Goal: Information Seeking & Learning: Get advice/opinions

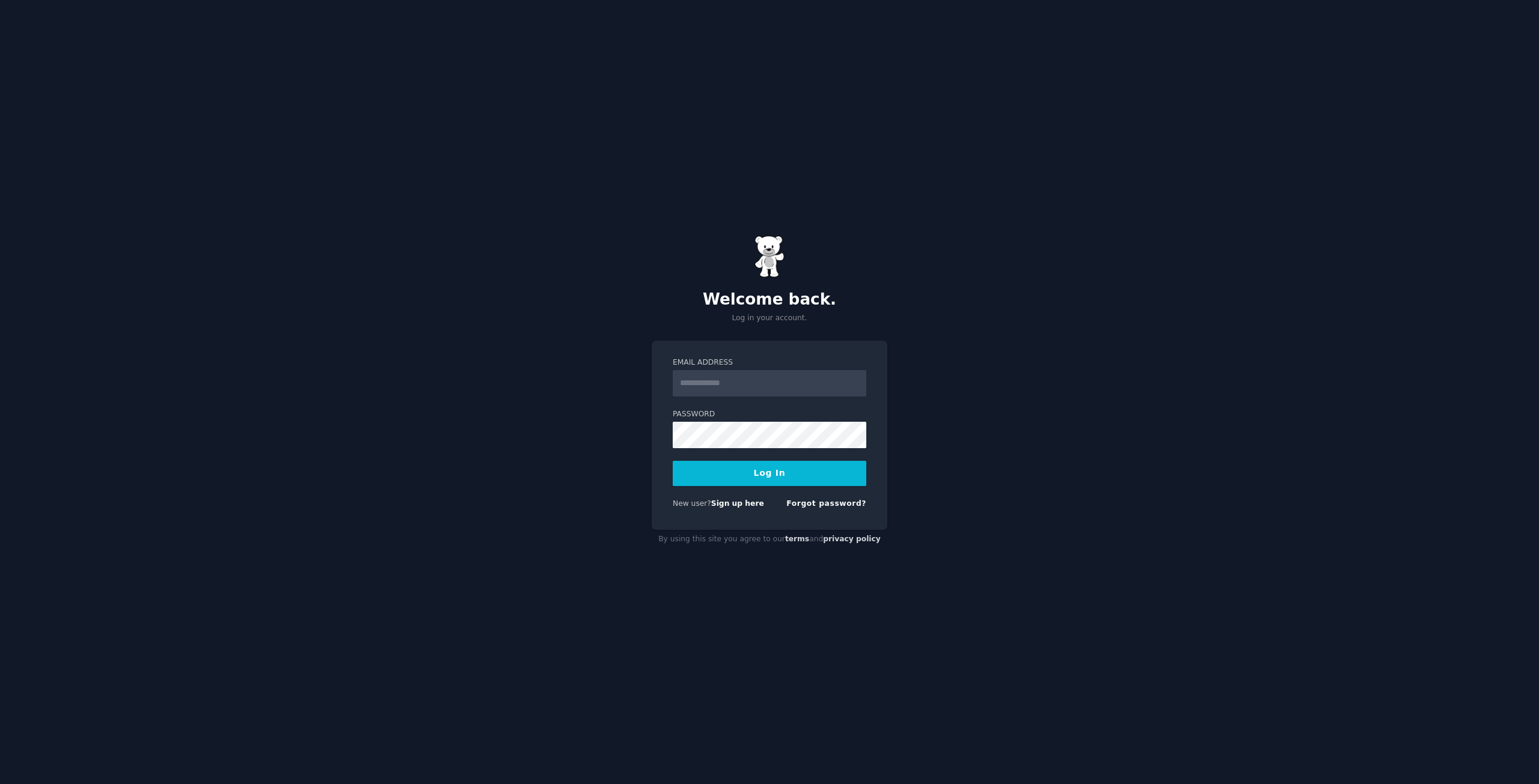
click at [734, 386] on input "Email Address" at bounding box center [770, 383] width 194 height 27
type input "**********"
click at [768, 475] on button "Log In" at bounding box center [770, 473] width 194 height 25
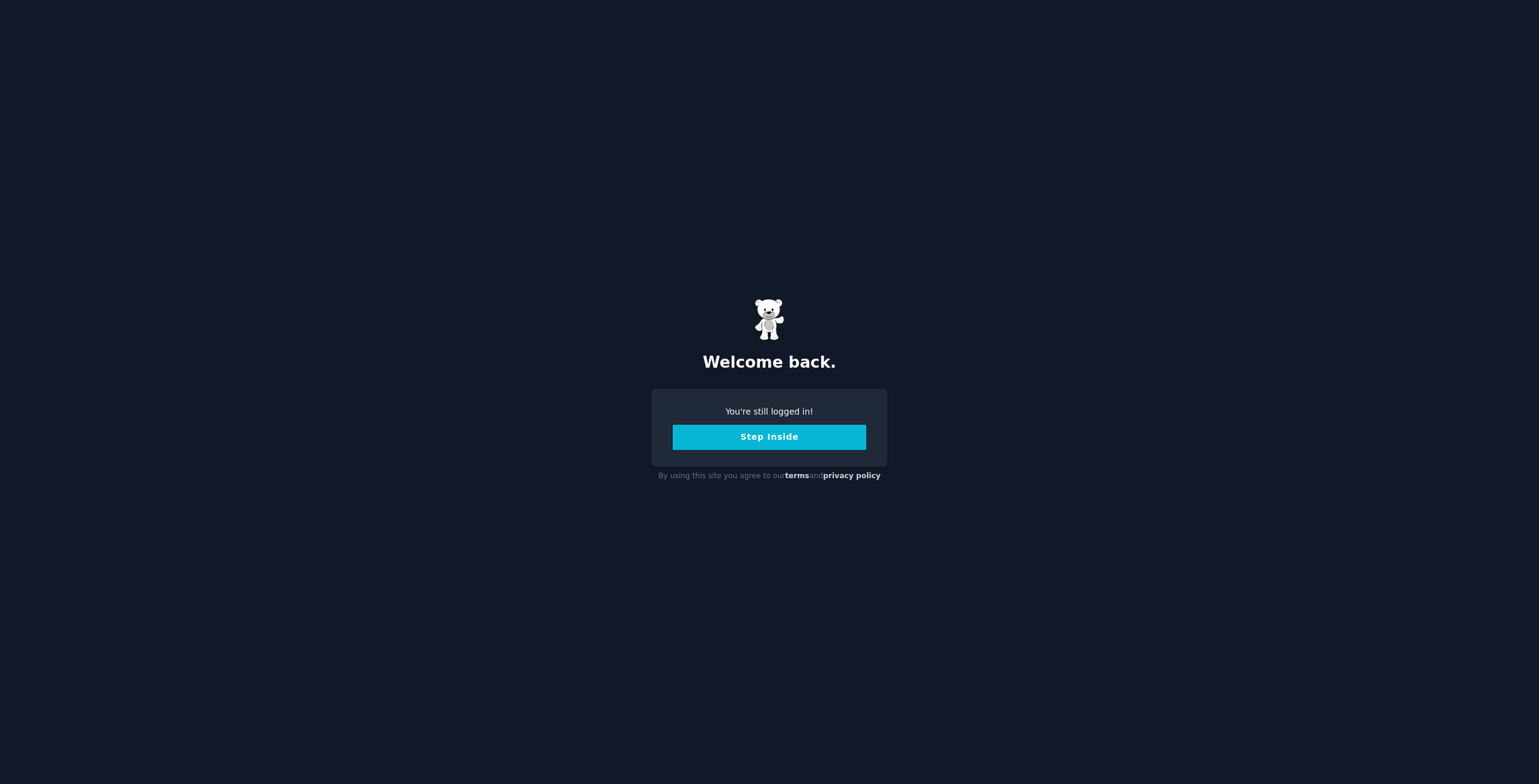
click at [768, 436] on button "Step Inside" at bounding box center [770, 437] width 194 height 25
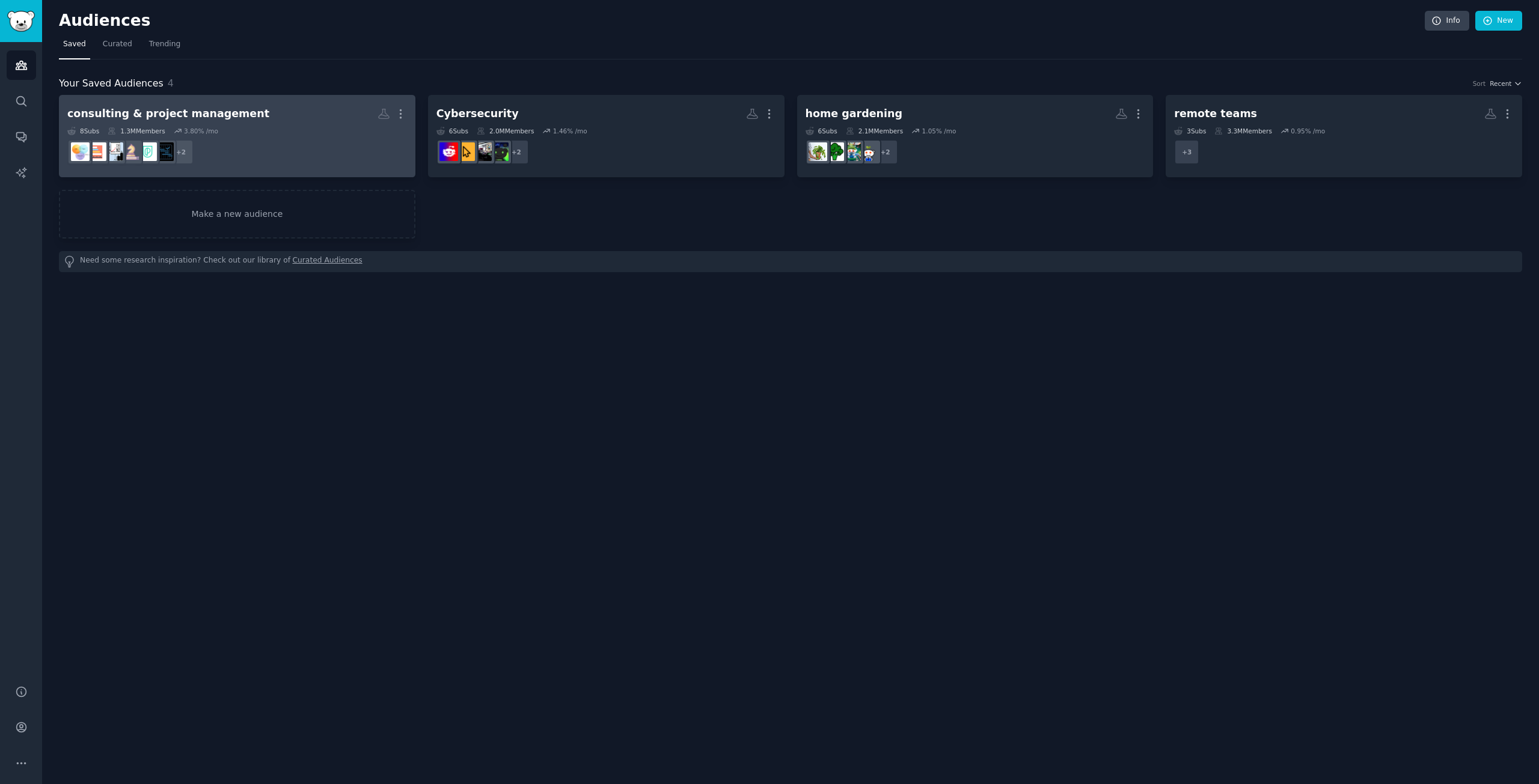
click at [280, 138] on dd "+ 2" at bounding box center [237, 152] width 339 height 33
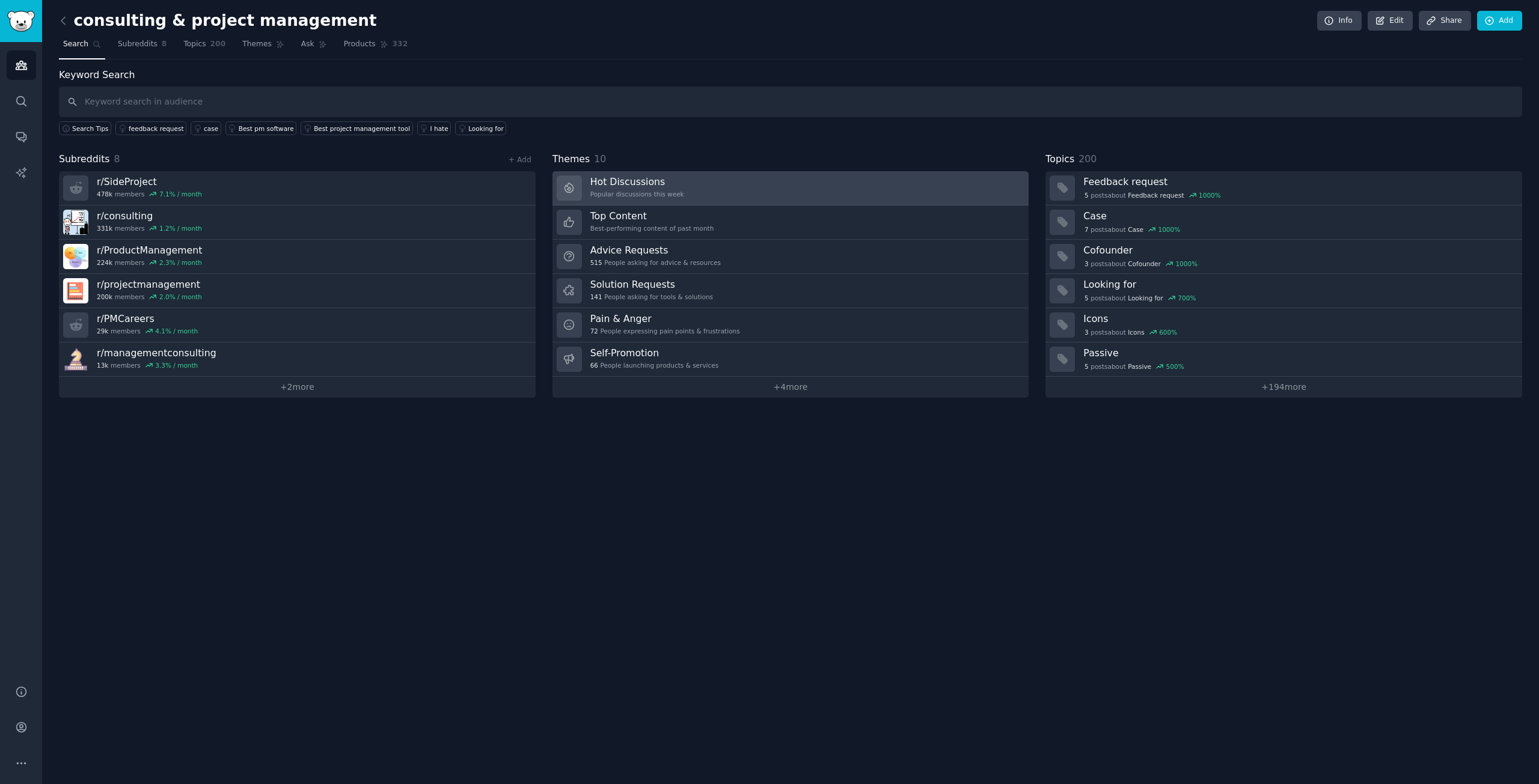
click at [681, 190] on link "Hot Discussions Popular discussions this week" at bounding box center [791, 188] width 477 height 34
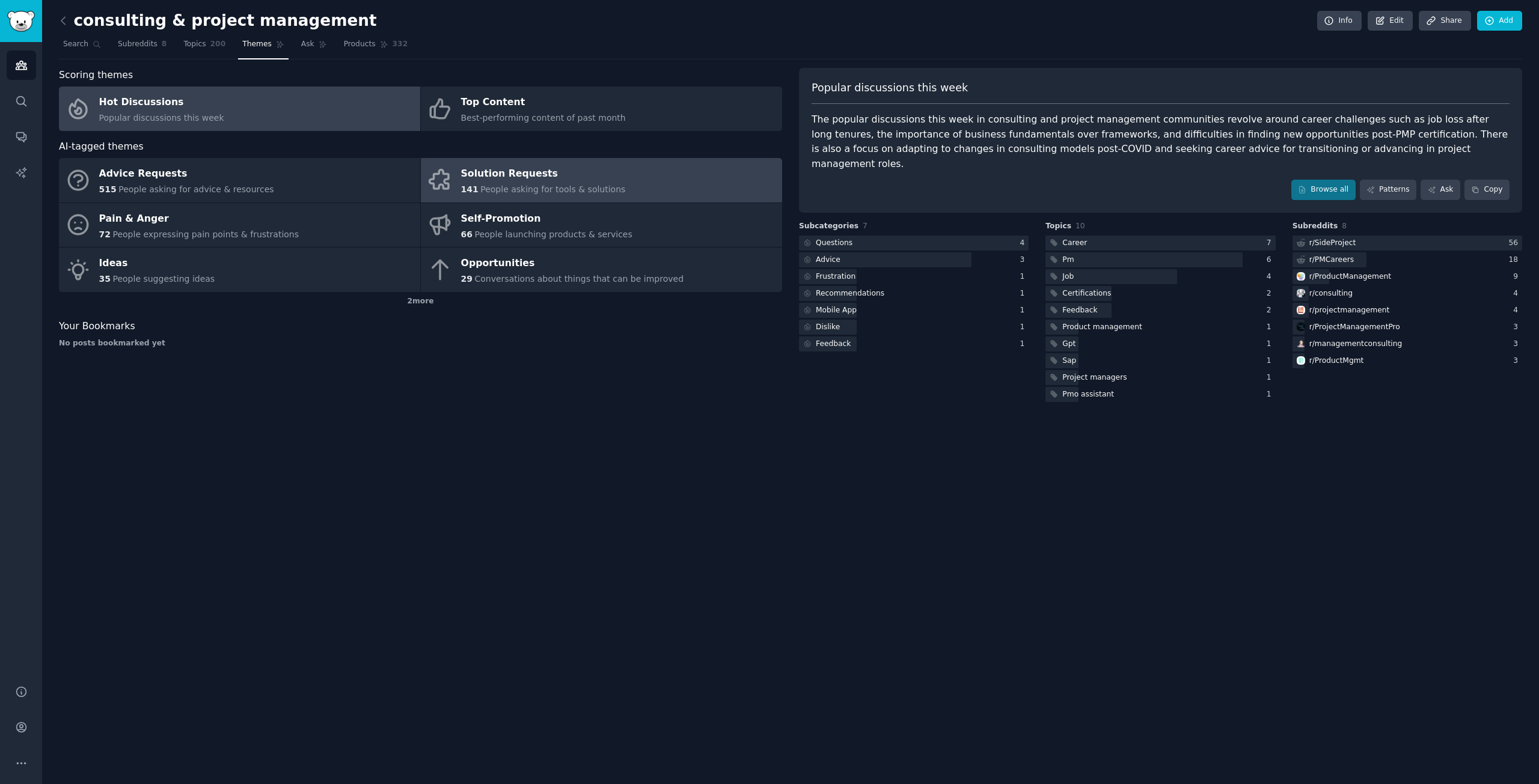
click at [520, 178] on div "Solution Requests" at bounding box center [543, 174] width 165 height 19
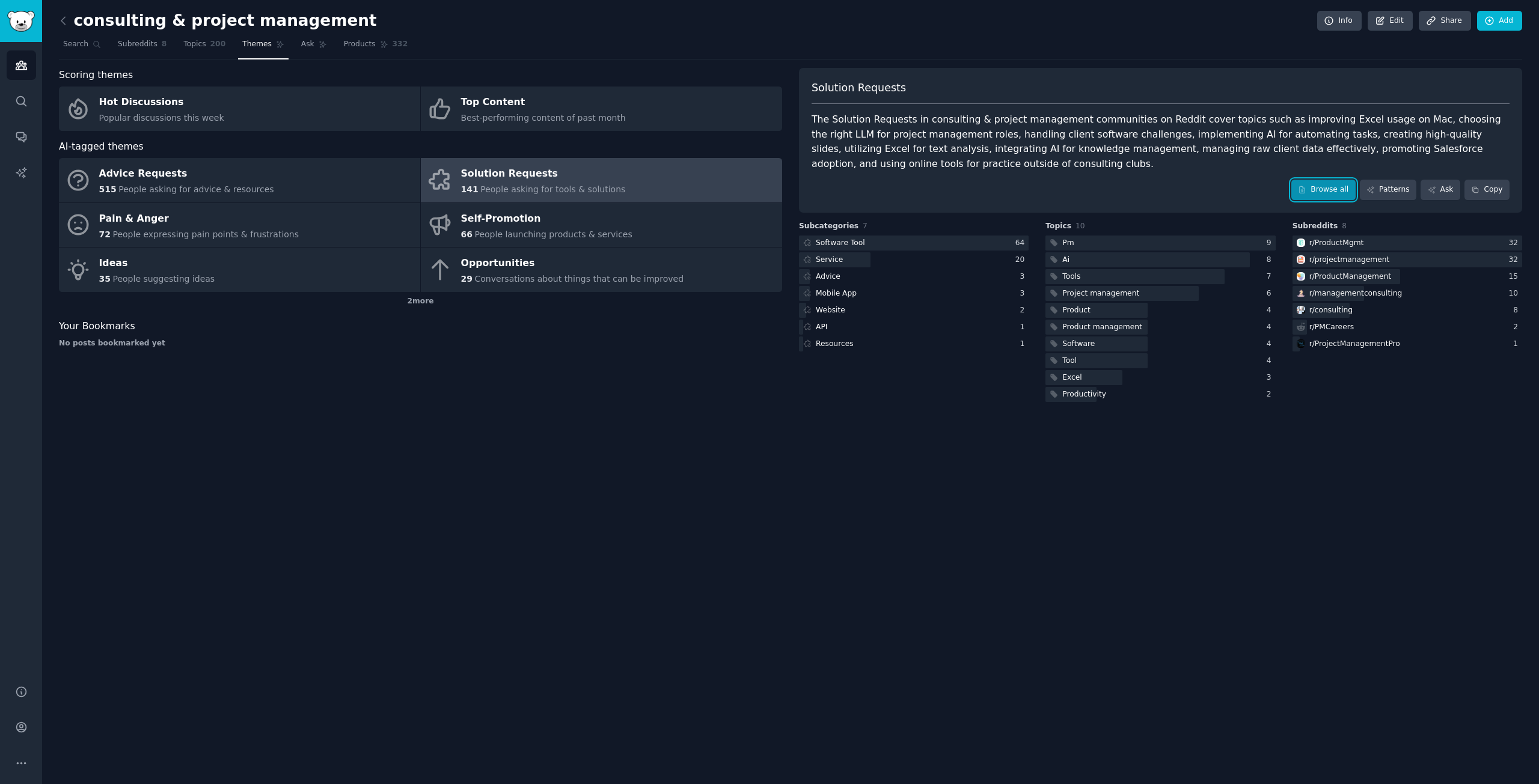
click at [1328, 188] on link "Browse all" at bounding box center [1323, 190] width 64 height 20
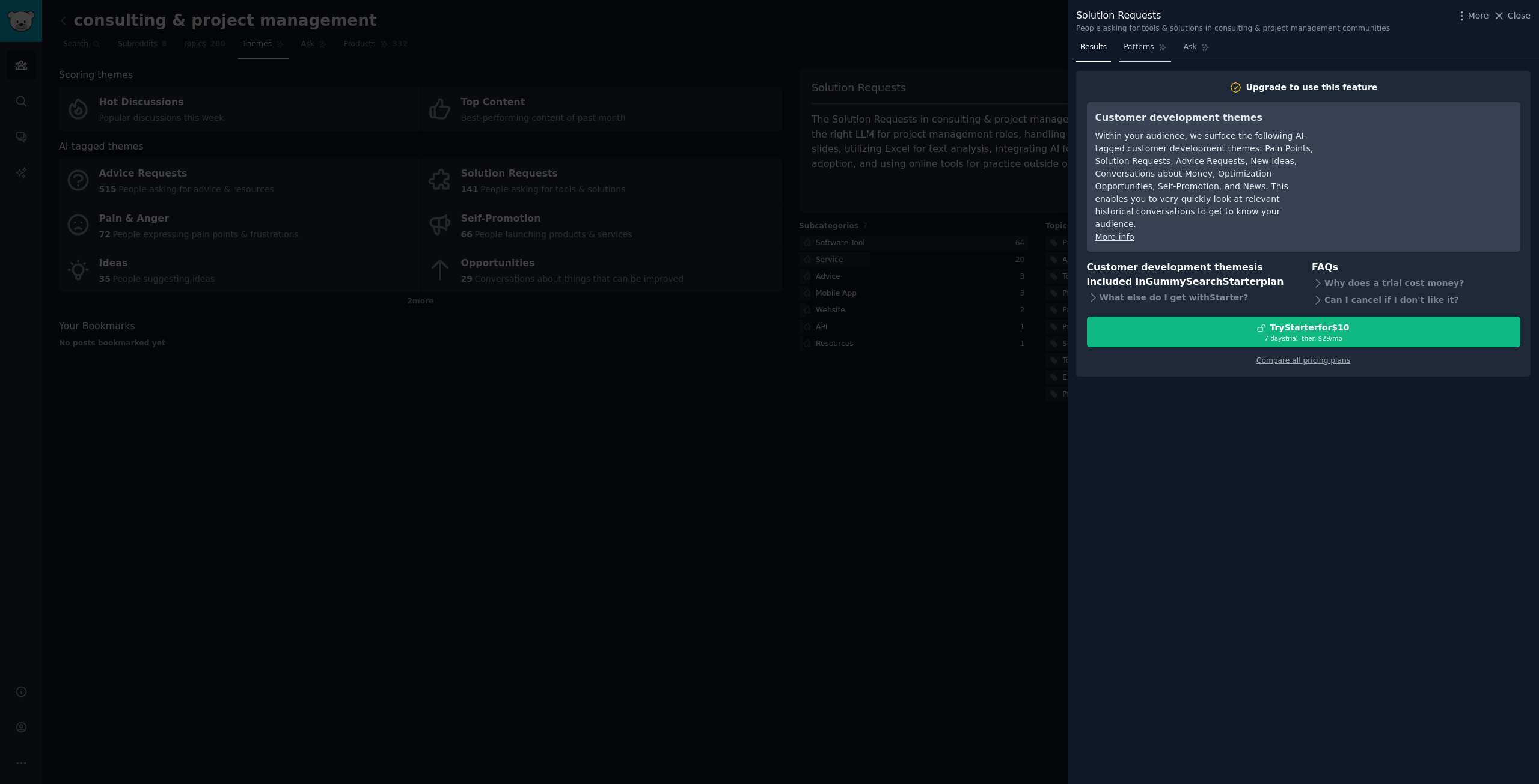
click at [1130, 49] on span "Patterns" at bounding box center [1138, 47] width 30 height 11
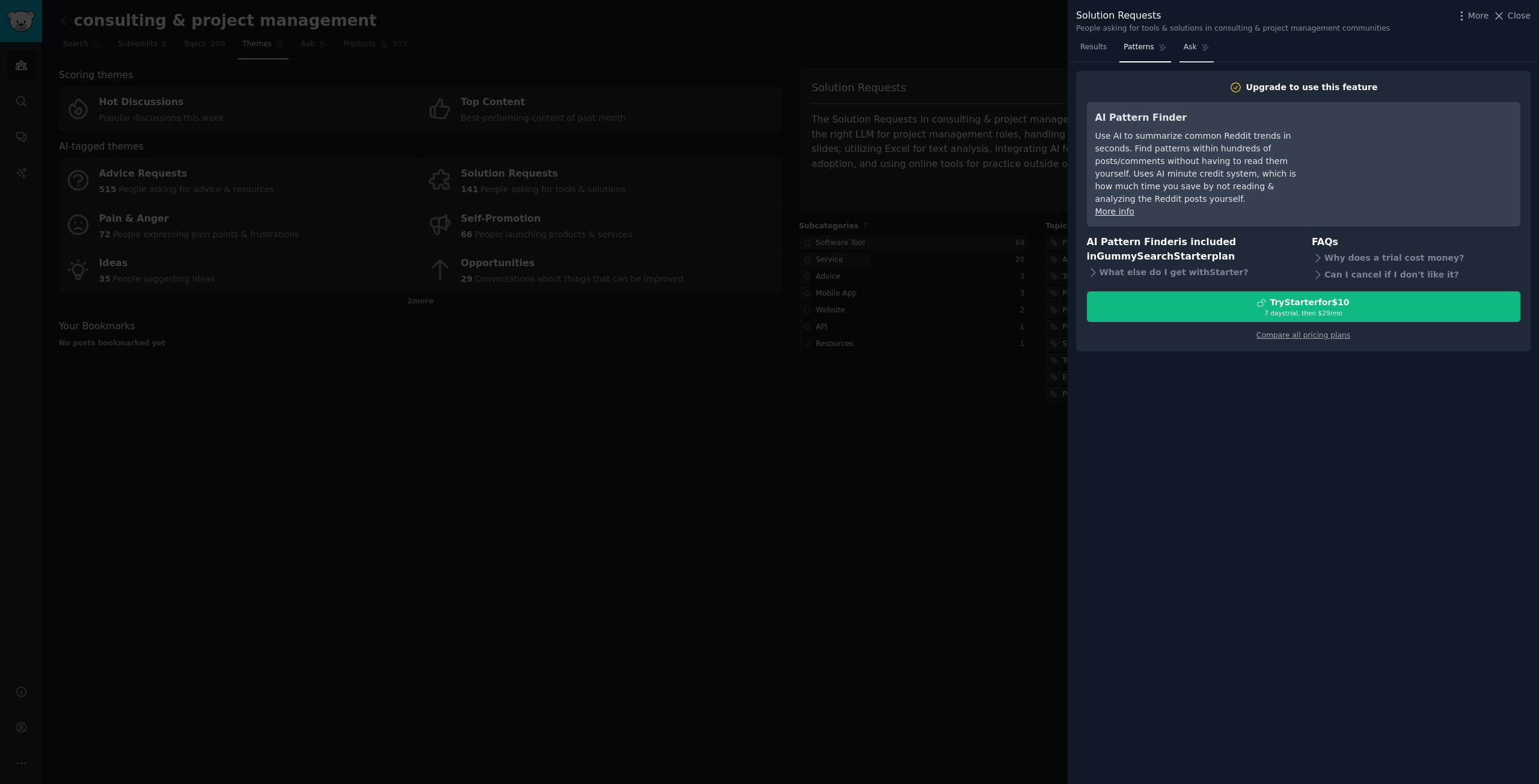
click at [1184, 48] on span "Ask" at bounding box center [1190, 47] width 13 height 11
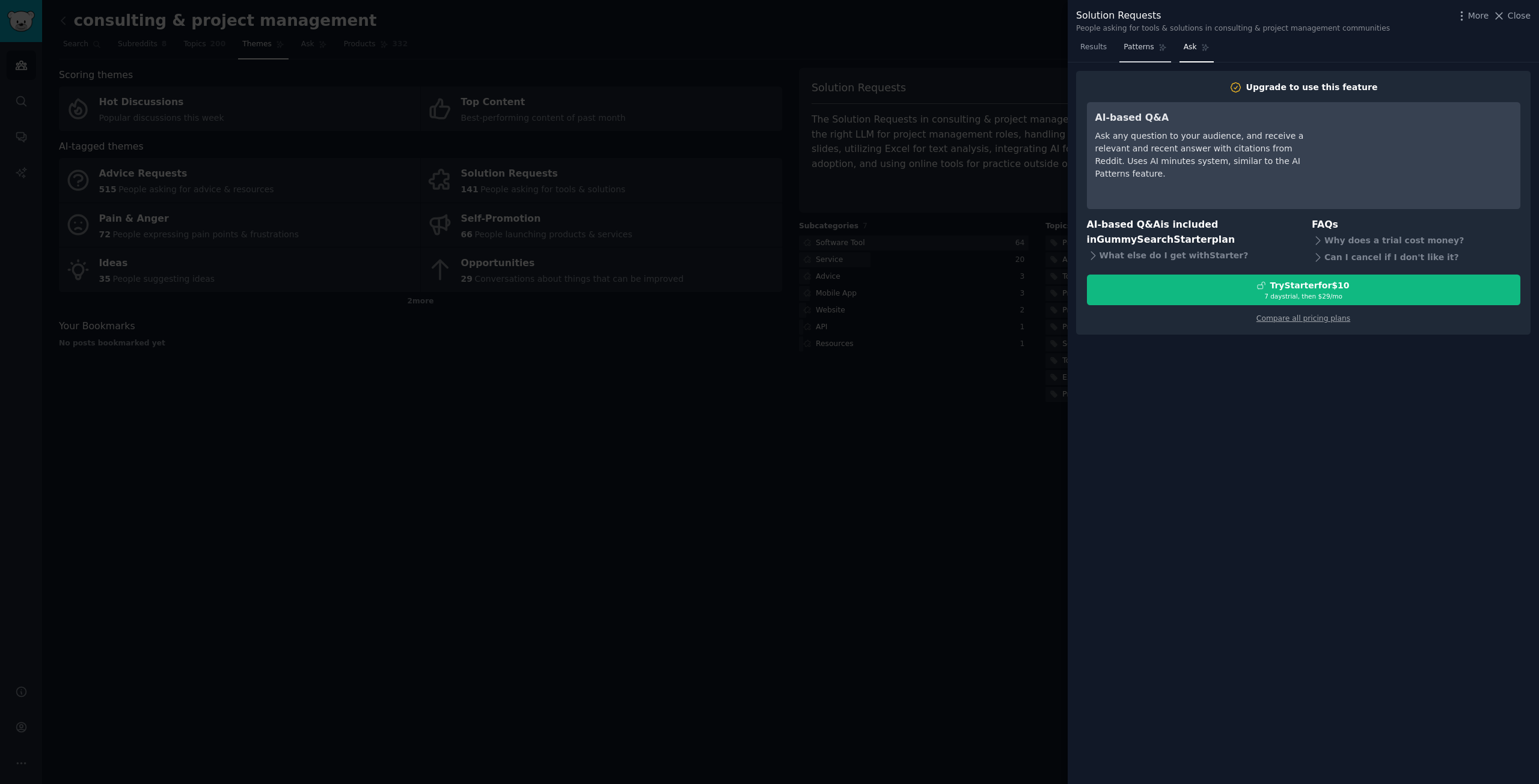
click at [1133, 49] on span "Patterns" at bounding box center [1138, 47] width 30 height 11
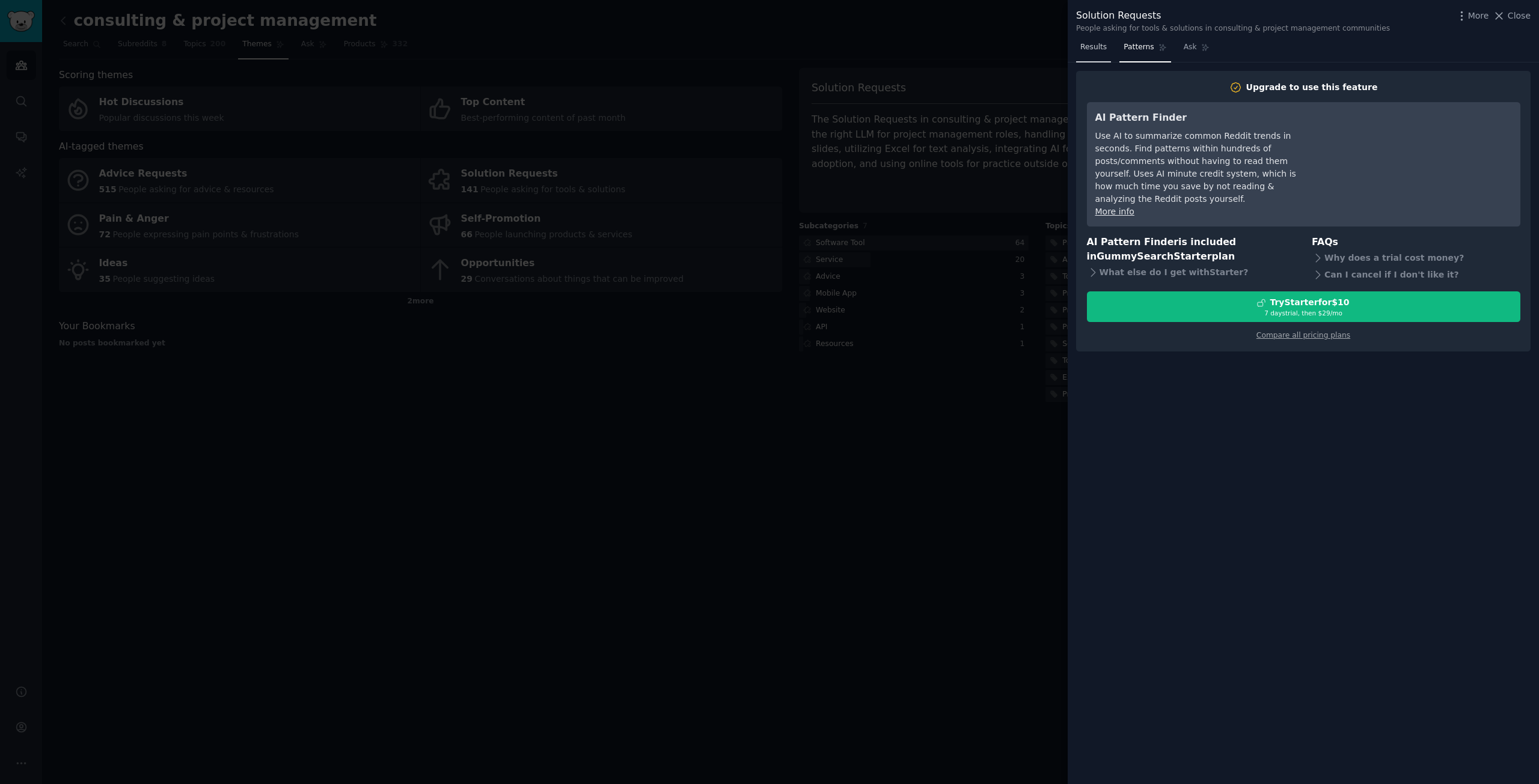
click at [1099, 46] on span "Results" at bounding box center [1093, 47] width 27 height 11
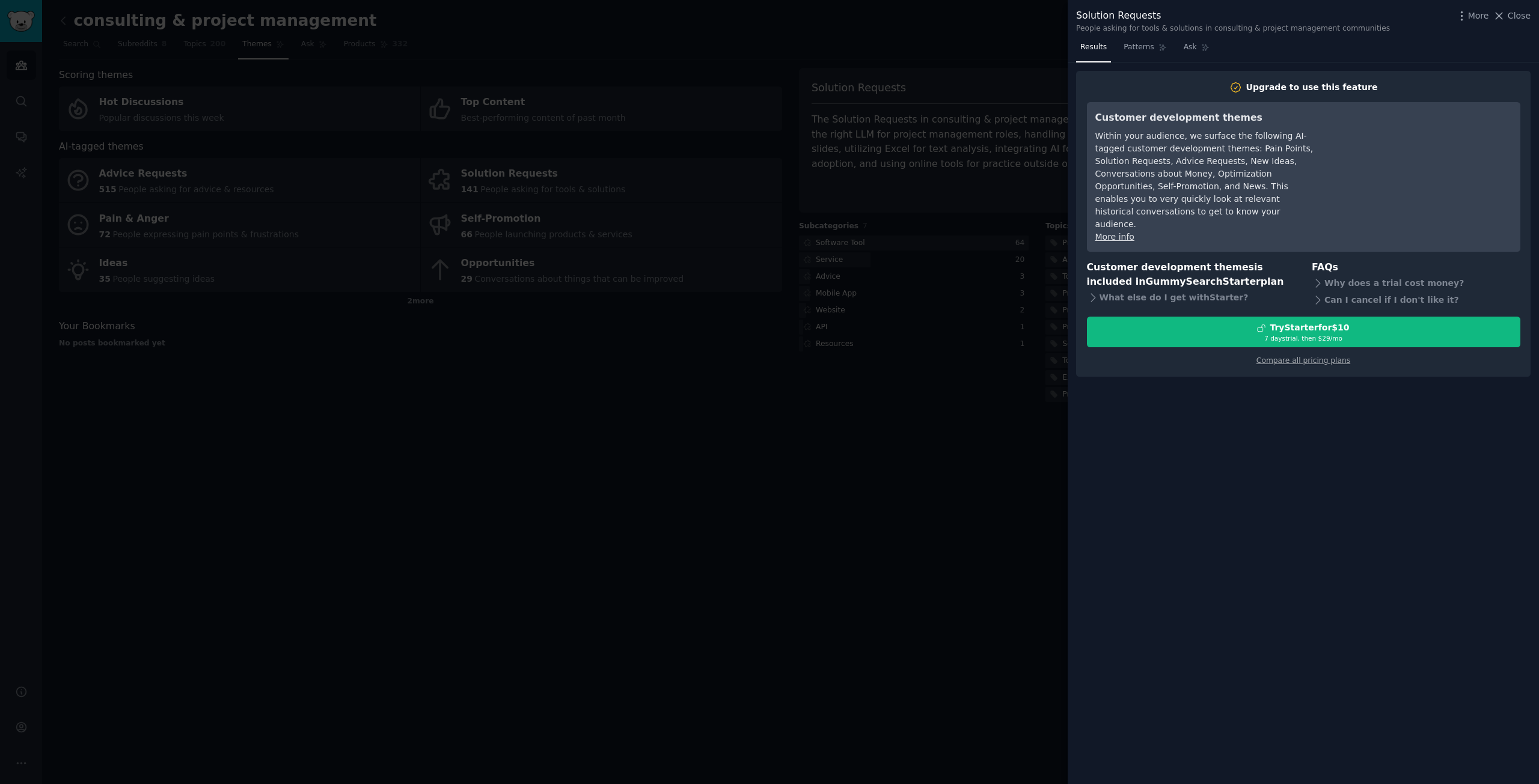
click at [1000, 51] on div at bounding box center [770, 392] width 1539 height 784
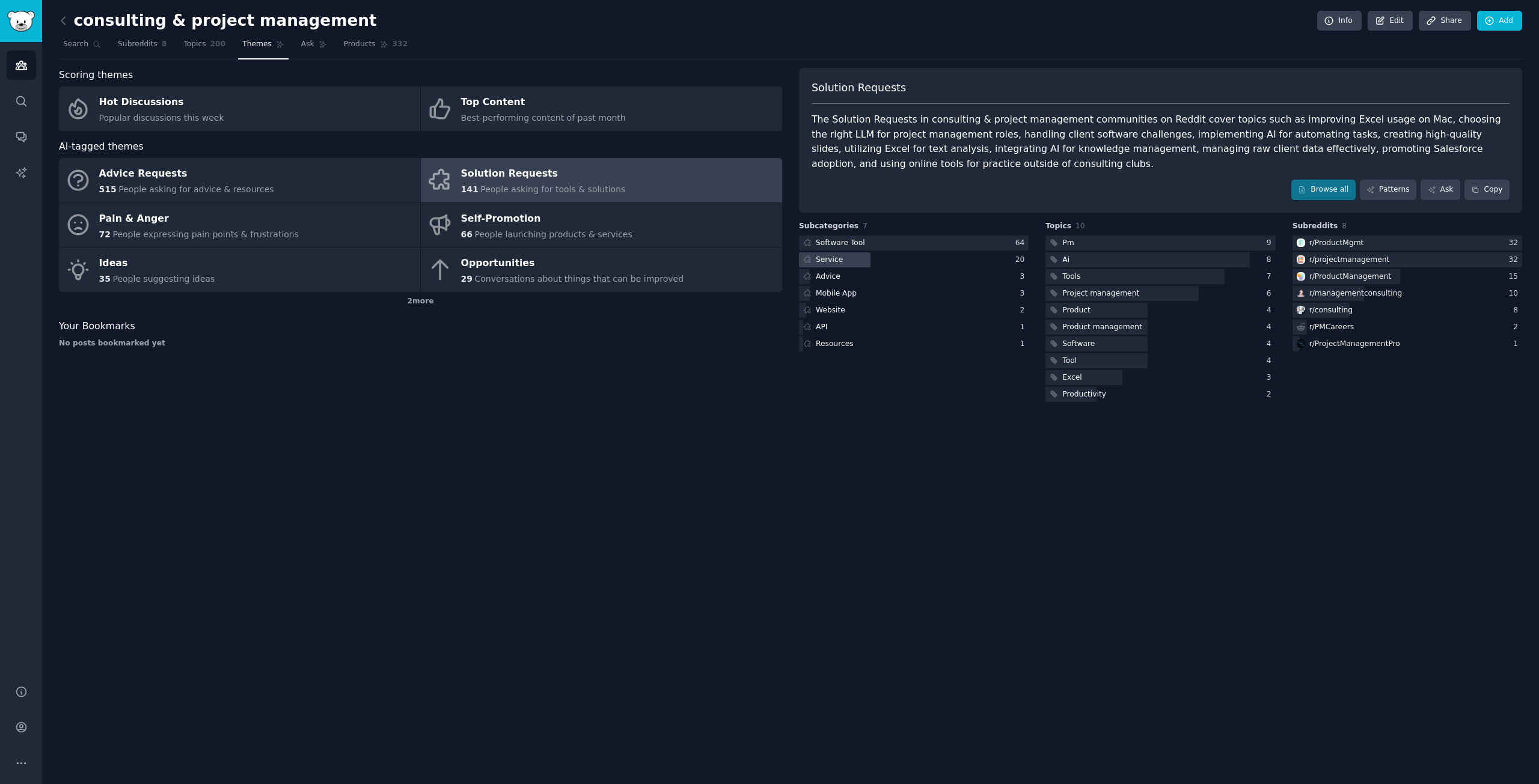
click at [826, 259] on div "Service" at bounding box center [829, 260] width 27 height 11
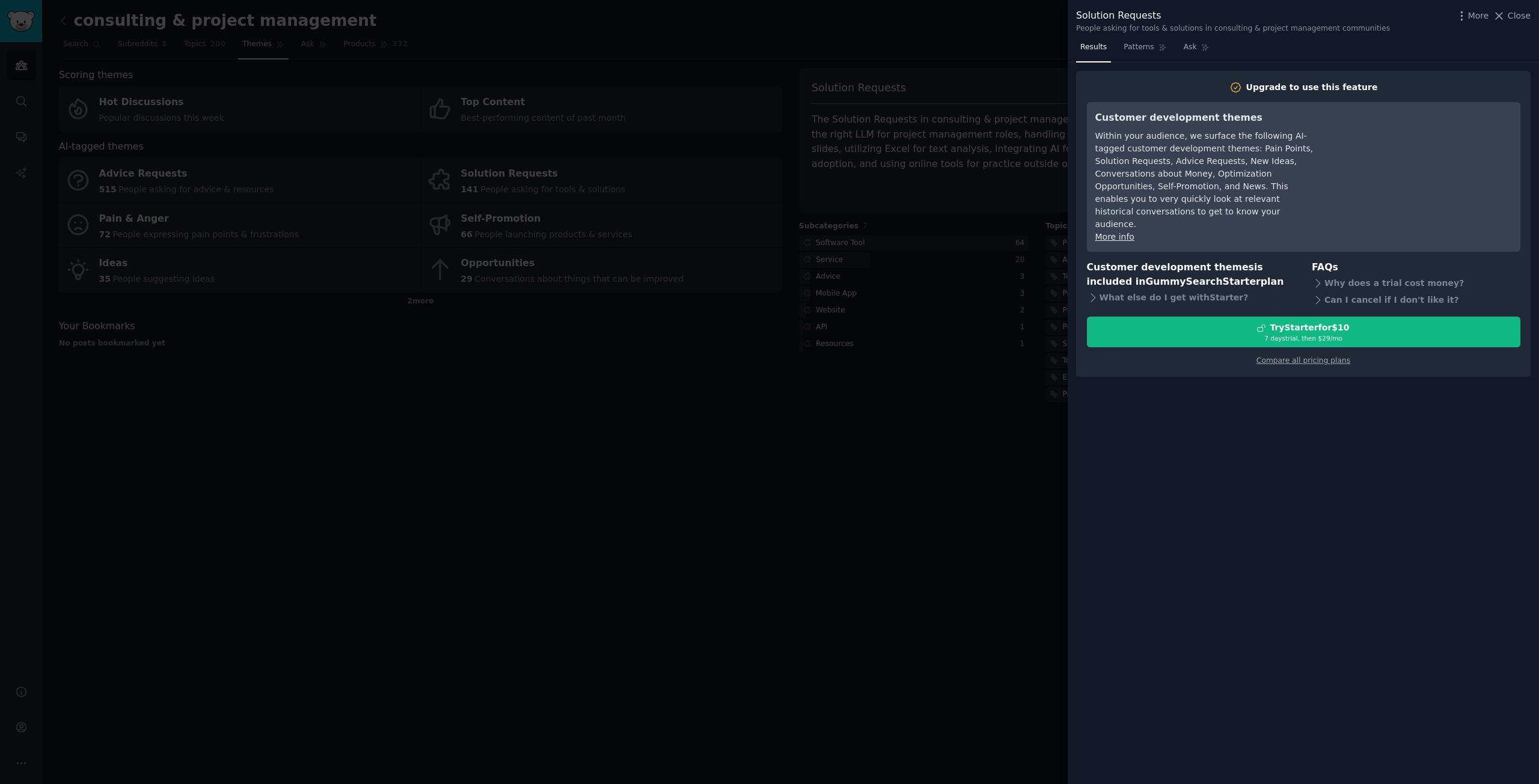
click at [945, 53] on div at bounding box center [770, 392] width 1539 height 784
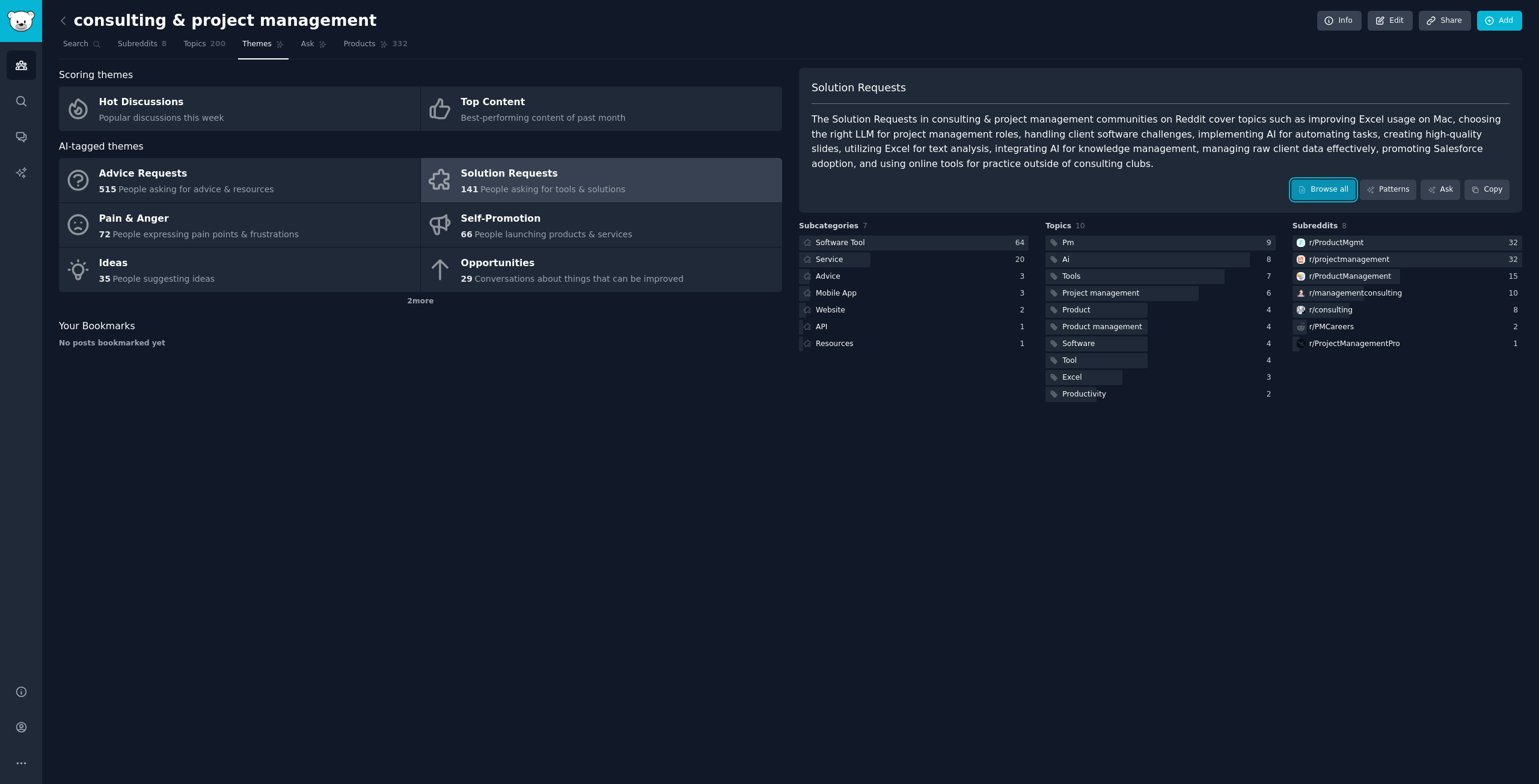
click at [1327, 191] on link "Browse all" at bounding box center [1323, 190] width 64 height 20
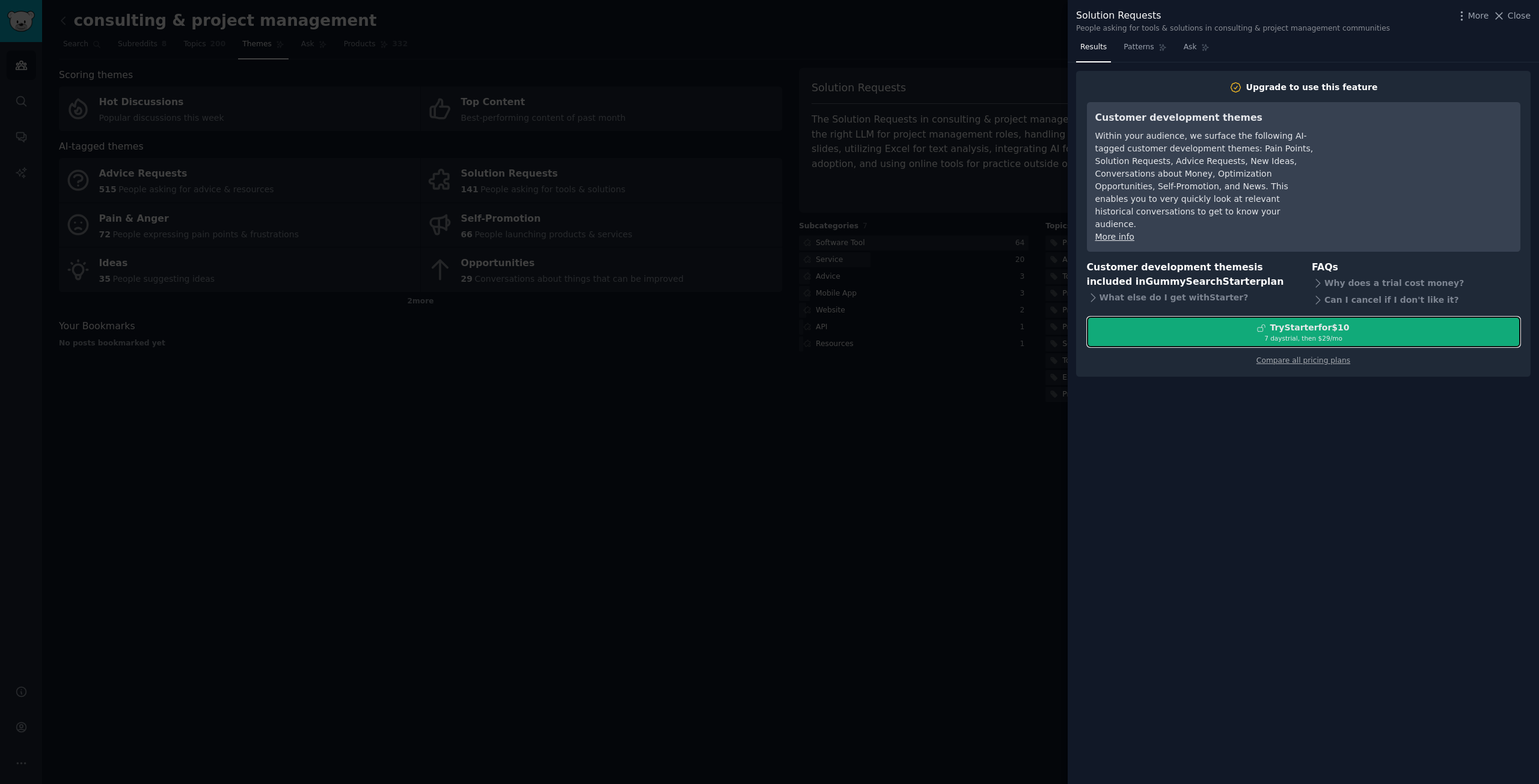
click at [1318, 322] on div "Try Starter for $10" at bounding box center [1310, 328] width 80 height 13
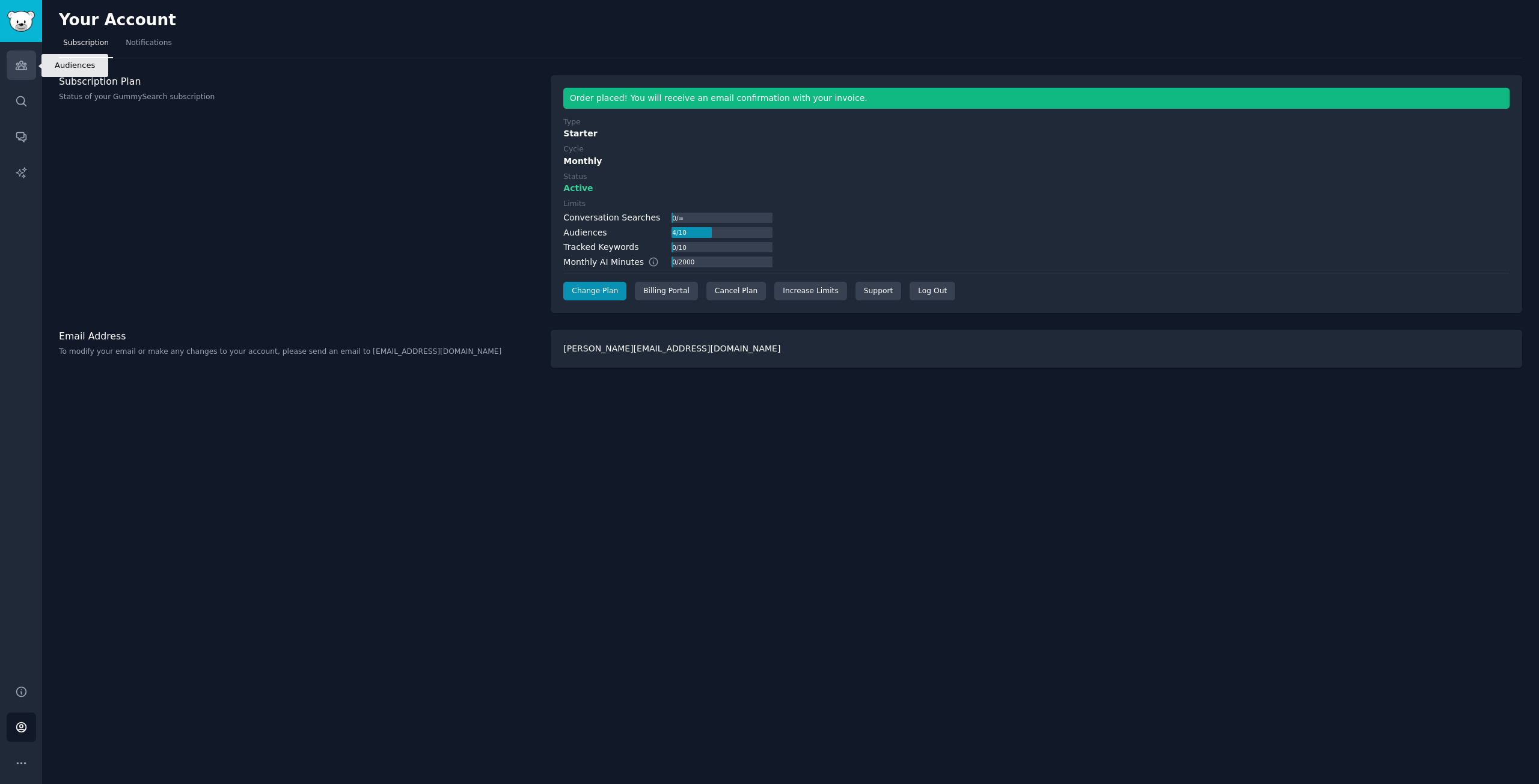
click at [19, 64] on icon "Sidebar" at bounding box center [21, 65] width 11 height 8
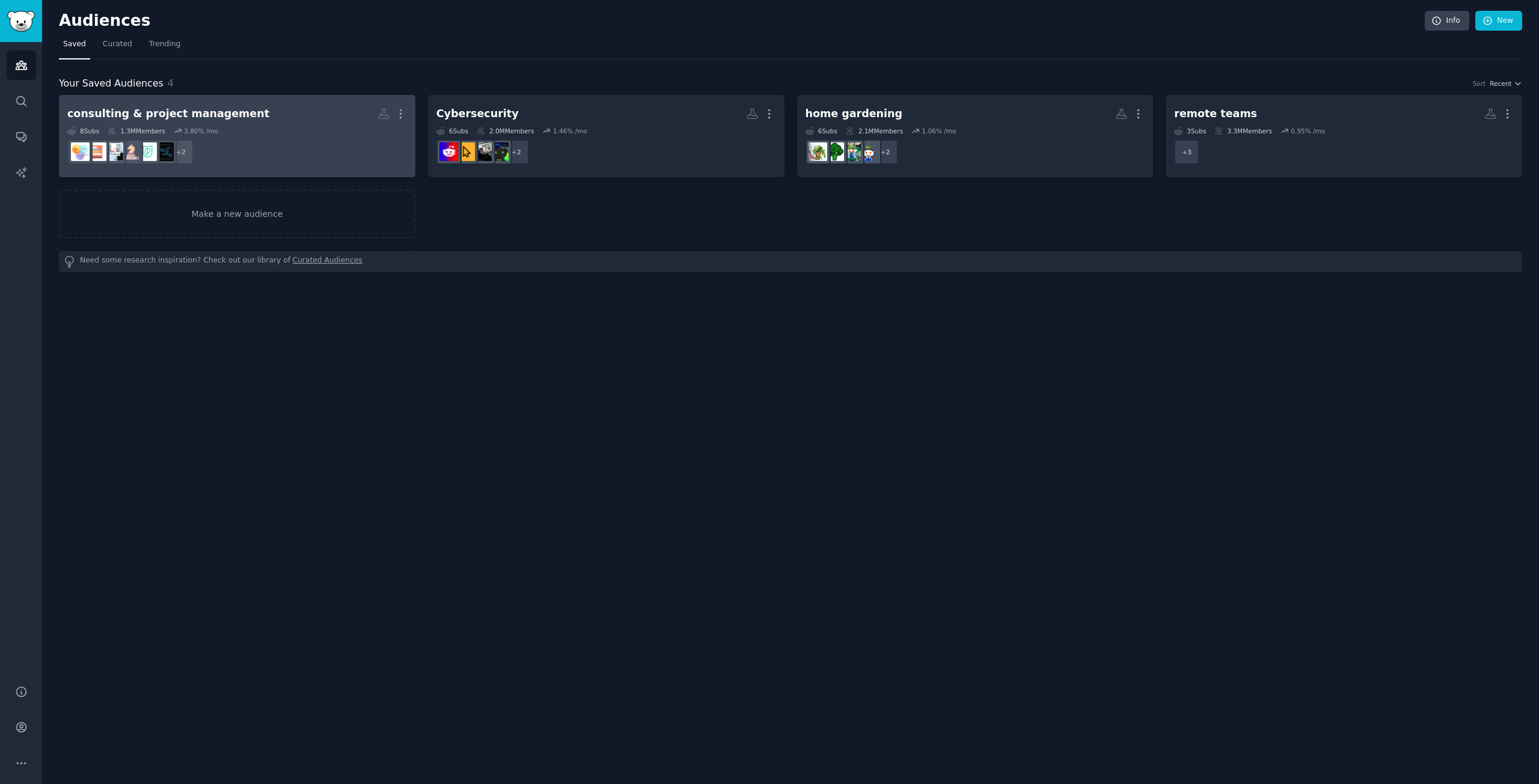
click at [195, 115] on div "consulting & project management" at bounding box center [169, 114] width 202 height 15
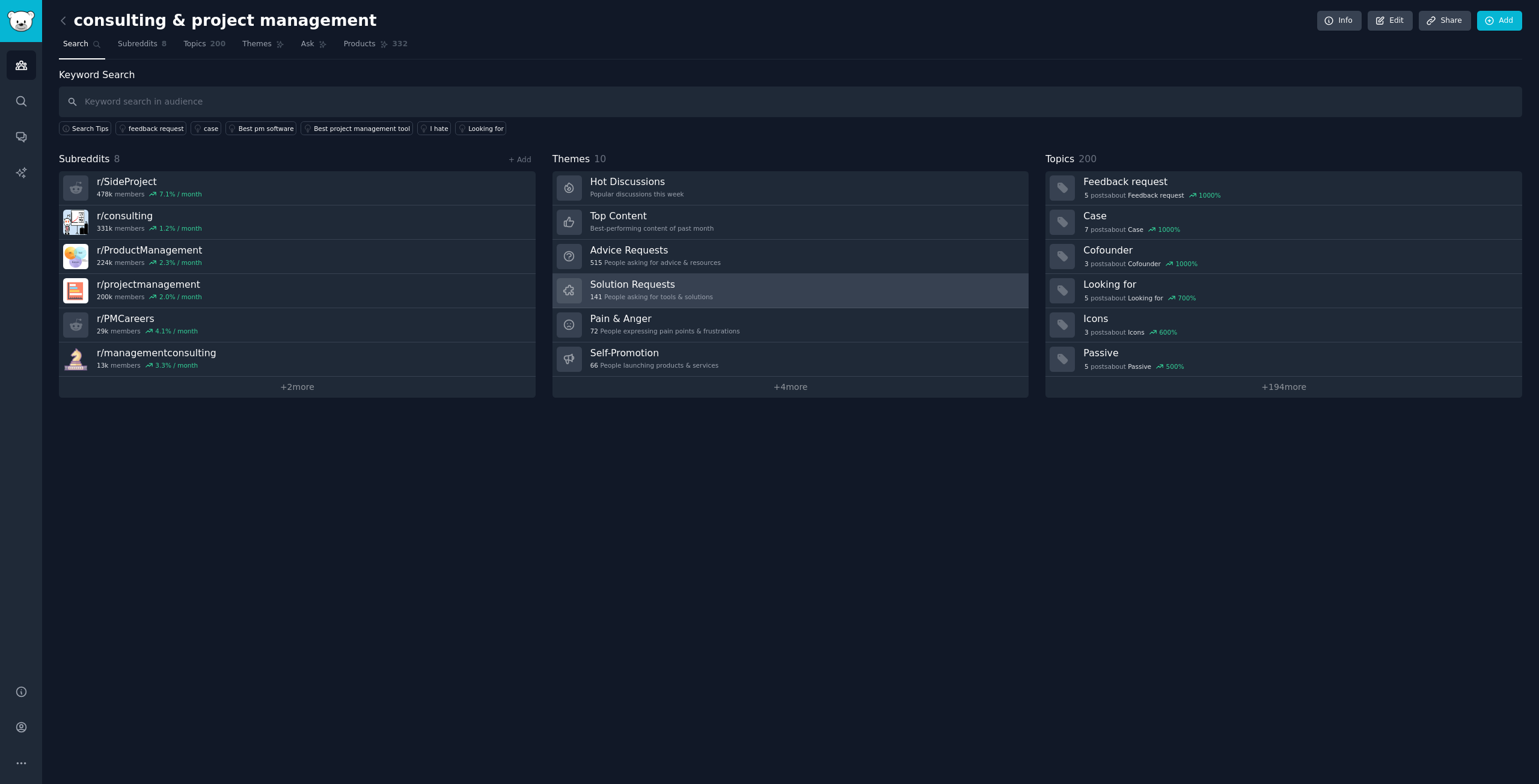
click at [680, 288] on h3 "Solution Requests" at bounding box center [652, 285] width 122 height 13
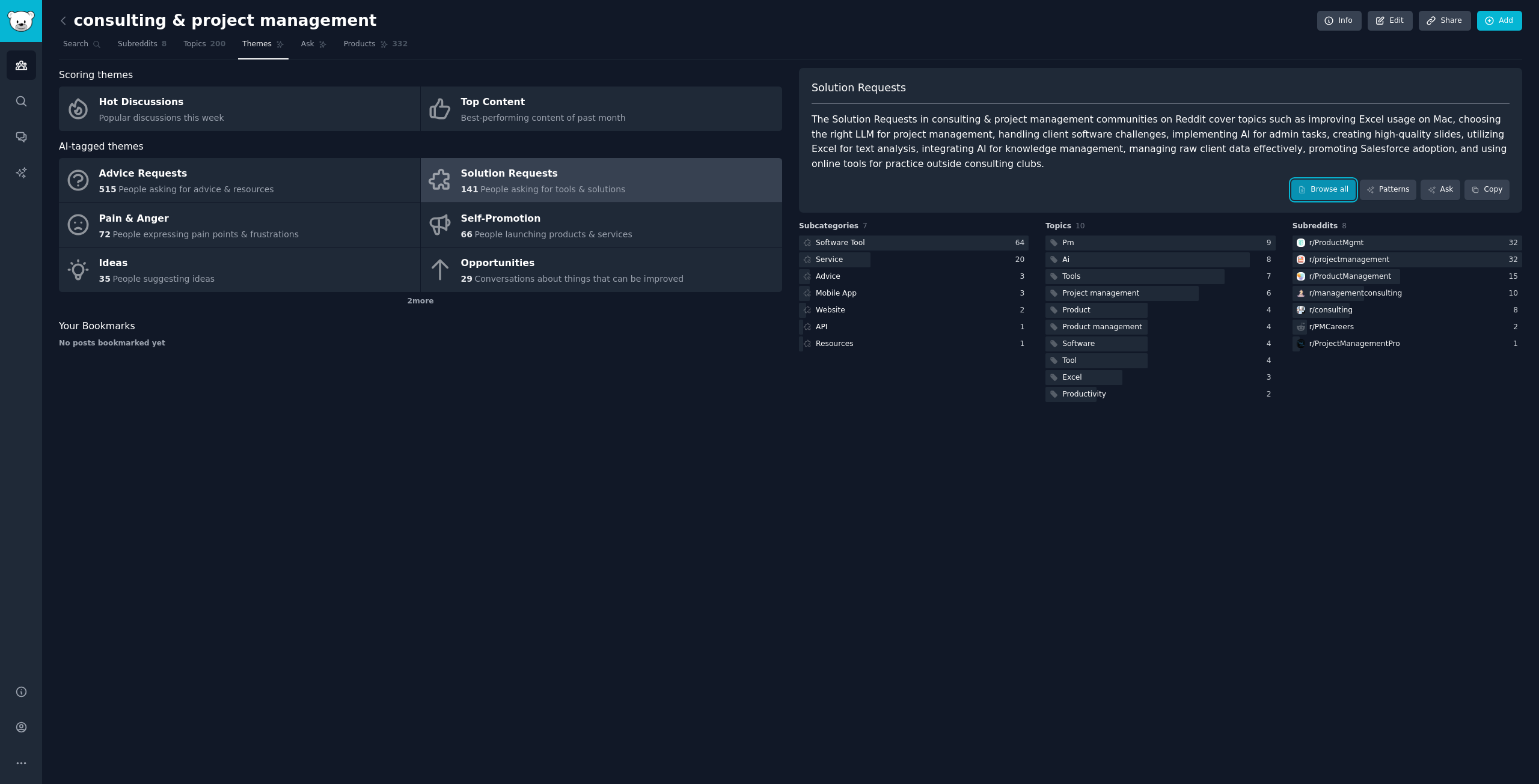
click at [1341, 180] on link "Browse all" at bounding box center [1323, 190] width 64 height 20
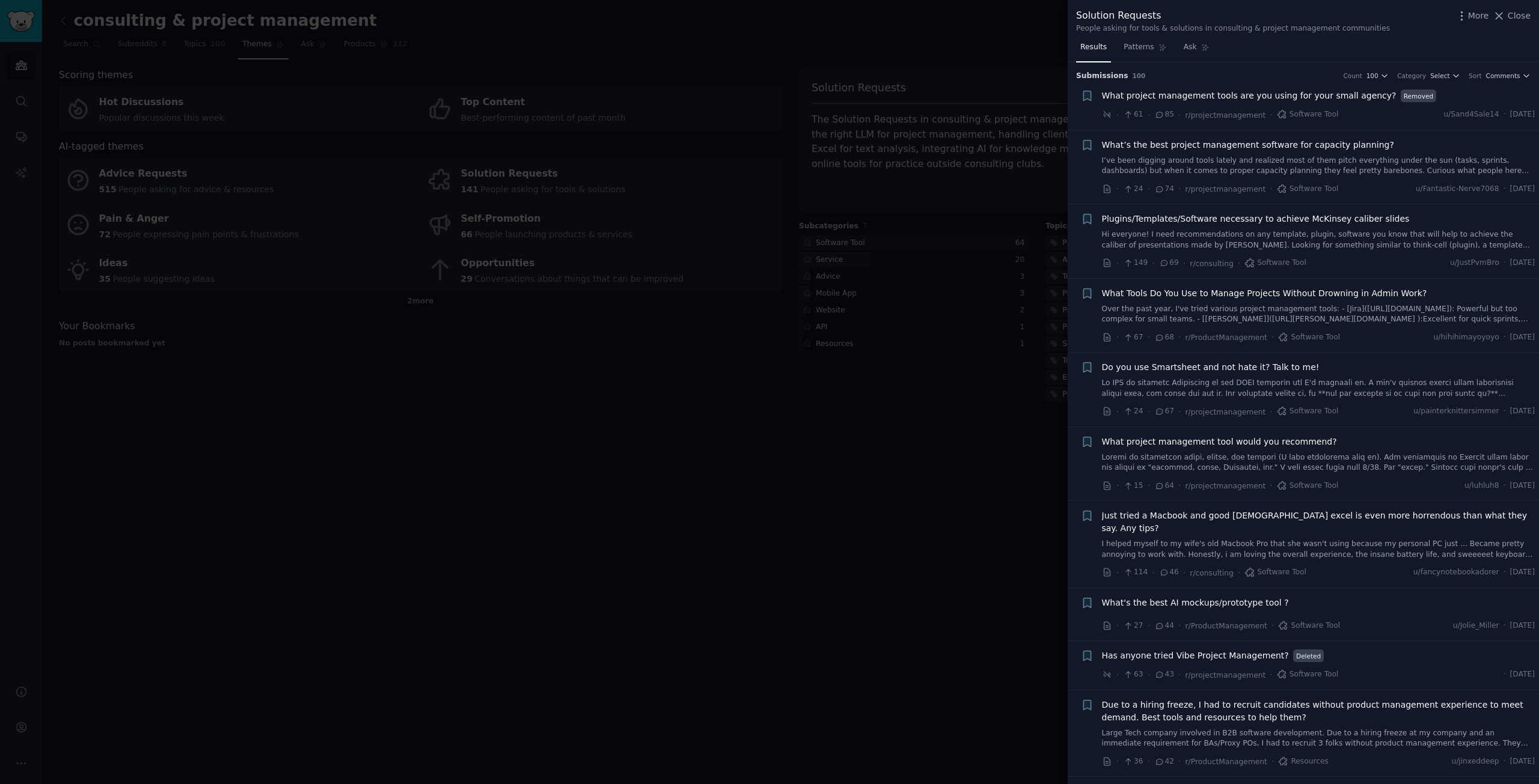
click at [1235, 169] on link "I’ve been digging around tools lately and realized most of them pitch everythin…" at bounding box center [1319, 166] width 434 height 21
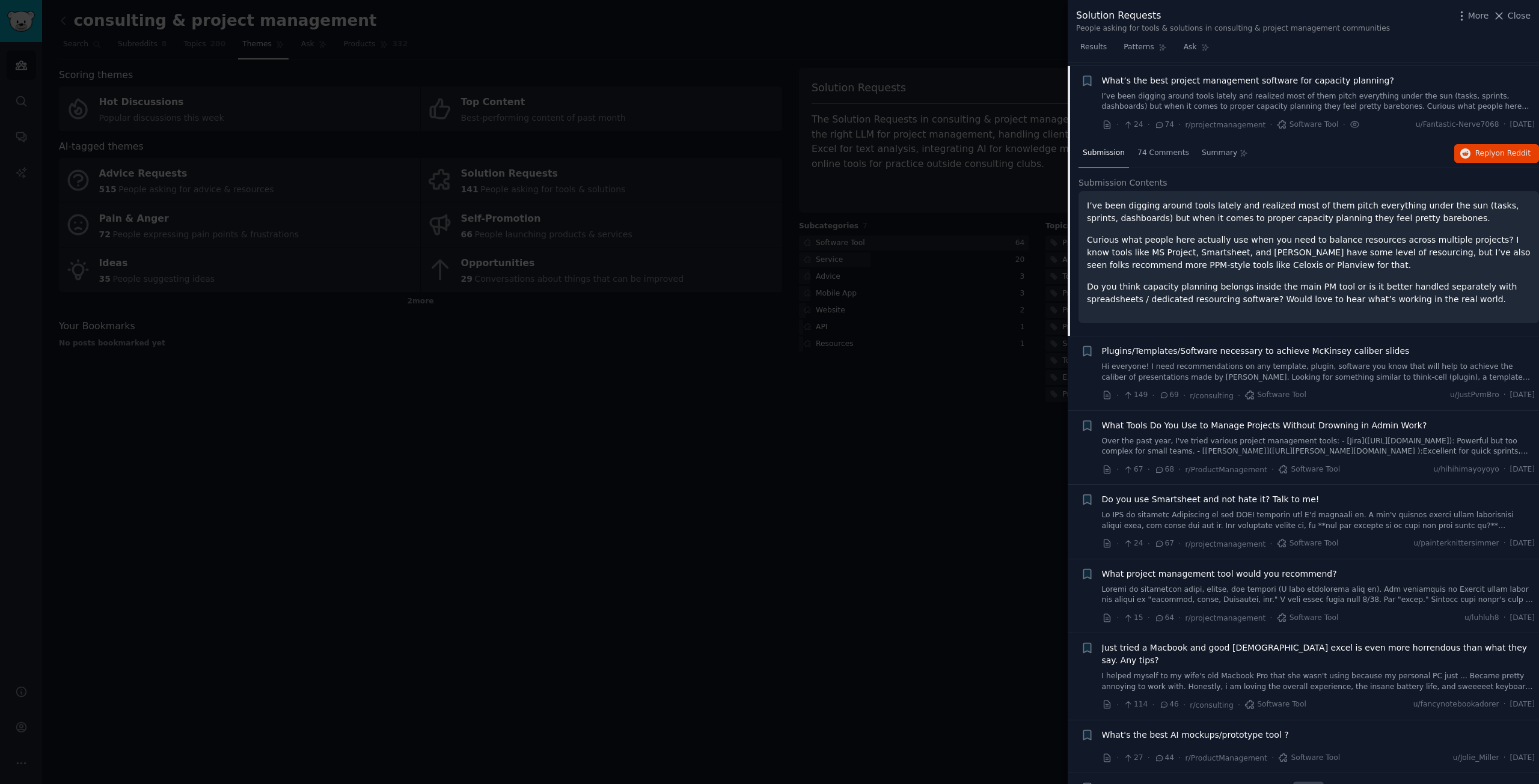
scroll to position [68, 0]
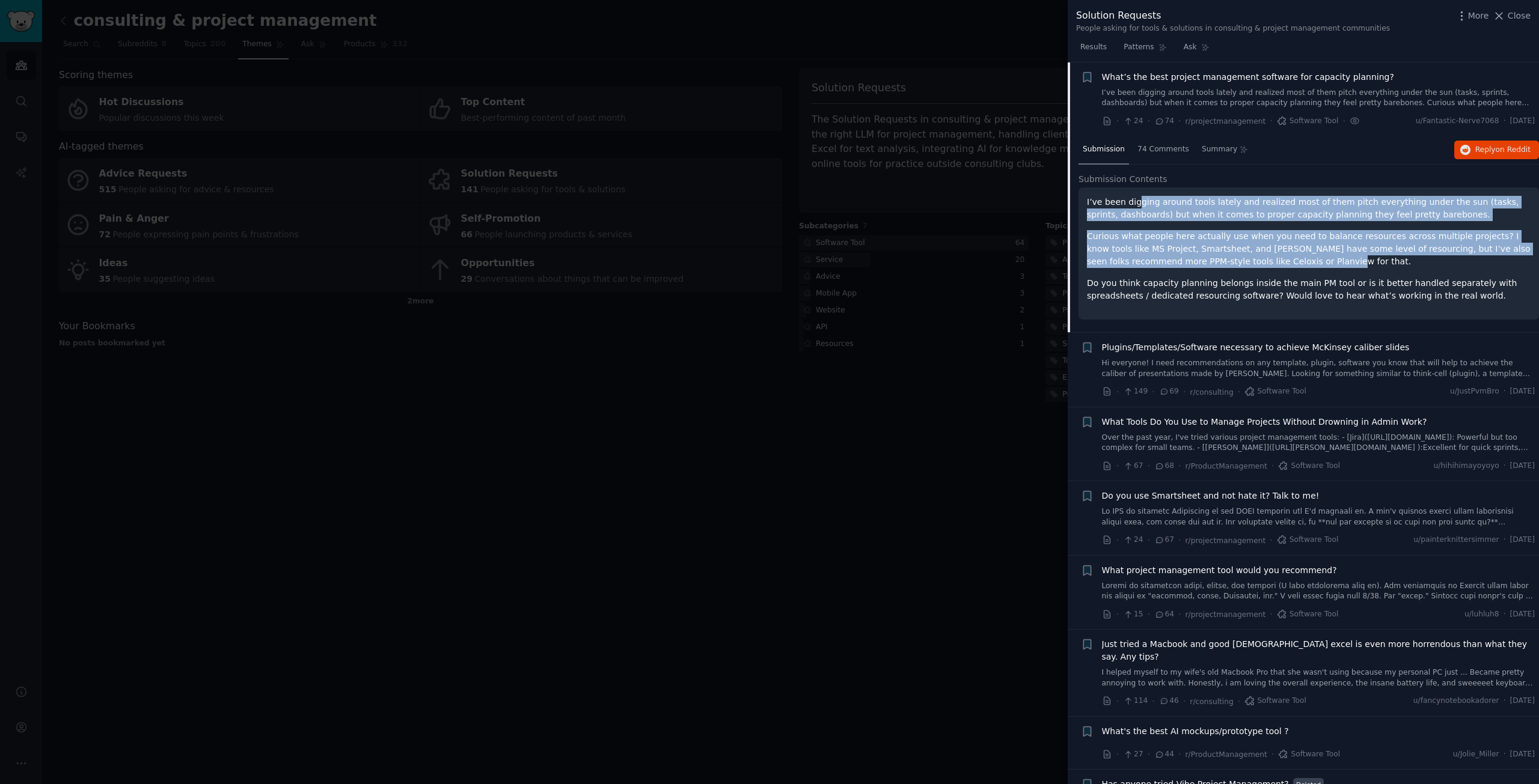
drag, startPoint x: 1134, startPoint y: 203, endPoint x: 1217, endPoint y: 259, distance: 100.1
click at [1217, 259] on div "I’ve been digging around tools lately and realized most of them pitch everythin…" at bounding box center [1309, 248] width 444 height 107
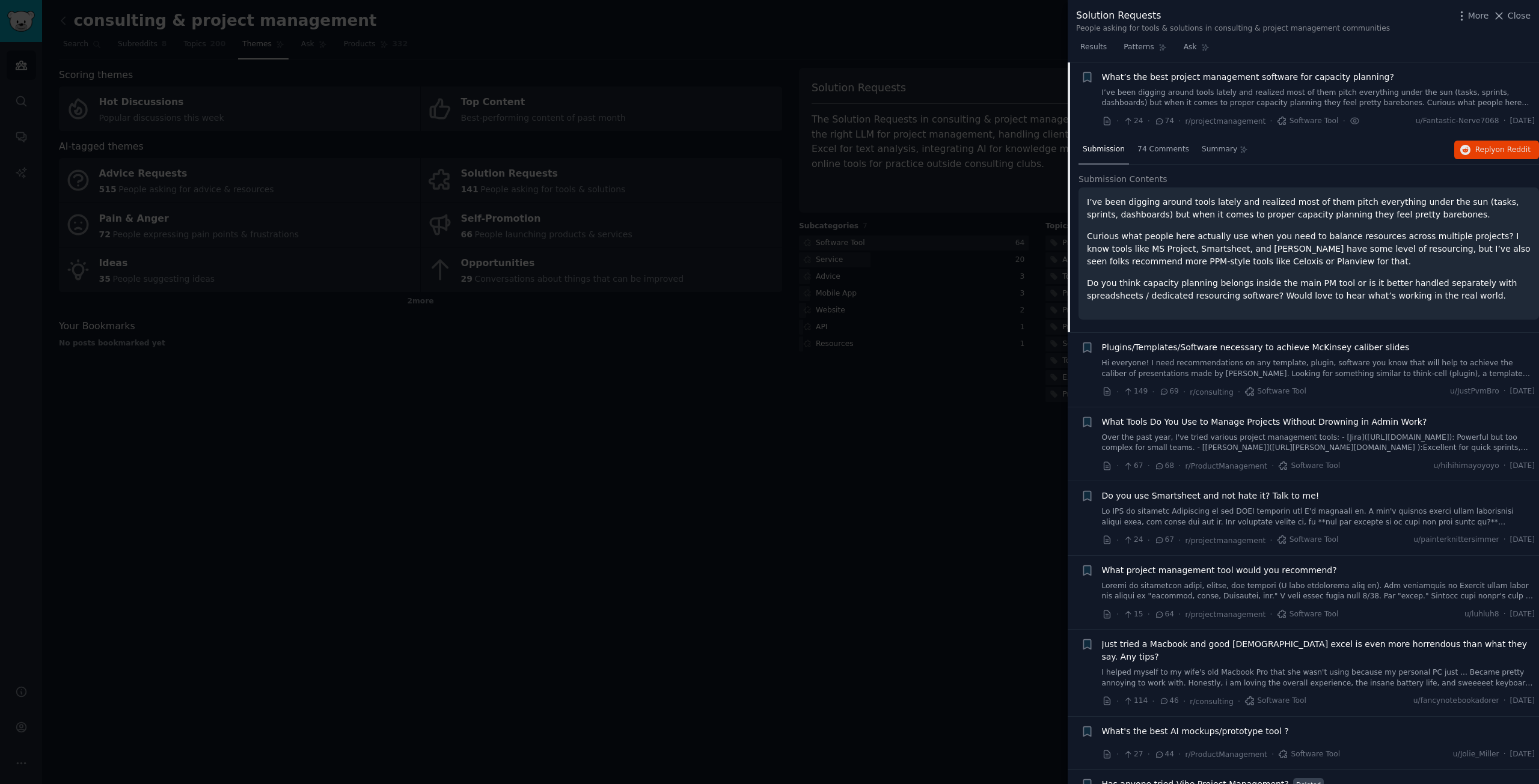
click at [1270, 260] on p "Curious what people here actually use when you need to balance resources across…" at bounding box center [1309, 248] width 444 height 38
click at [1161, 152] on span "74 Comments" at bounding box center [1164, 150] width 52 height 11
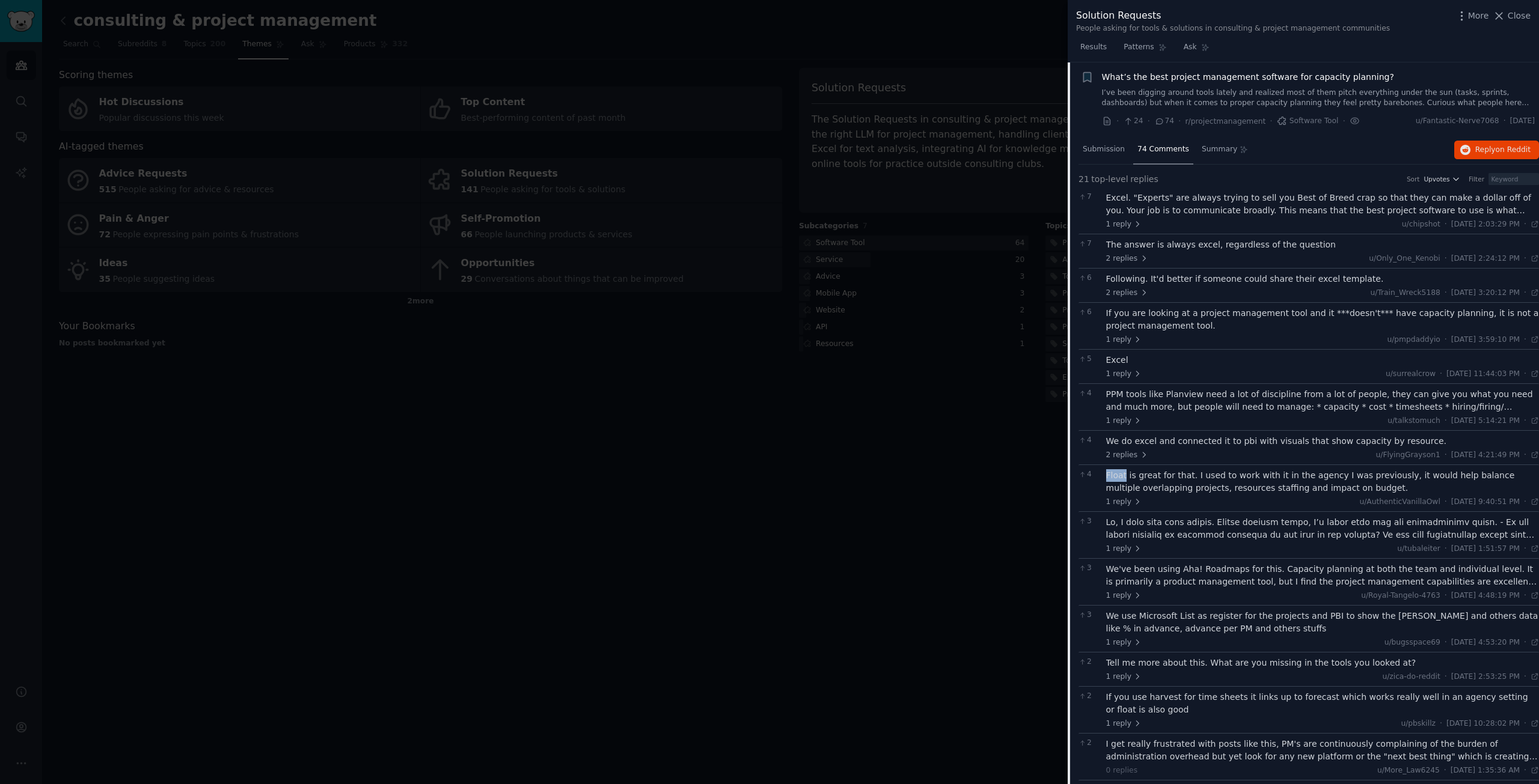
drag, startPoint x: 1105, startPoint y: 477, endPoint x: 1124, endPoint y: 477, distance: 19.0
click at [1124, 477] on div "4 Float is great for that. I used to work with it in the agency I was previousl…" at bounding box center [1308, 487] width 461 height 47
drag, startPoint x: 1175, startPoint y: 572, endPoint x: 1232, endPoint y: 574, distance: 57.0
click at [1232, 574] on div "We've been using Aha! Roadmaps for this. Capacity planning at both the team and…" at bounding box center [1323, 575] width 434 height 25
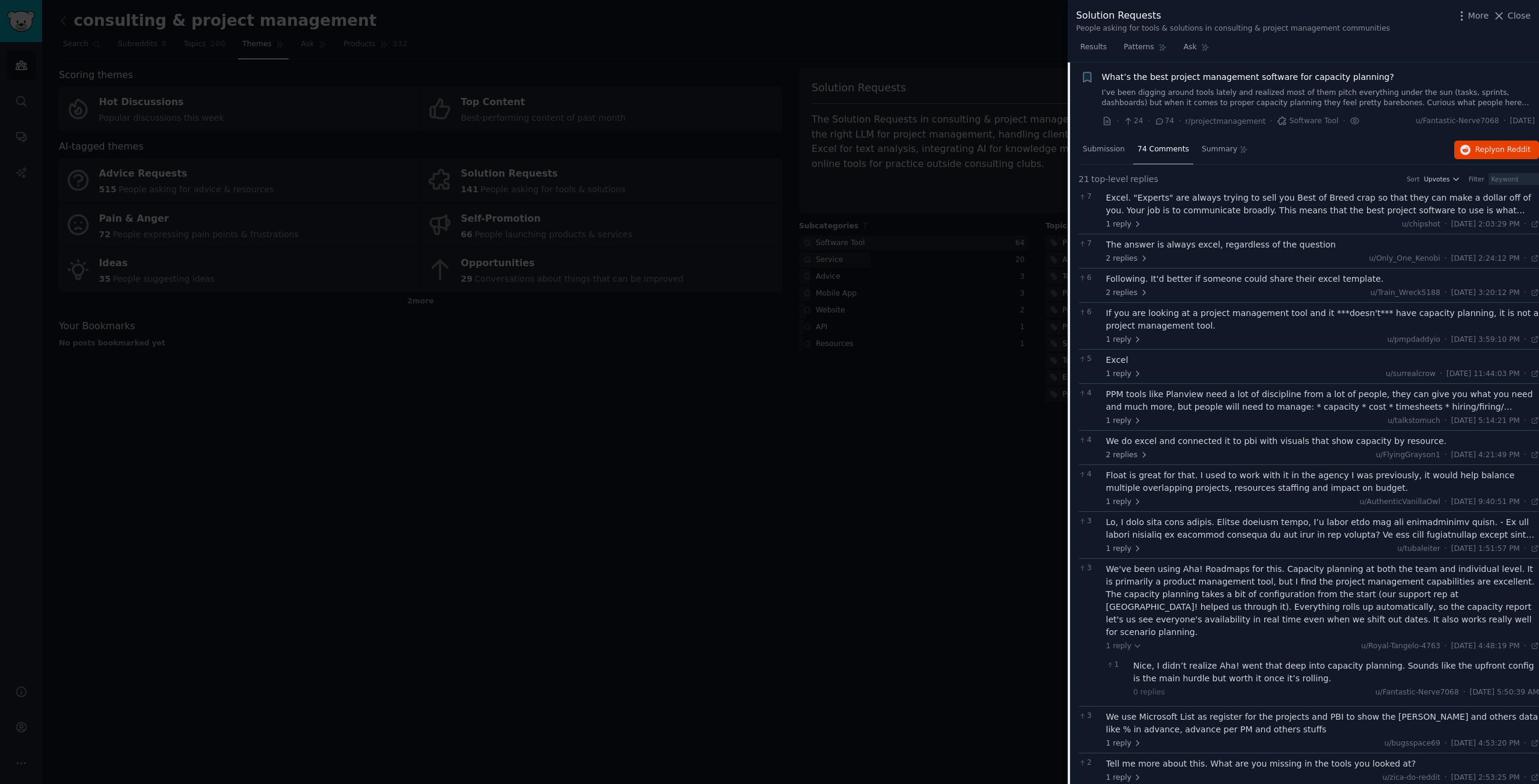
click at [932, 424] on div at bounding box center [770, 392] width 1539 height 784
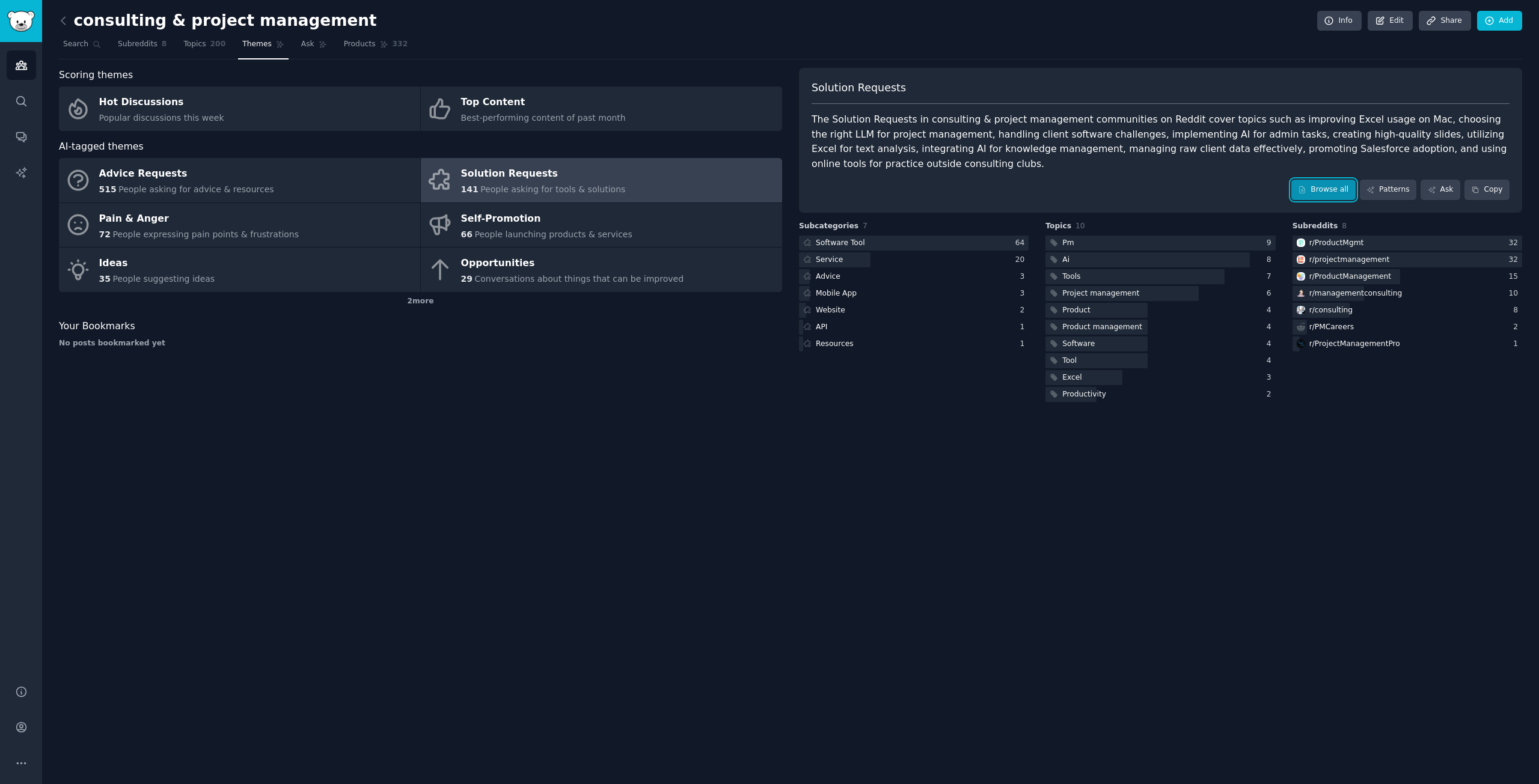
click at [1346, 180] on link "Browse all" at bounding box center [1323, 190] width 64 height 20
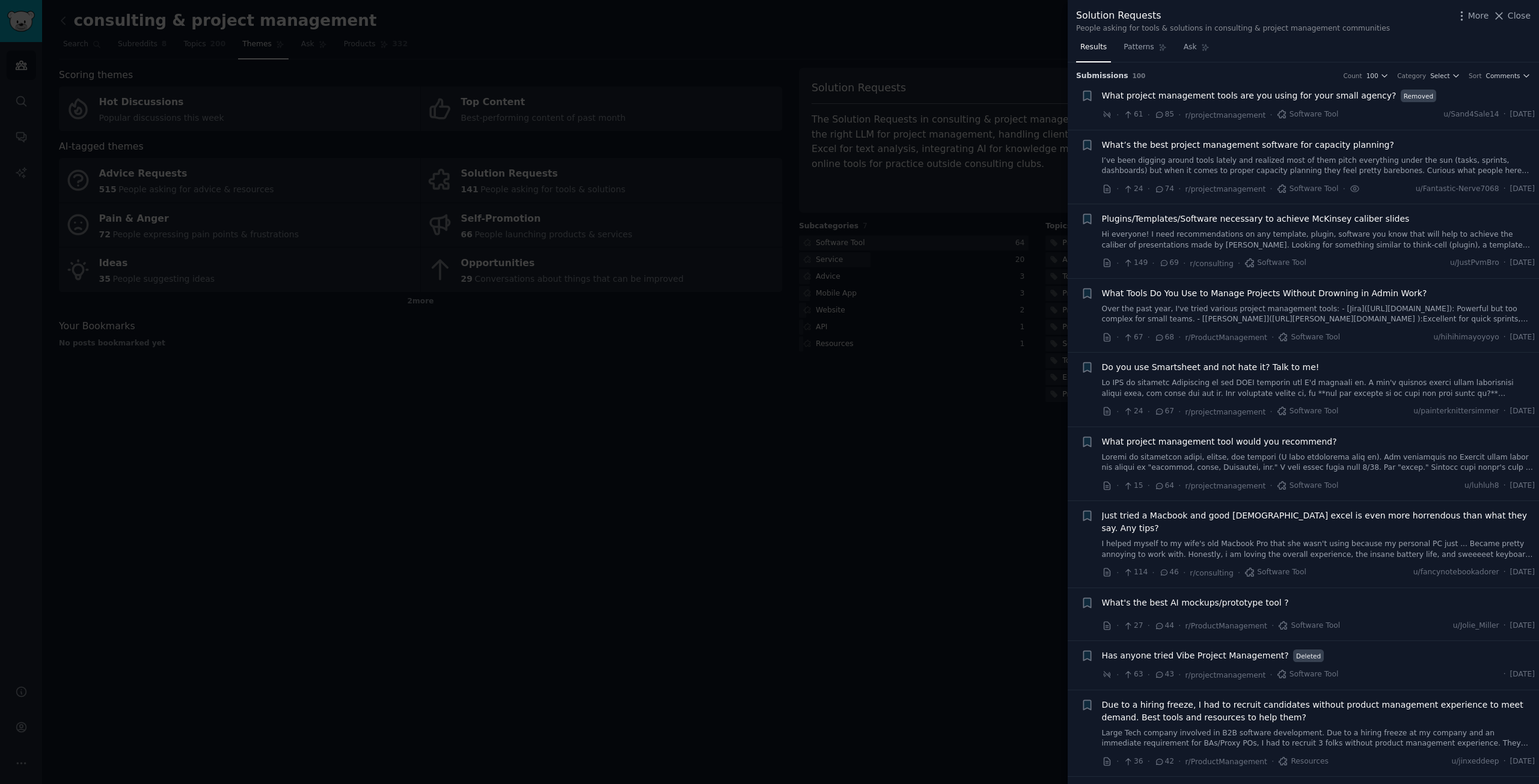
click at [1200, 220] on span "Plugins/Templates/Software necessary to achieve McKinsey caliber slides" at bounding box center [1256, 220] width 308 height 13
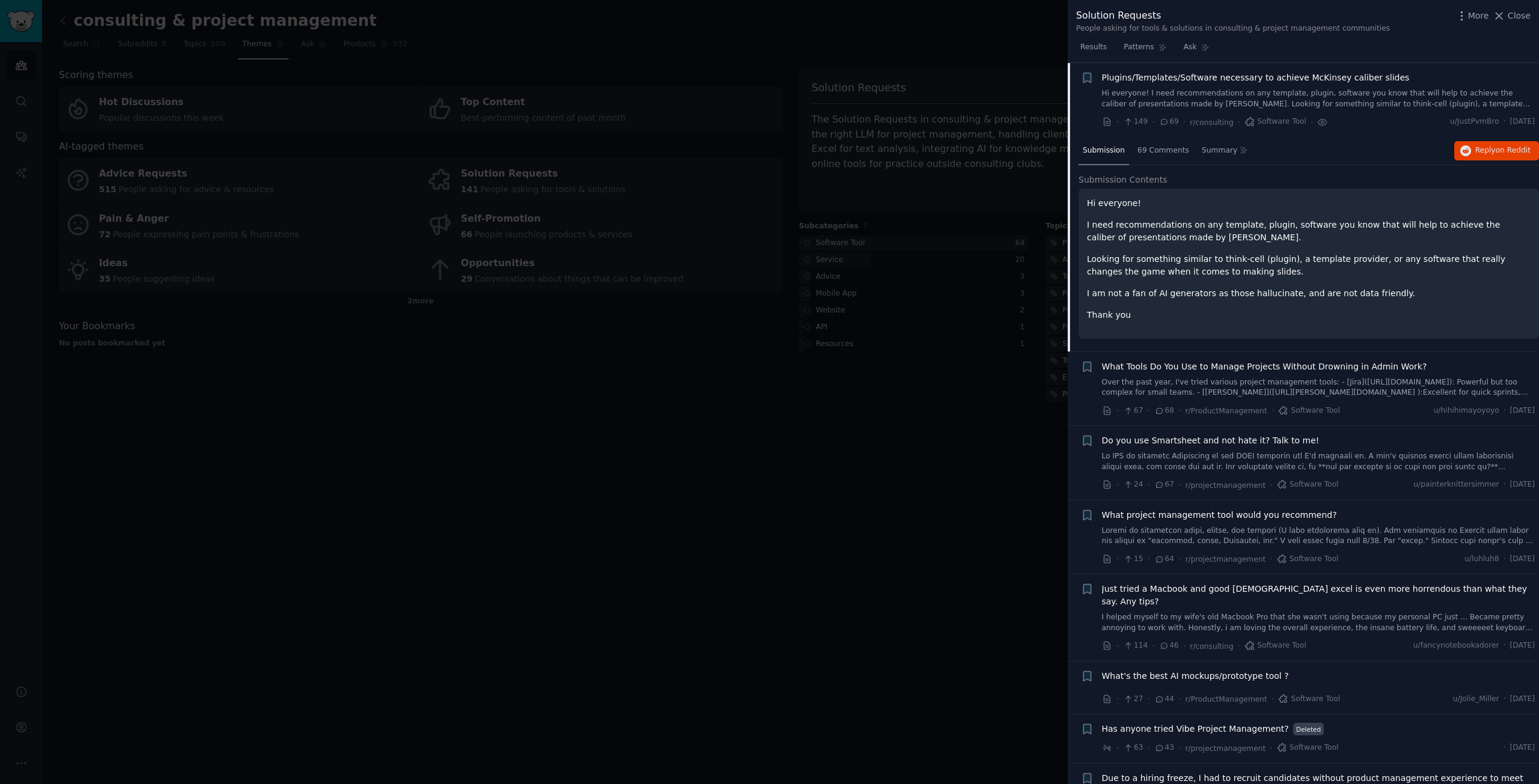
scroll to position [143, 0]
click at [1154, 151] on span "69 Comments" at bounding box center [1164, 150] width 52 height 11
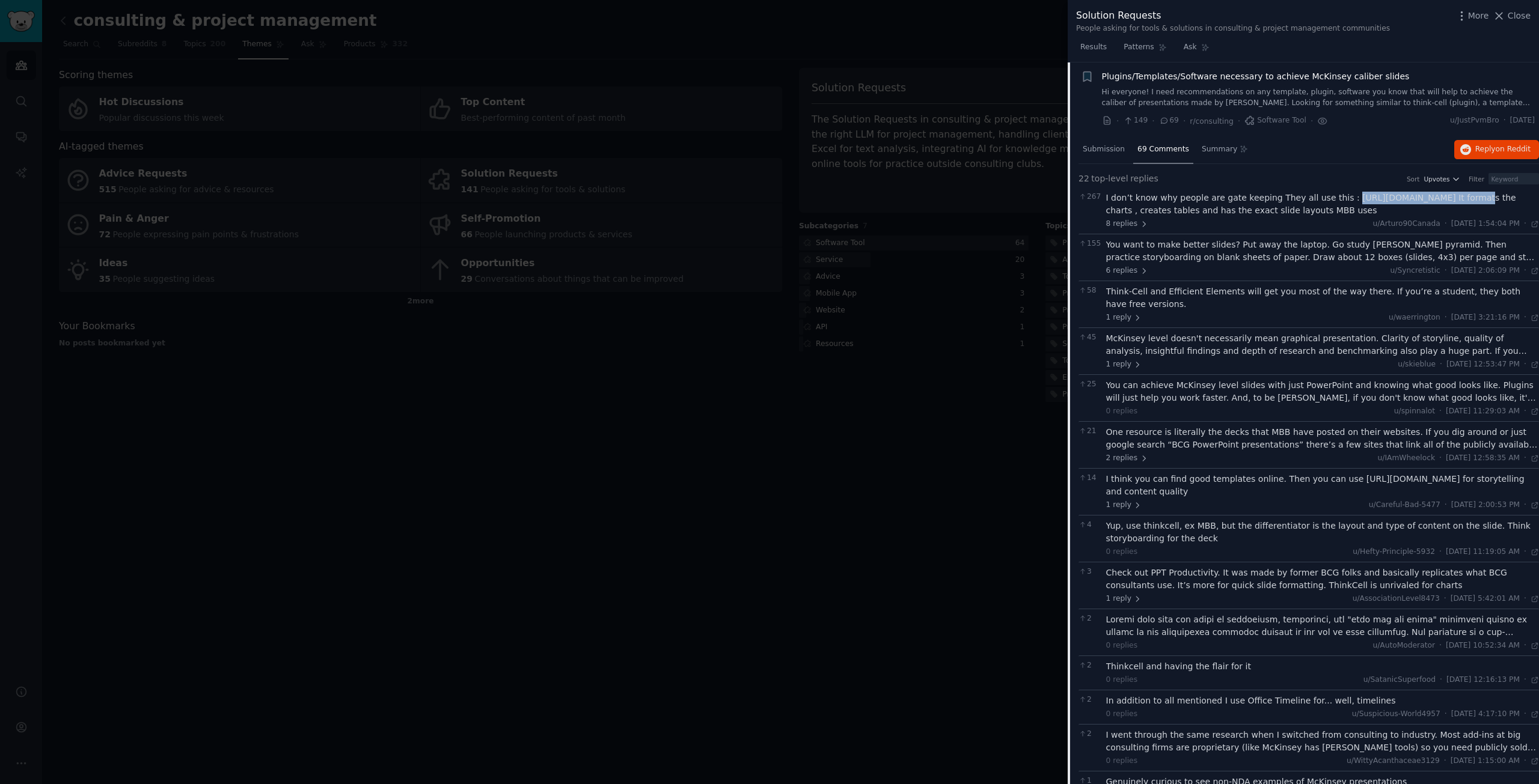
drag, startPoint x: 1330, startPoint y: 202, endPoint x: 1442, endPoint y: 200, distance: 112.0
click at [1442, 200] on div "I don’t know why people are gate keeping They all use this : https://www.think-…" at bounding box center [1323, 204] width 434 height 25
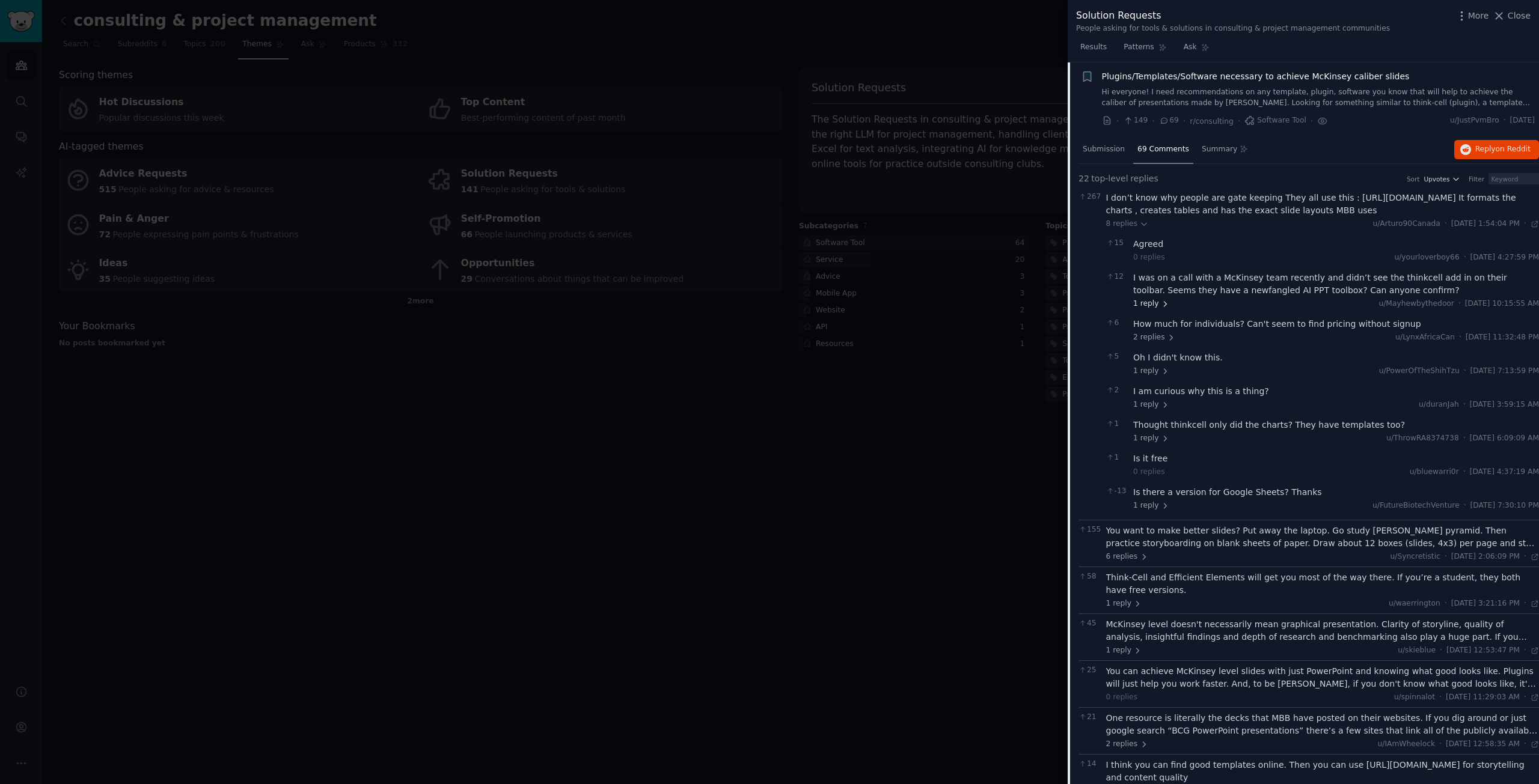
click at [1150, 304] on span "1 reply" at bounding box center [1151, 304] width 36 height 11
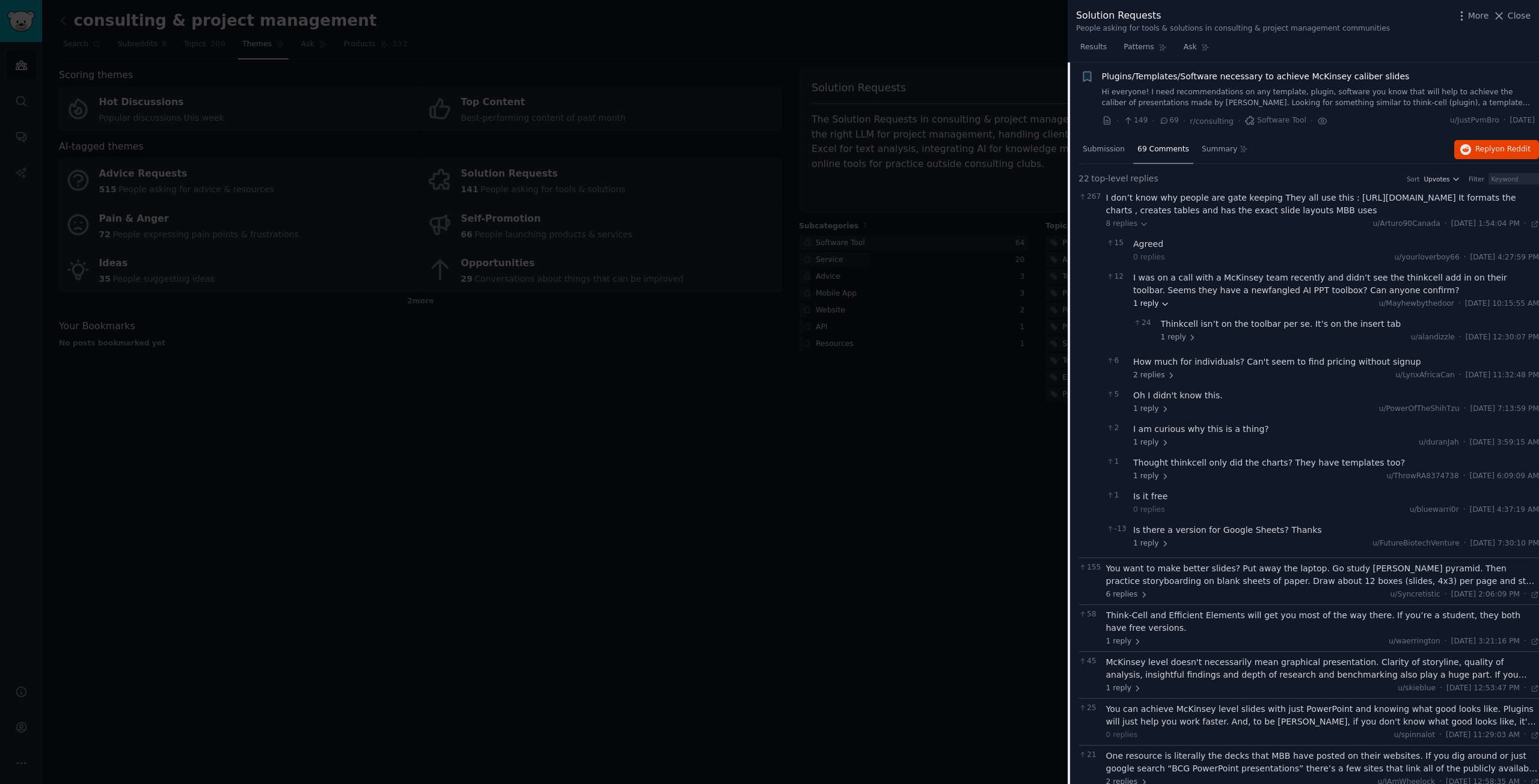
click at [1151, 304] on span "1 reply" at bounding box center [1151, 304] width 36 height 11
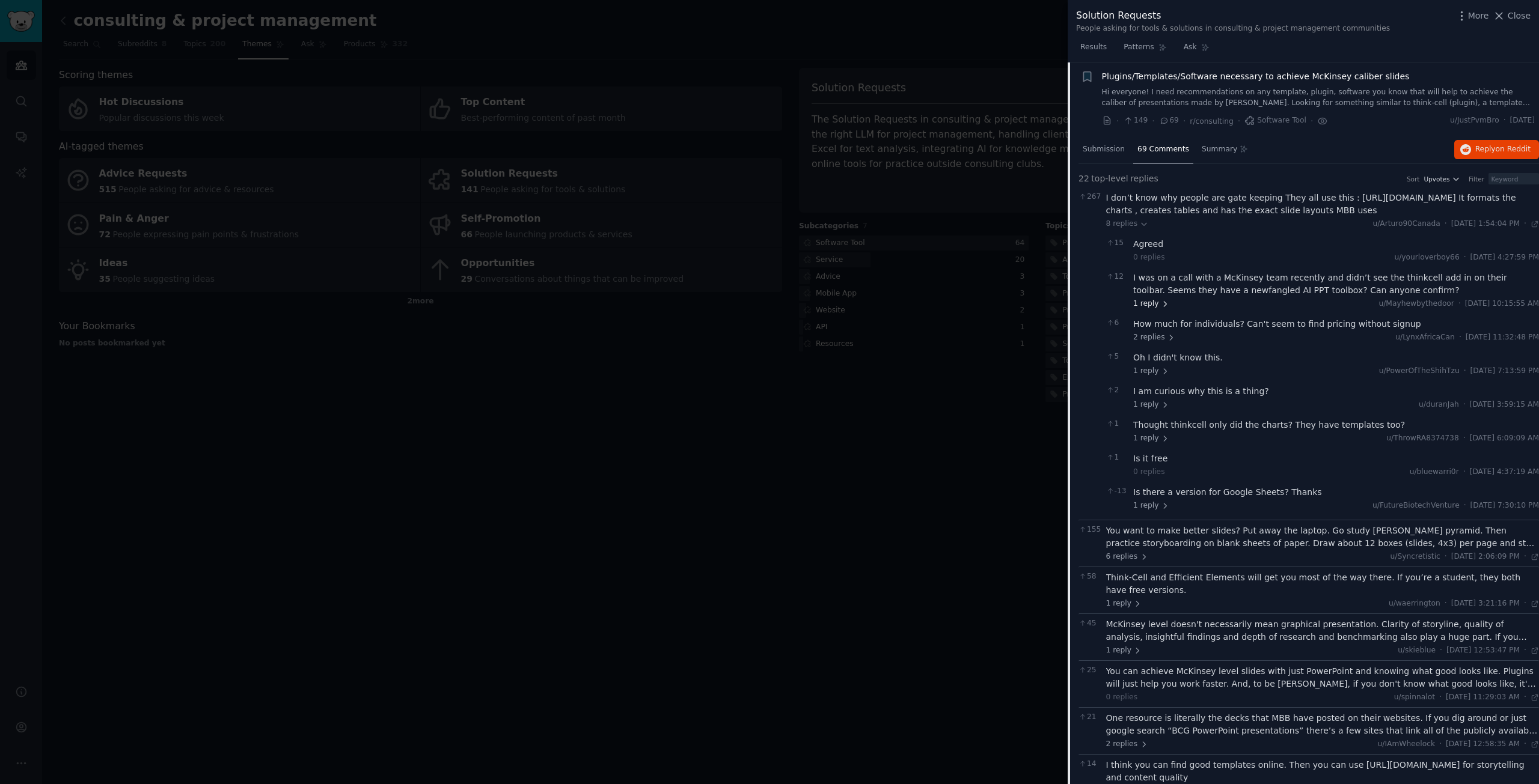
click at [1151, 304] on span "1 reply" at bounding box center [1151, 304] width 36 height 11
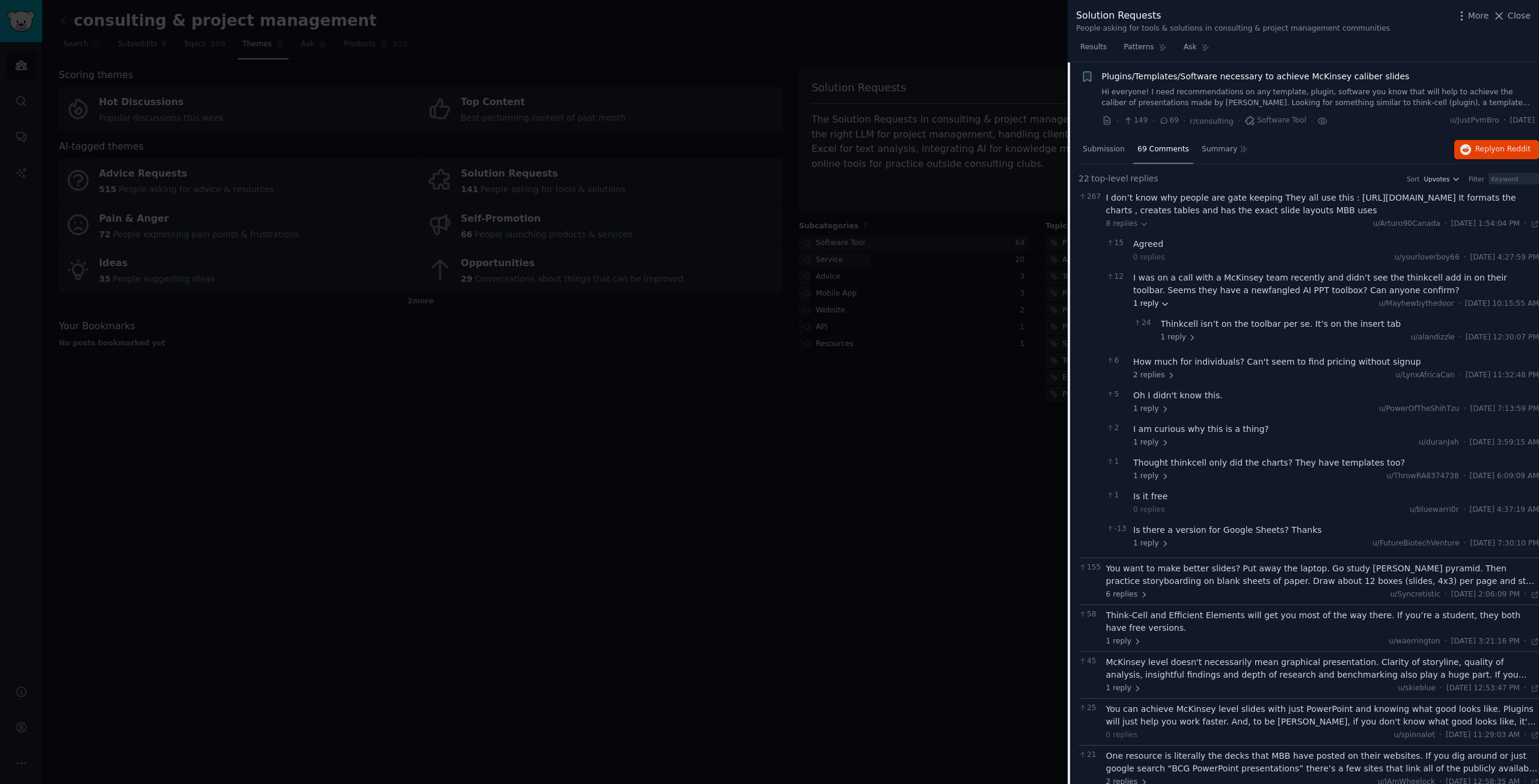
click at [1151, 304] on span "1 reply" at bounding box center [1151, 304] width 36 height 11
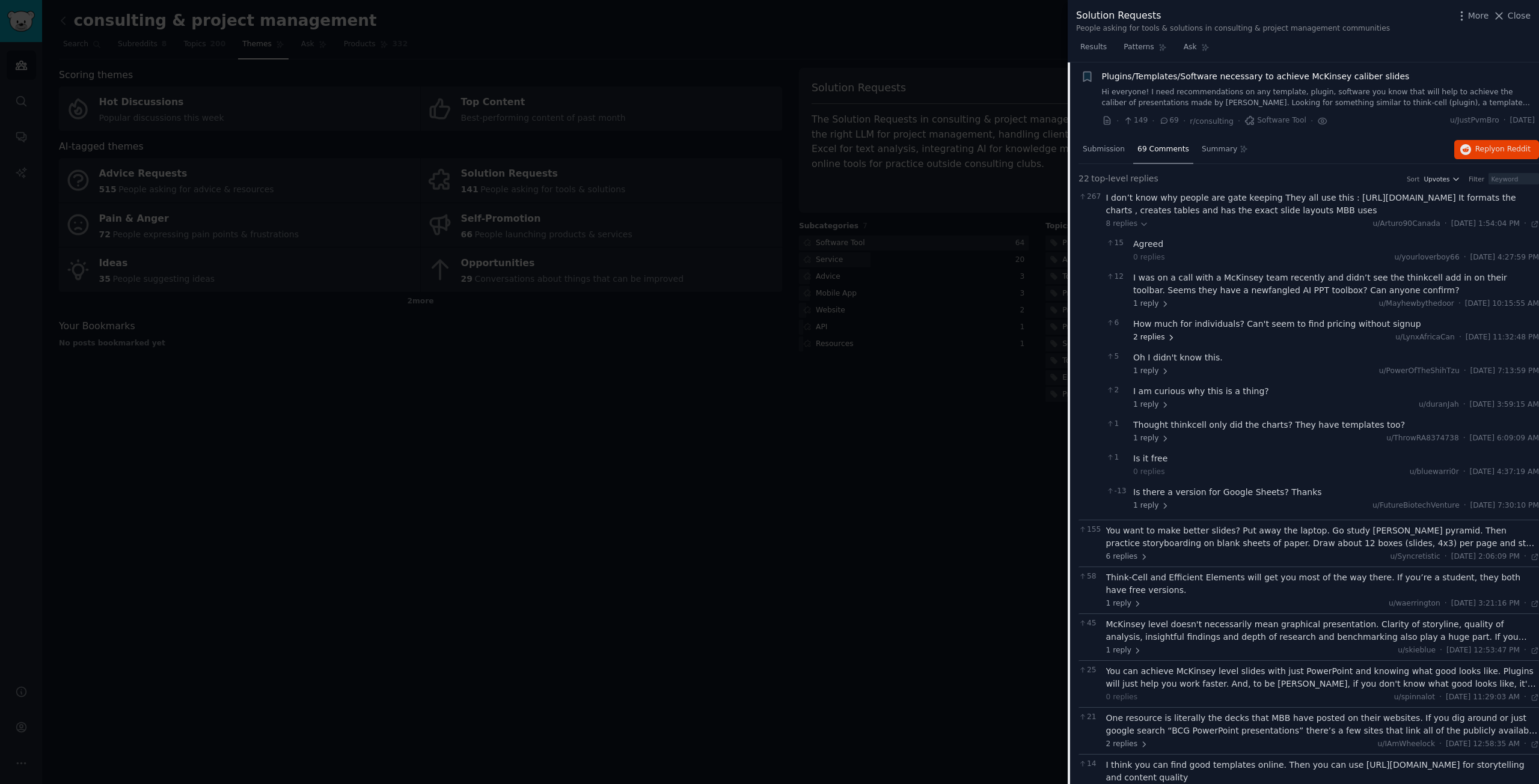
click at [1159, 335] on span "2 replies" at bounding box center [1153, 338] width 42 height 11
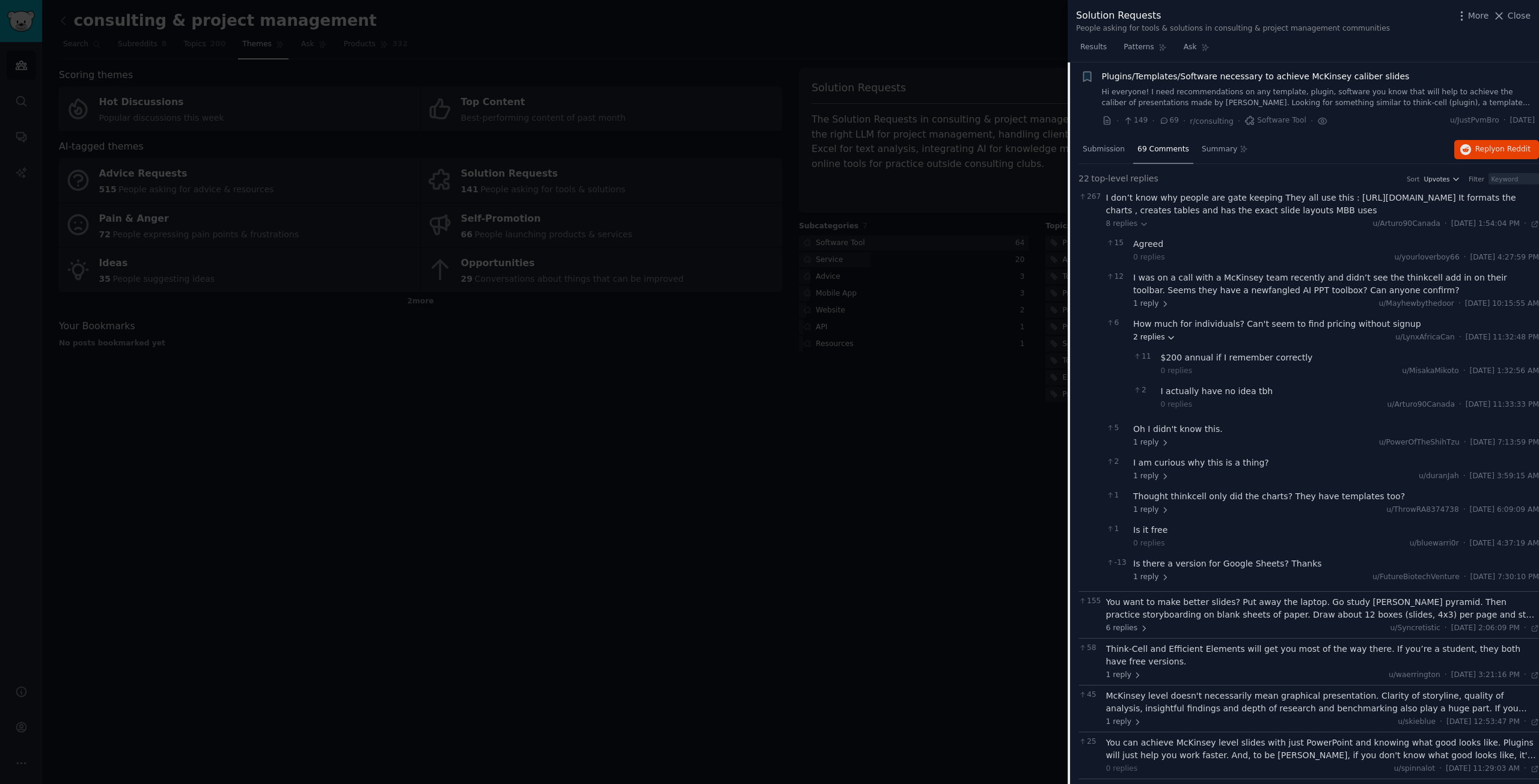
click at [1151, 335] on span "2 replies" at bounding box center [1153, 338] width 42 height 11
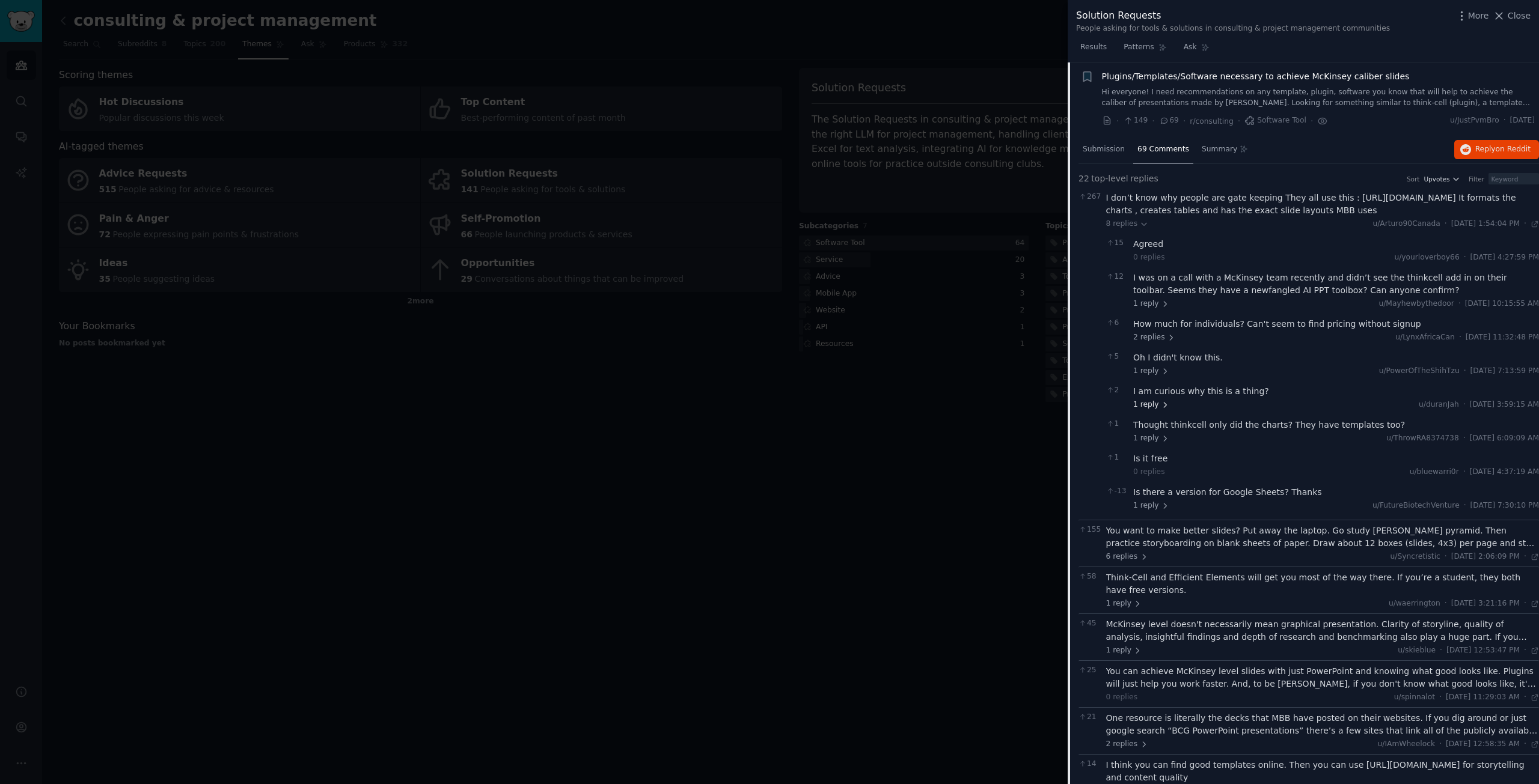
click at [1148, 403] on span "1 reply" at bounding box center [1151, 405] width 36 height 11
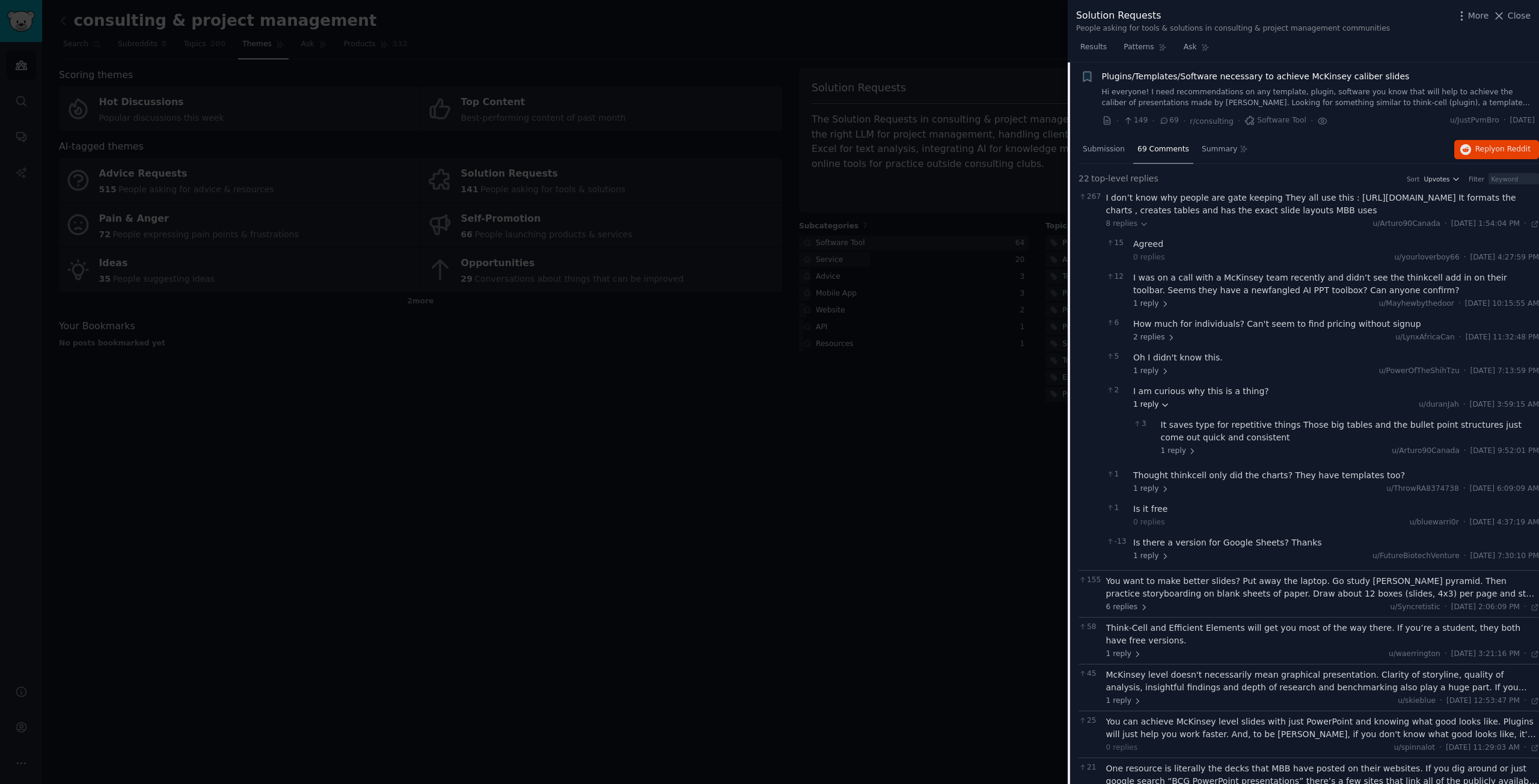
click at [1154, 404] on span "1 reply" at bounding box center [1151, 405] width 36 height 11
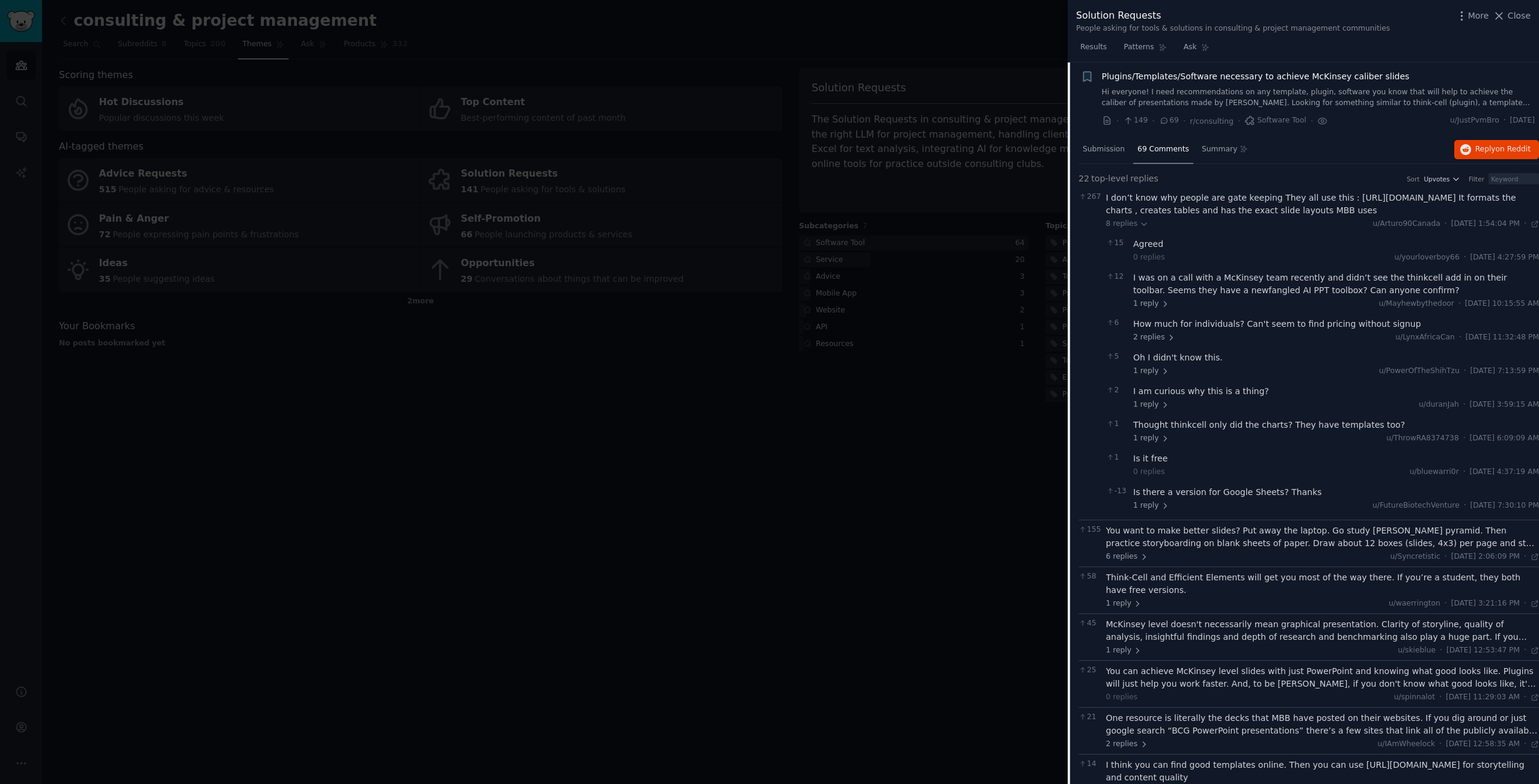
scroll to position [443, 0]
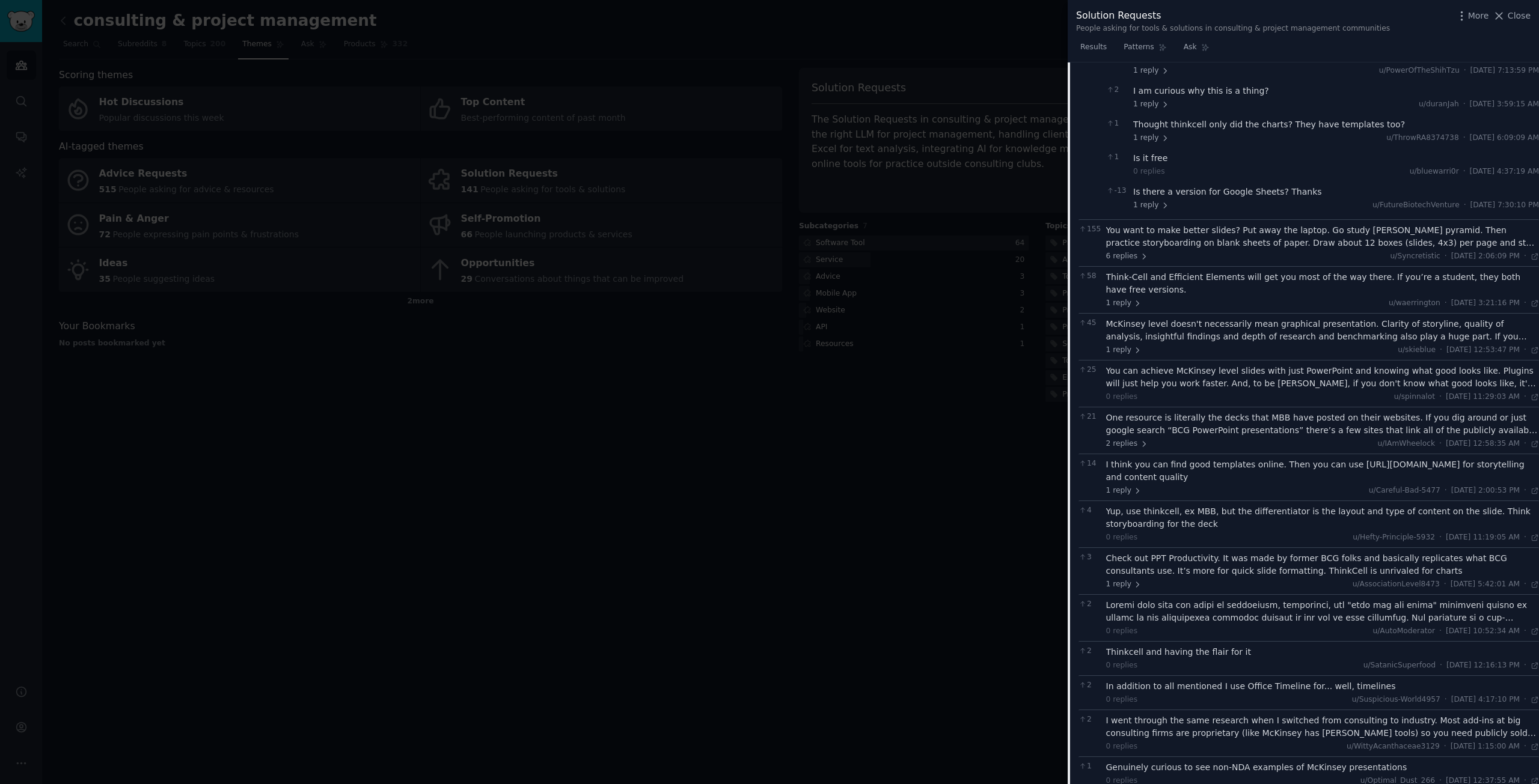
click at [1227, 426] on div "One resource is literally the decks that MBB have posted on their websites. If …" at bounding box center [1323, 424] width 434 height 25
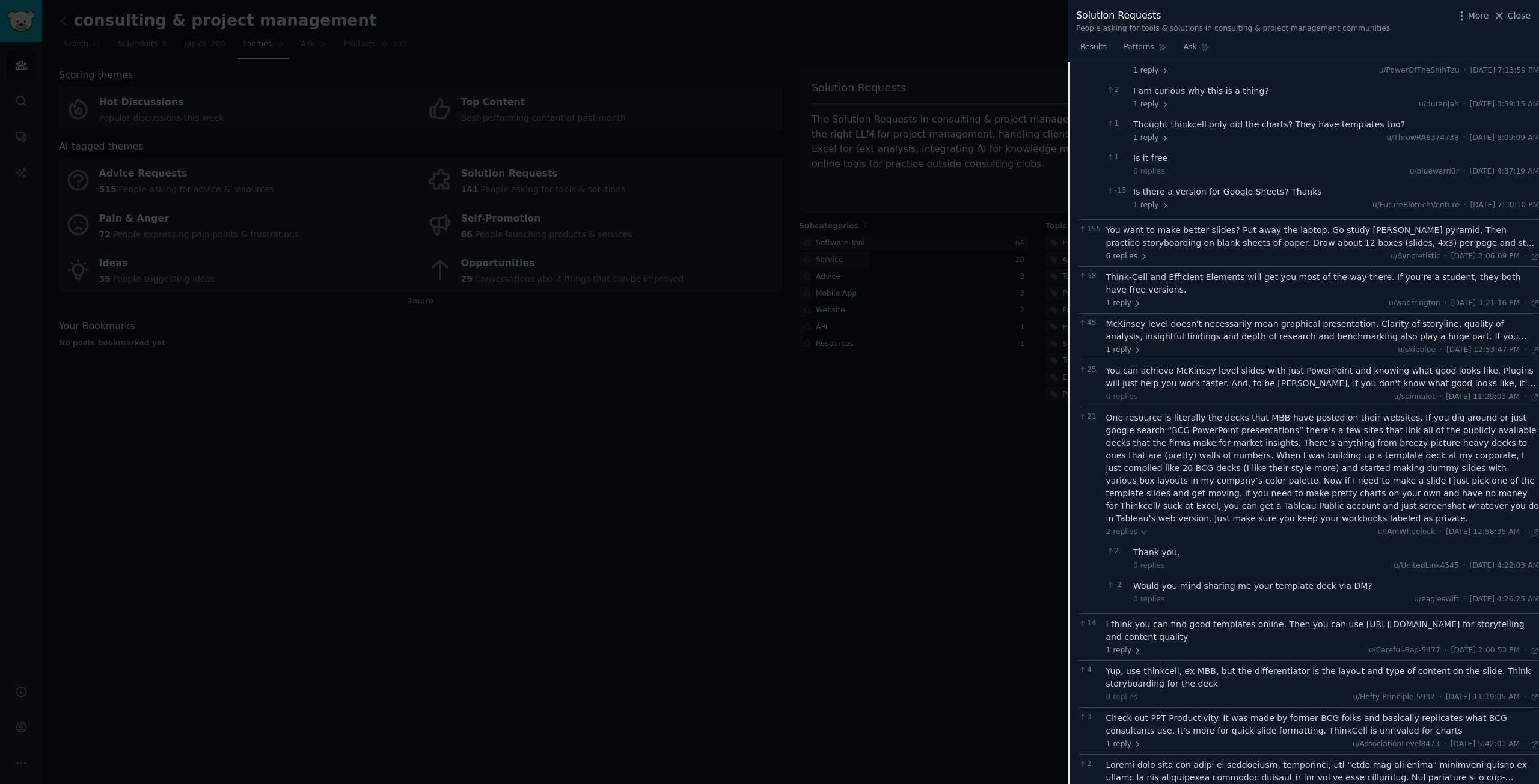
click at [995, 386] on div at bounding box center [770, 392] width 1539 height 784
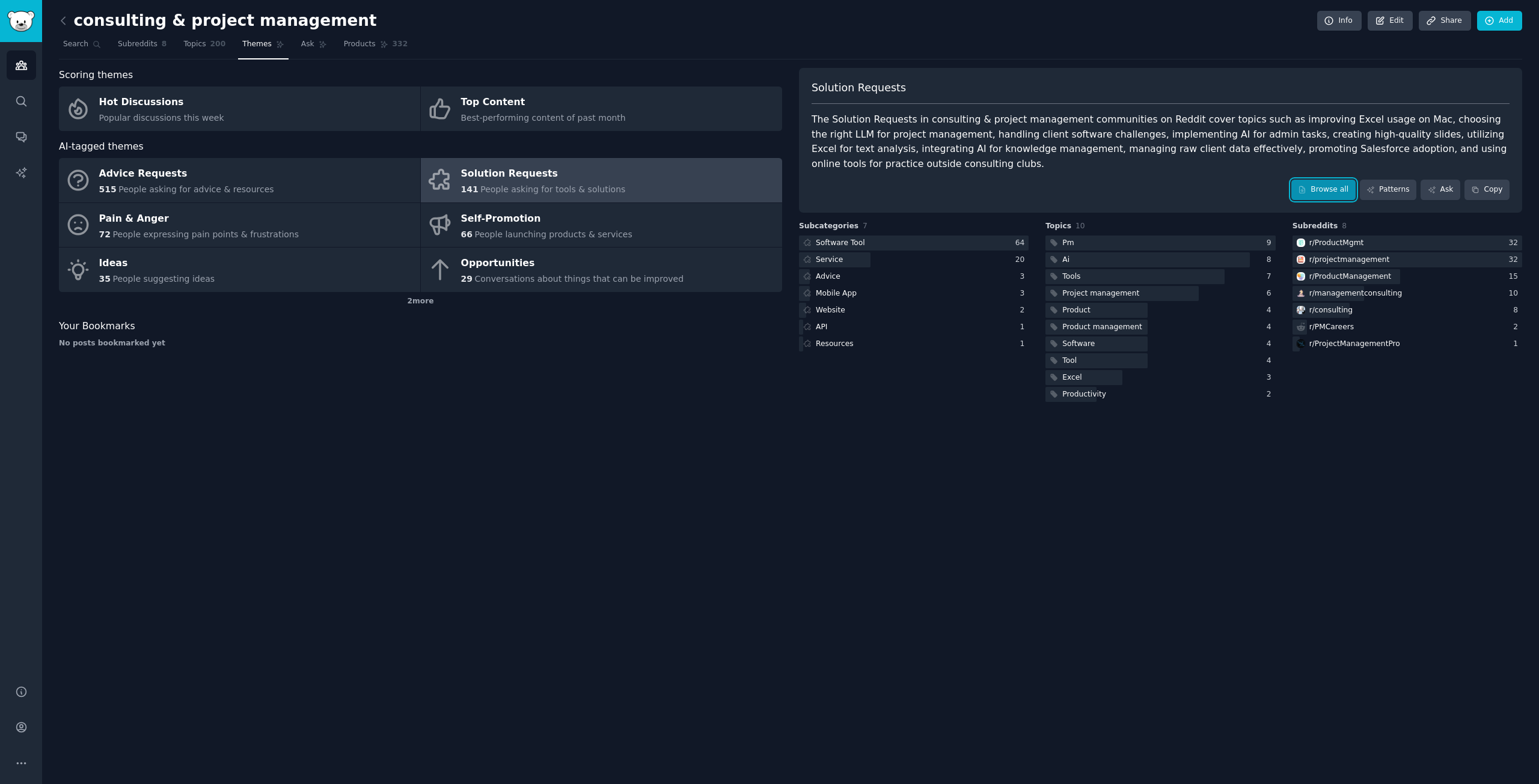
click at [1329, 180] on link "Browse all" at bounding box center [1323, 190] width 64 height 20
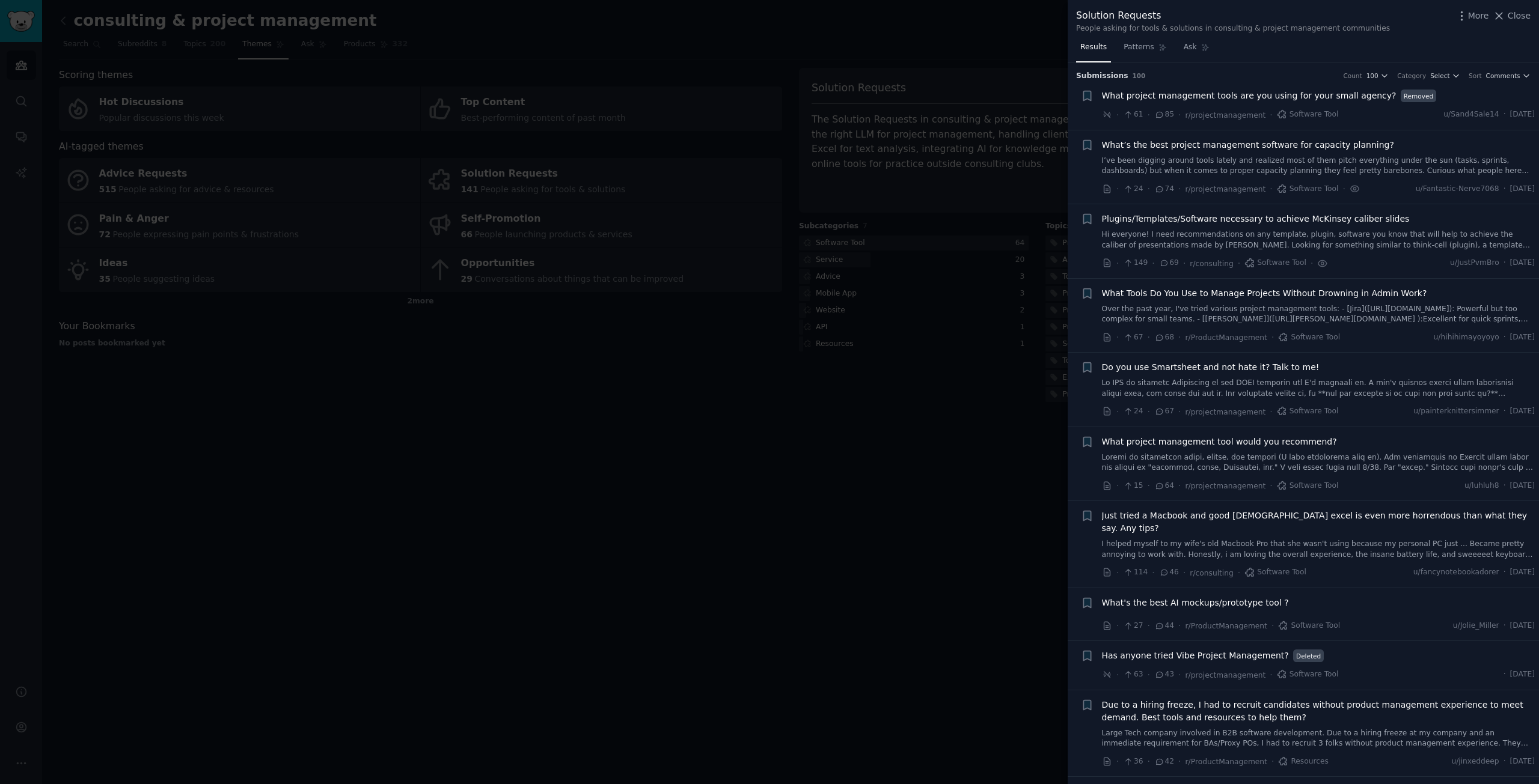
click at [1212, 312] on link "Over the past year, I've tried various project management tools: - [Jira](https…" at bounding box center [1319, 314] width 434 height 21
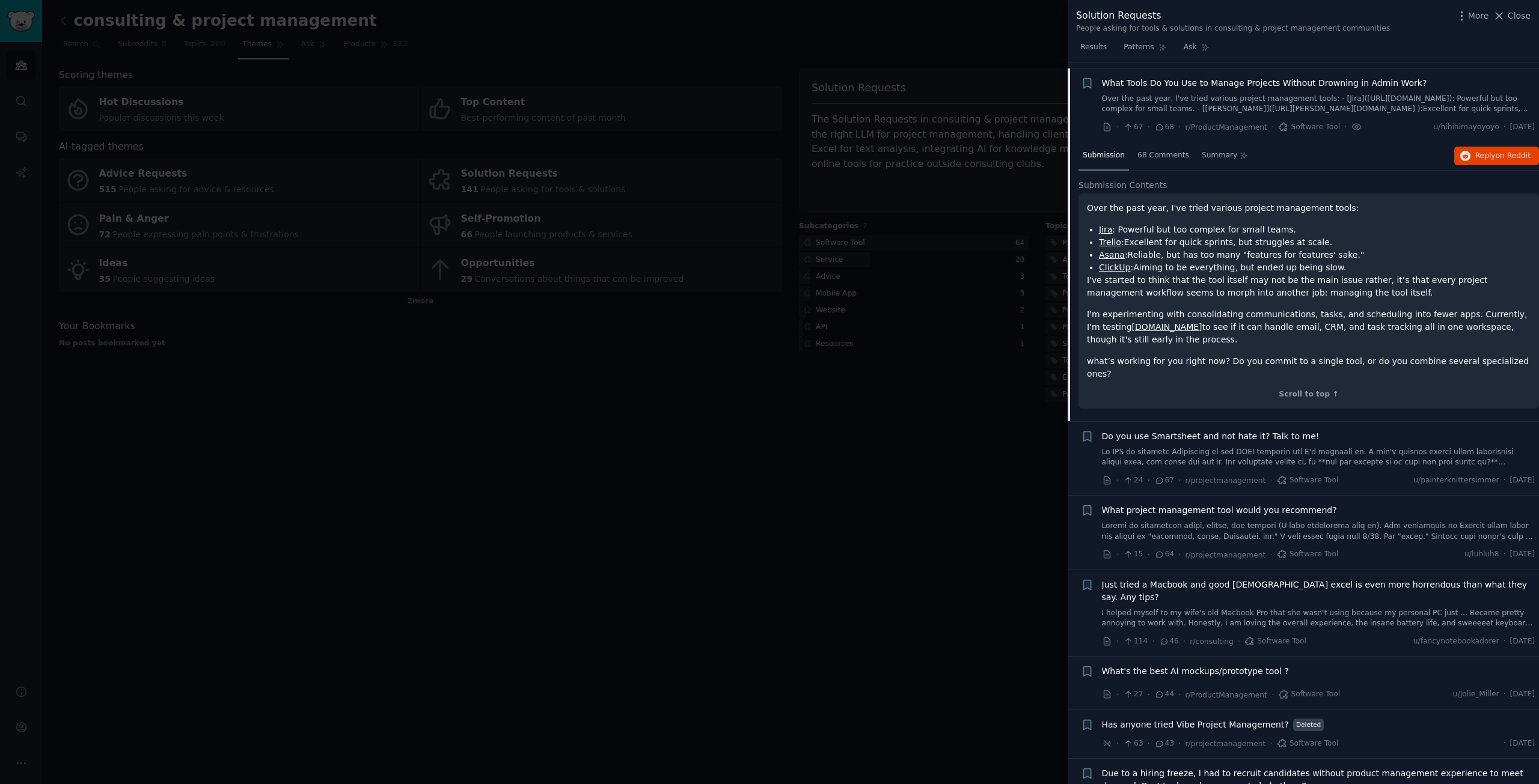
scroll to position [216, 0]
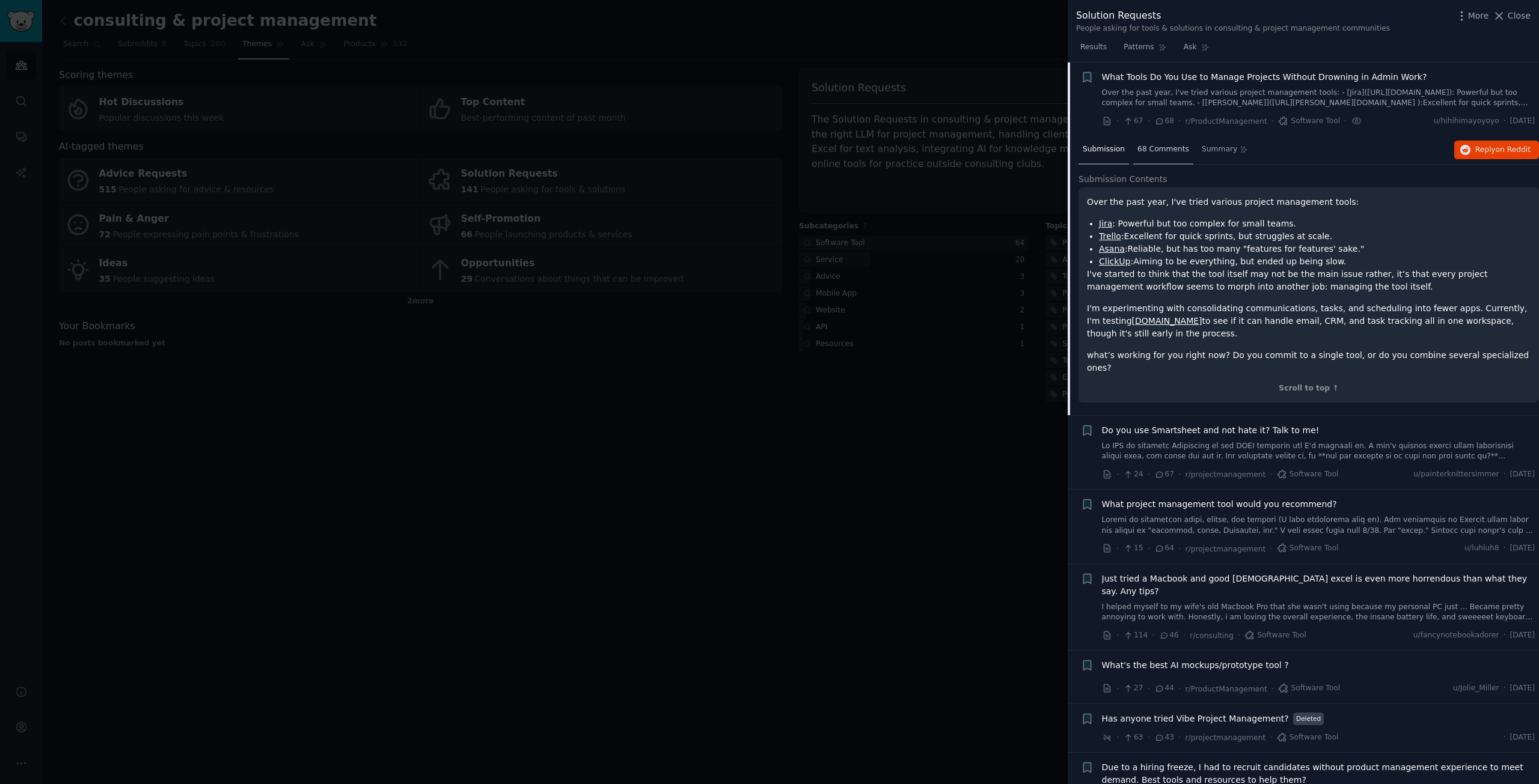
click at [1151, 141] on div "68 Comments" at bounding box center [1163, 150] width 60 height 29
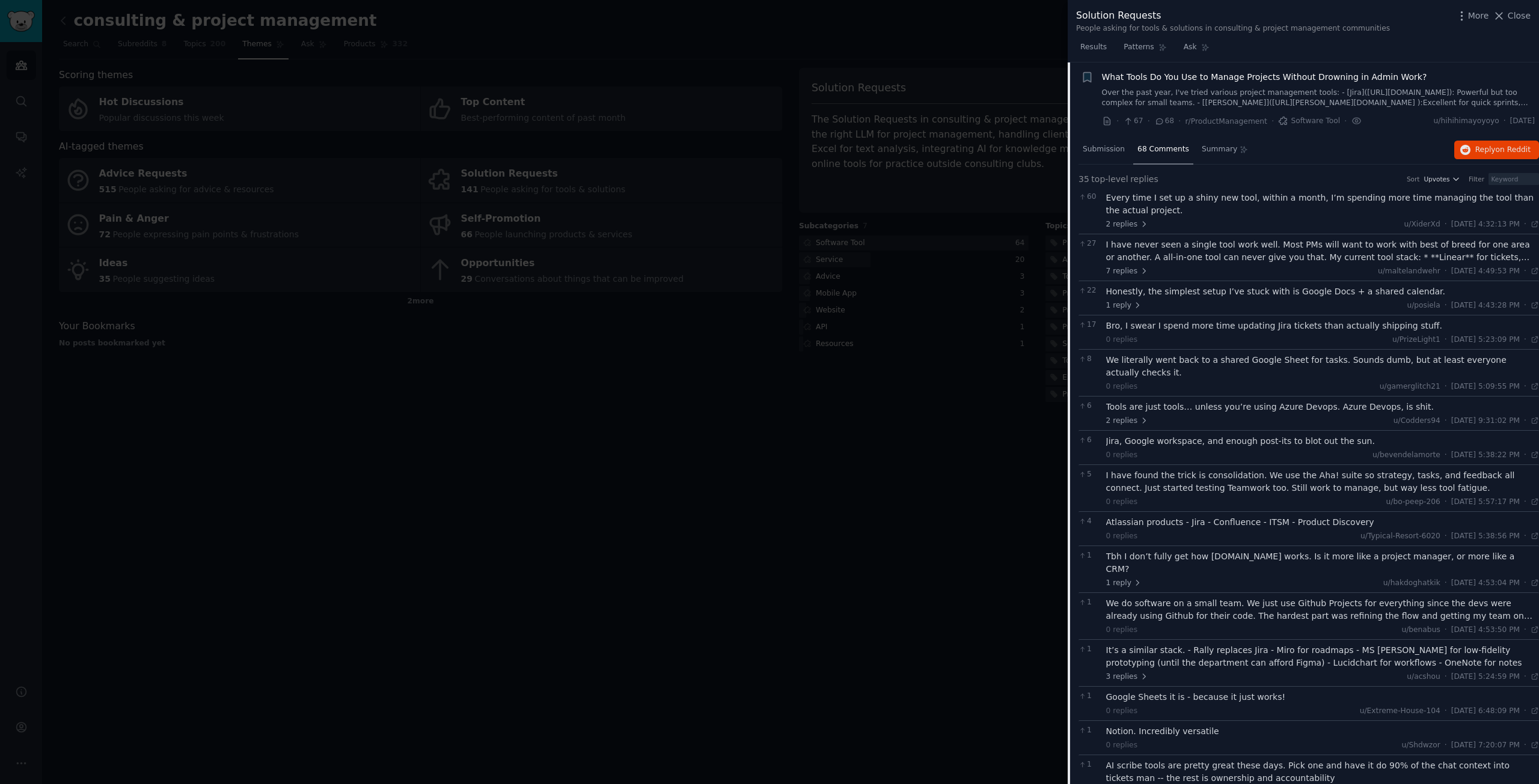
click at [1252, 250] on div "I have never seen a single tool work well. Most PMs will want to work with best…" at bounding box center [1323, 250] width 434 height 25
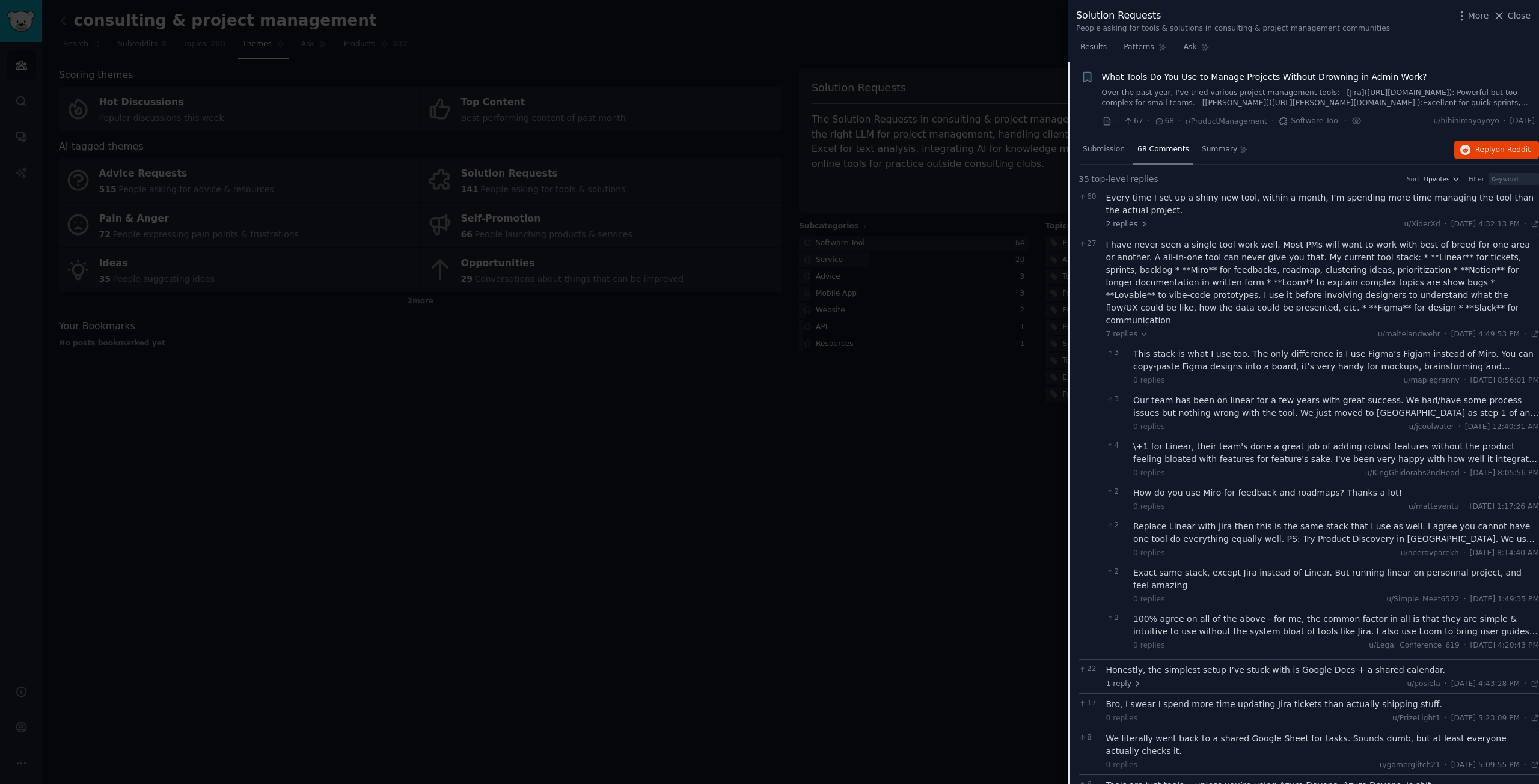
click at [1087, 242] on span "27" at bounding box center [1088, 244] width 21 height 11
click at [1143, 243] on div "I have never seen a single tool work well. Most PMs will want to work with best…" at bounding box center [1323, 282] width 434 height 88
click at [1149, 250] on div "I have never seen a single tool work well. Most PMs will want to work with best…" at bounding box center [1323, 282] width 434 height 88
click at [1100, 147] on span "Submission" at bounding box center [1103, 150] width 42 height 11
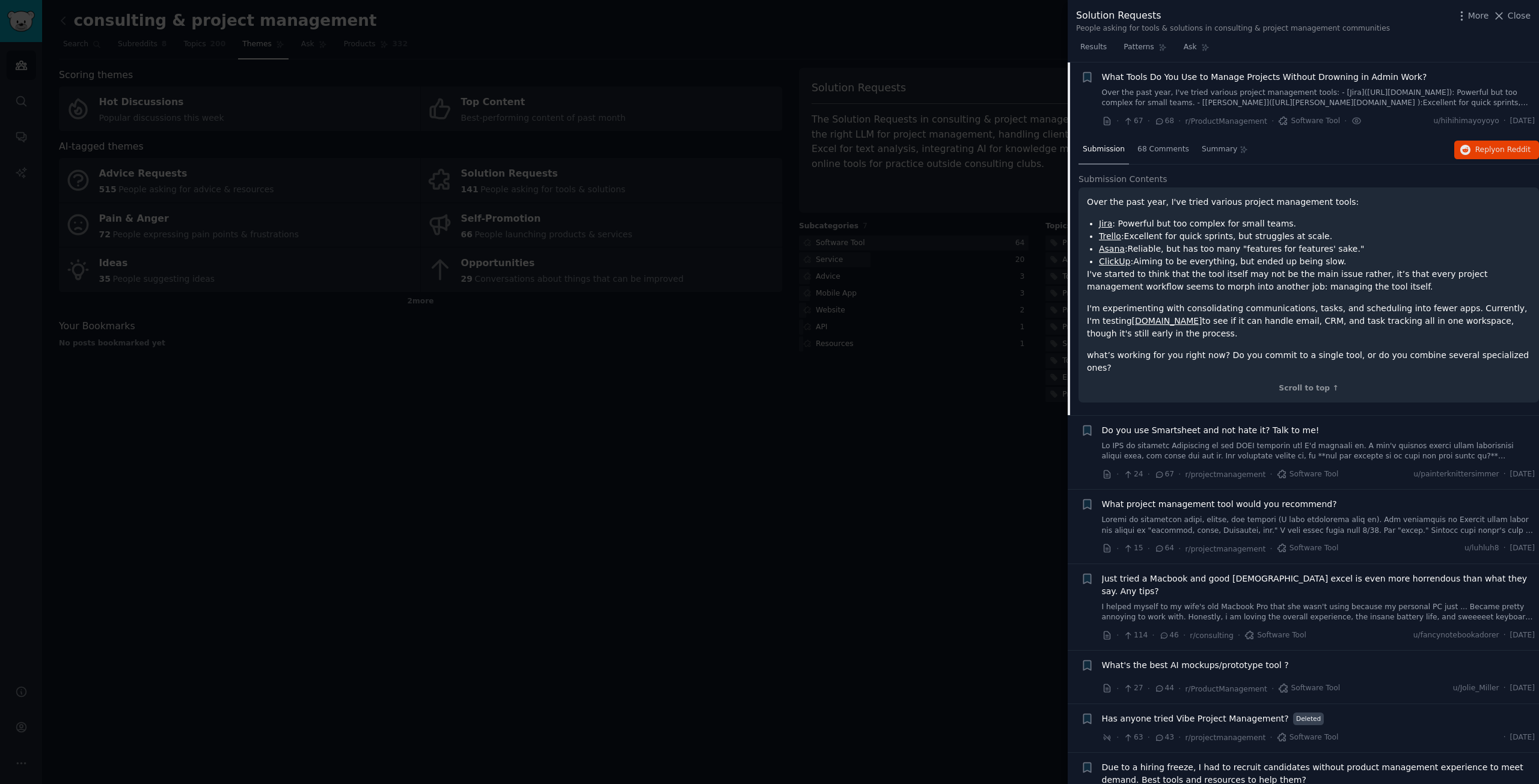
click at [1180, 441] on link at bounding box center [1319, 451] width 434 height 21
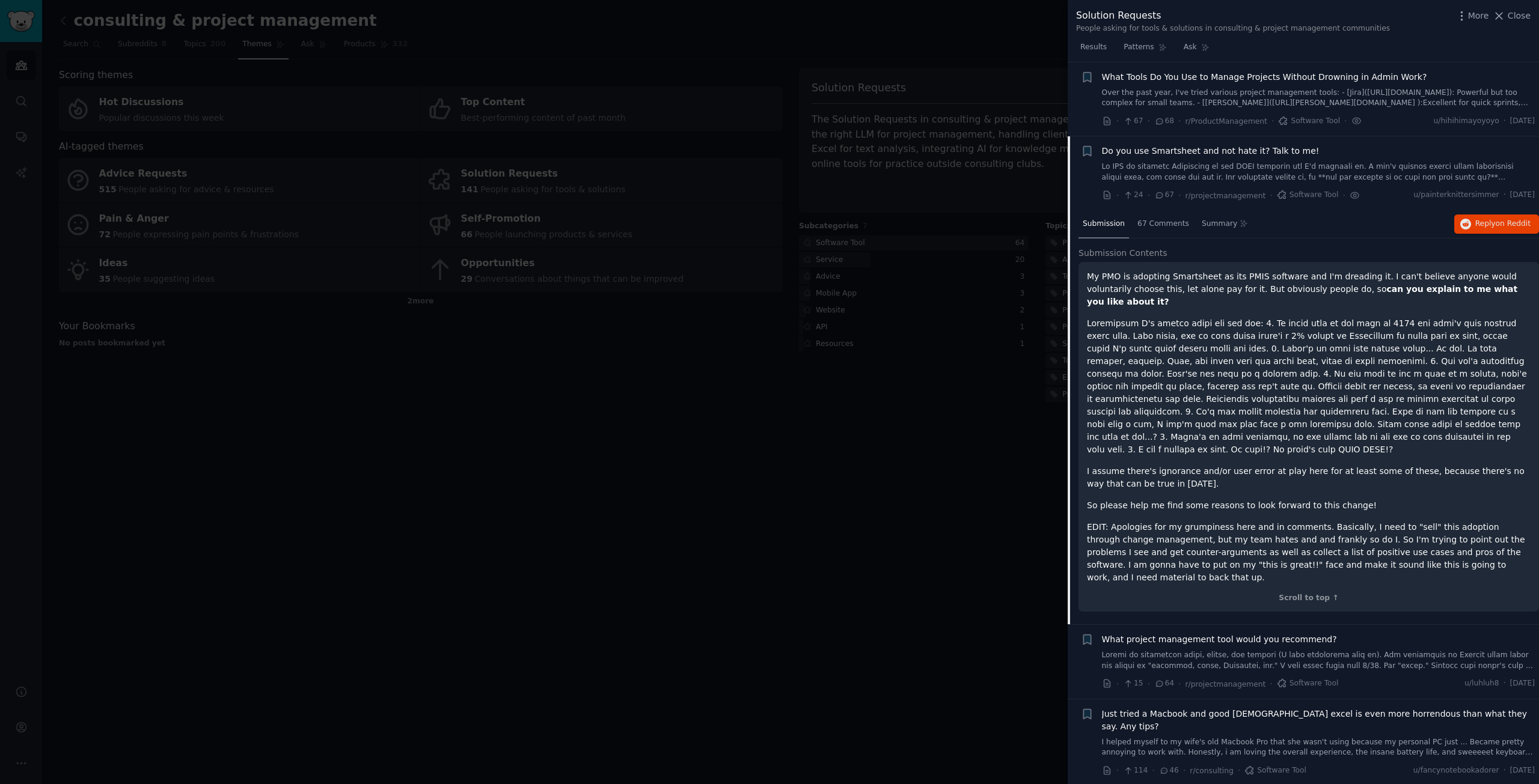
scroll to position [291, 0]
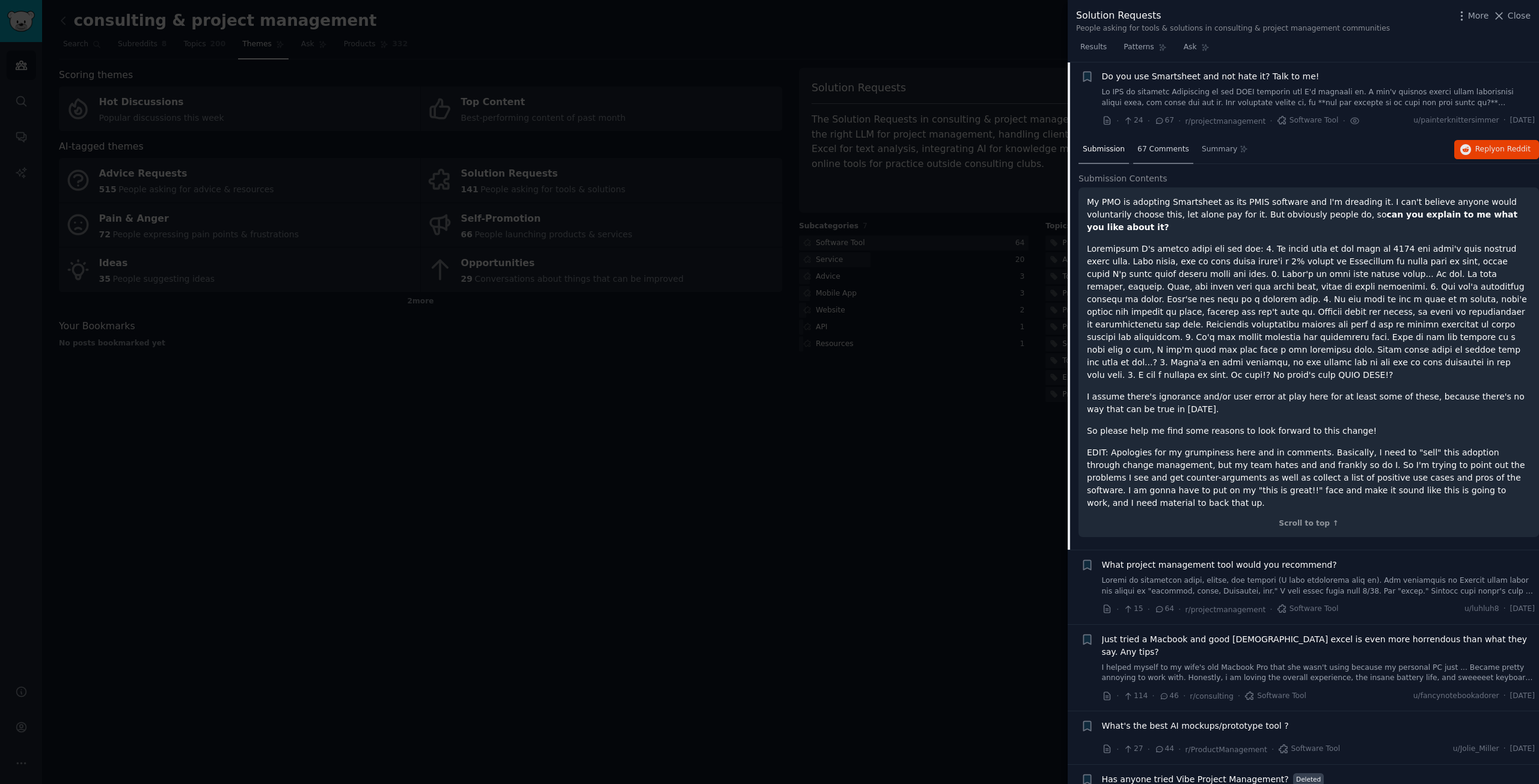
click at [1147, 145] on span "67 Comments" at bounding box center [1164, 150] width 52 height 11
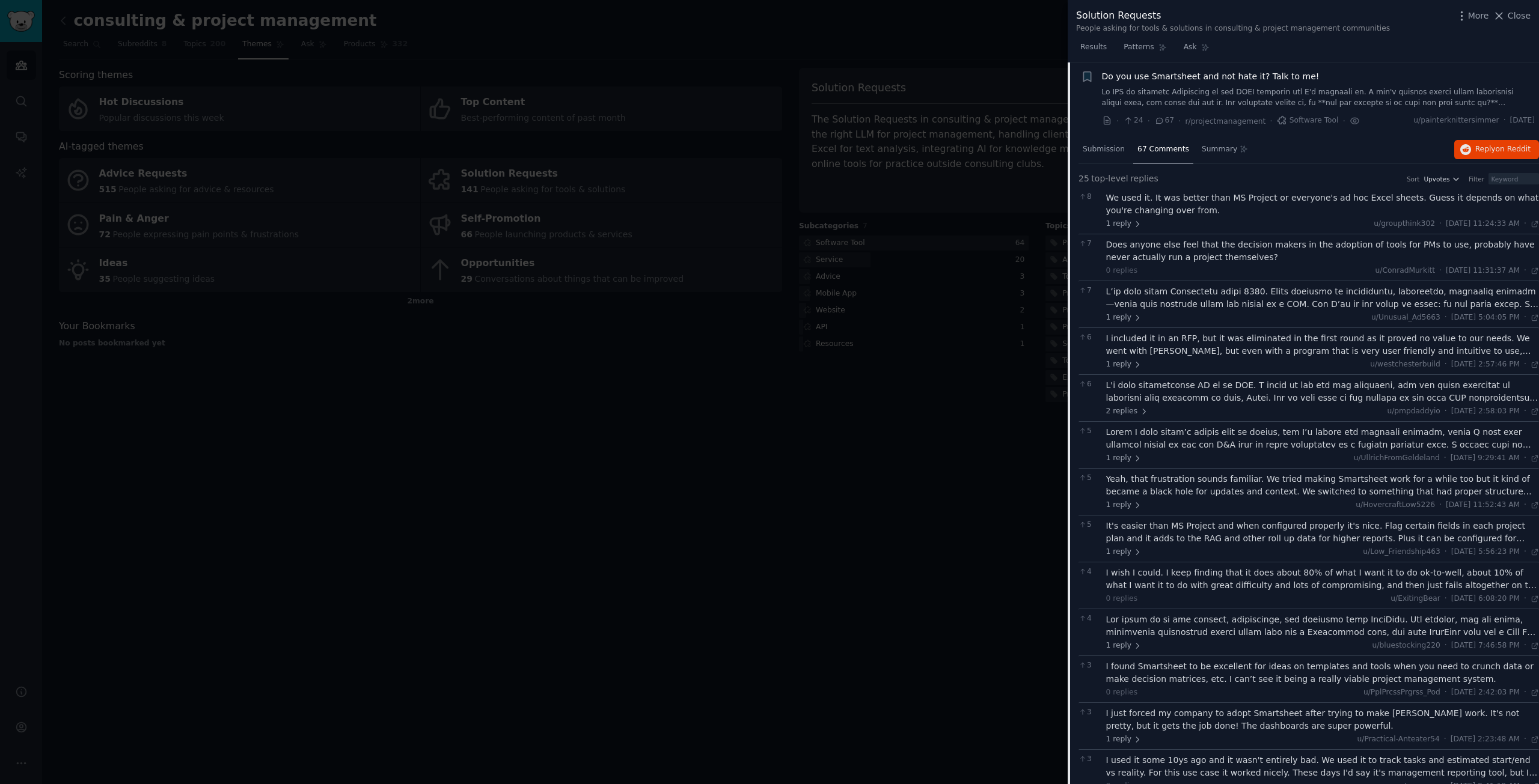
click at [1188, 305] on div at bounding box center [1323, 297] width 434 height 25
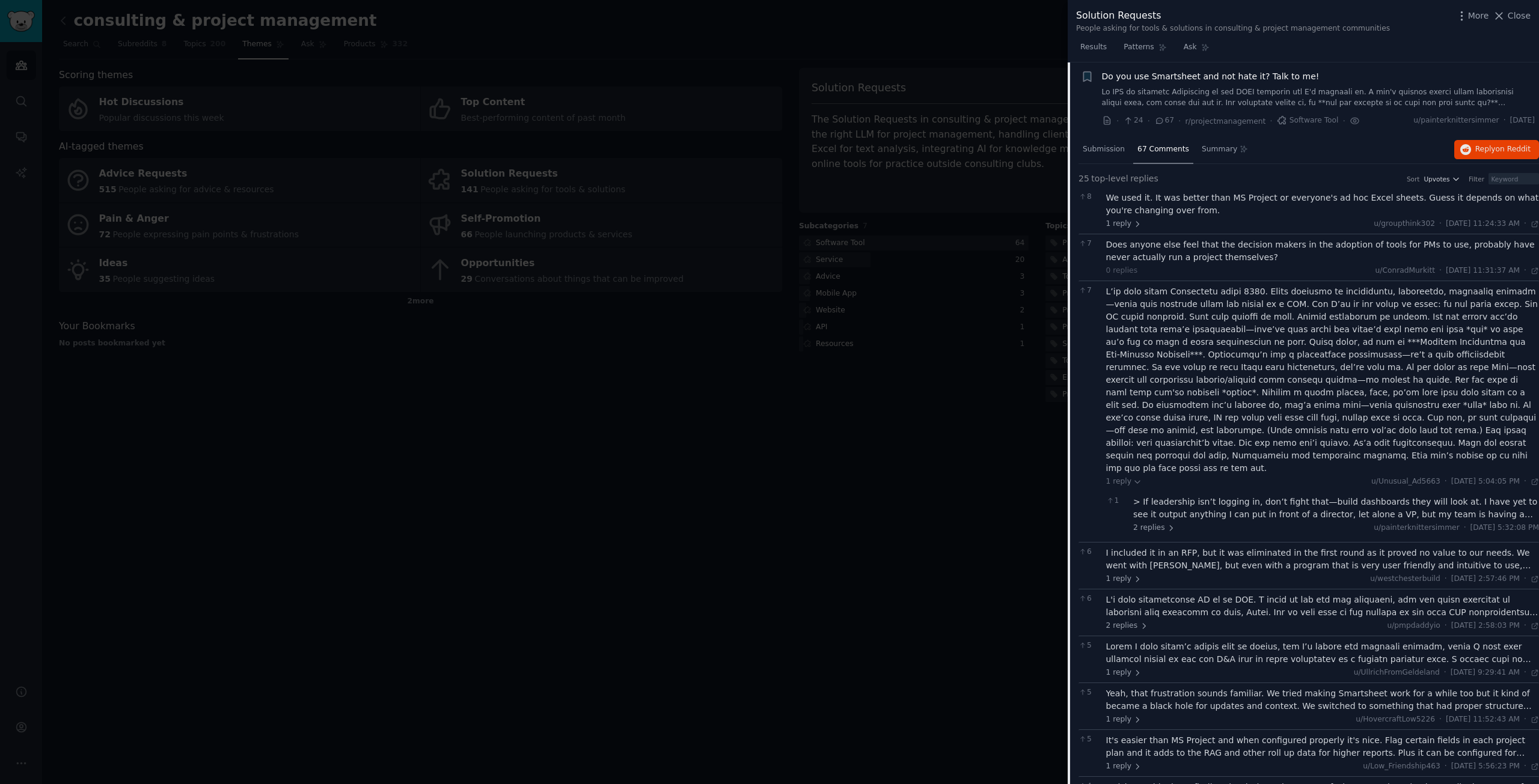
click at [1192, 94] on link at bounding box center [1319, 97] width 434 height 21
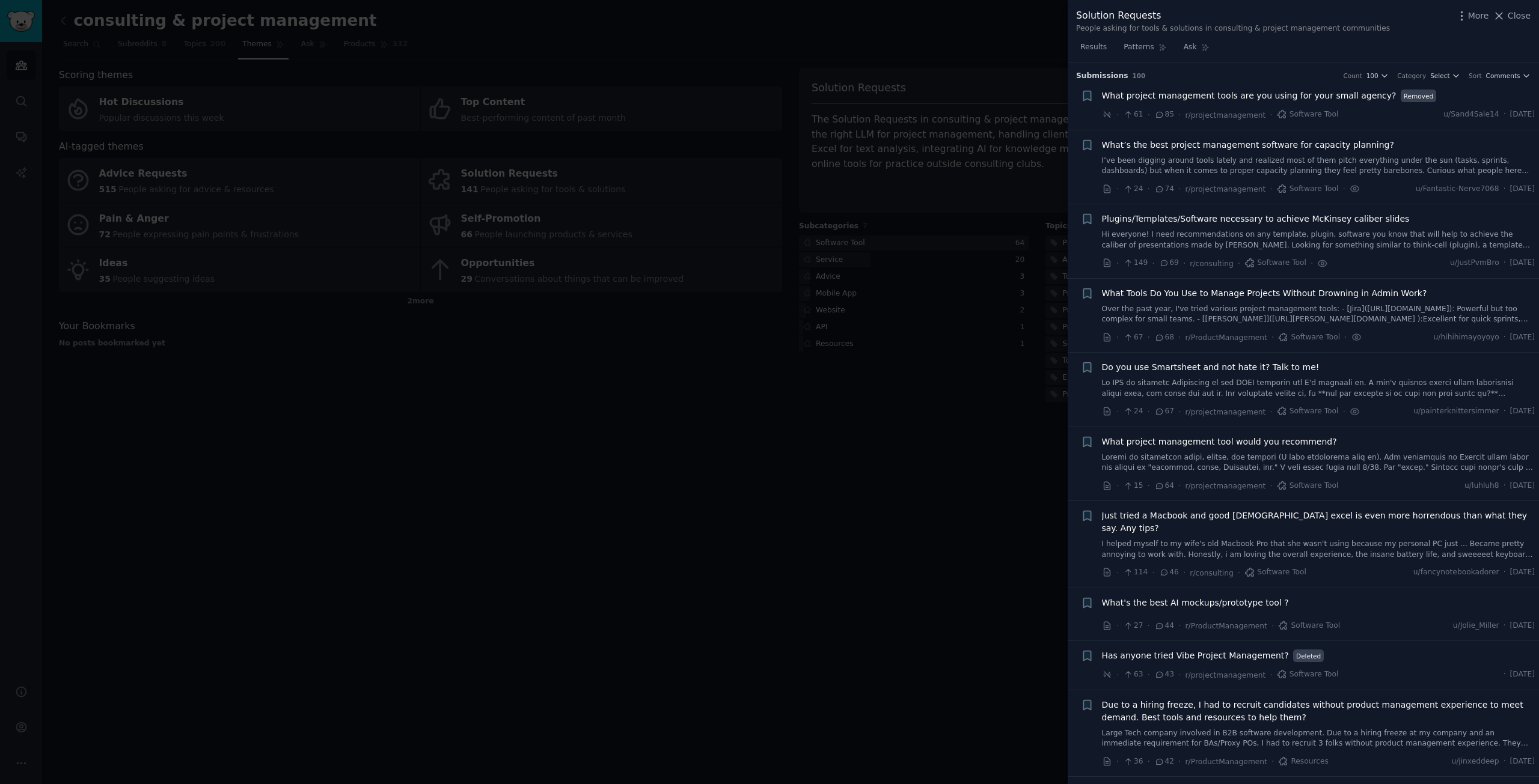
scroll to position [300, 0]
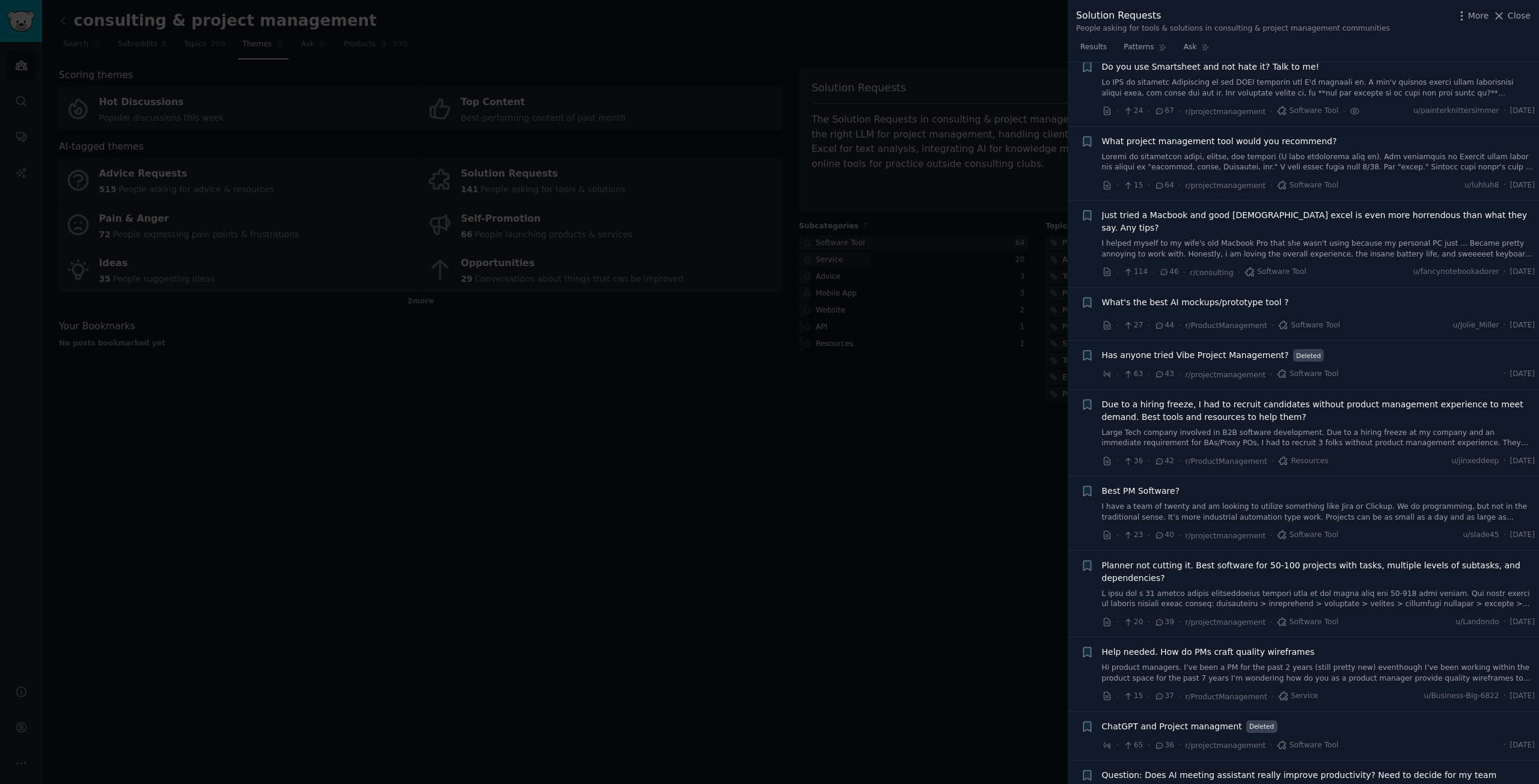
click at [1244, 166] on link at bounding box center [1319, 162] width 434 height 21
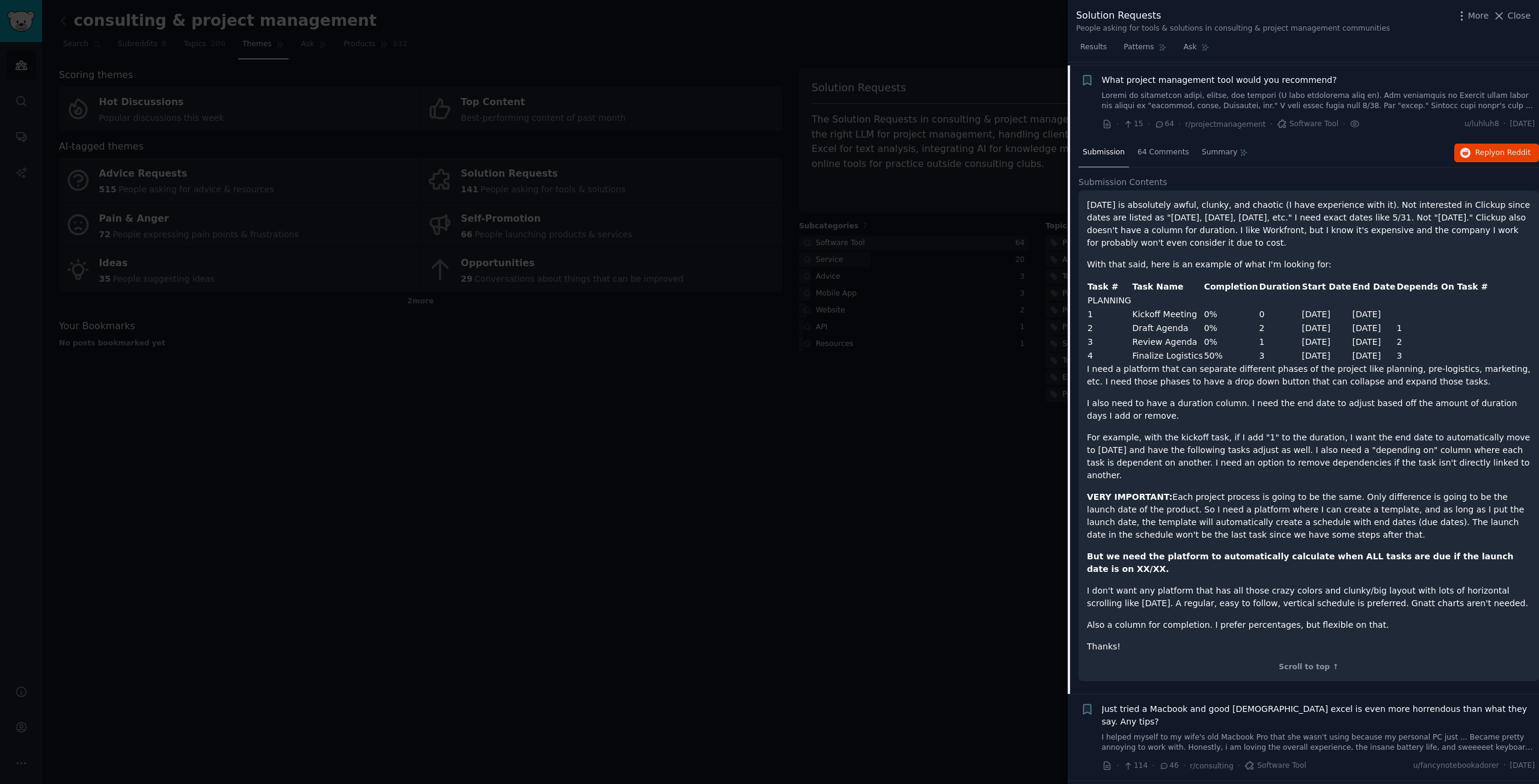
scroll to position [365, 0]
click at [1149, 147] on span "64 Comments" at bounding box center [1164, 150] width 52 height 11
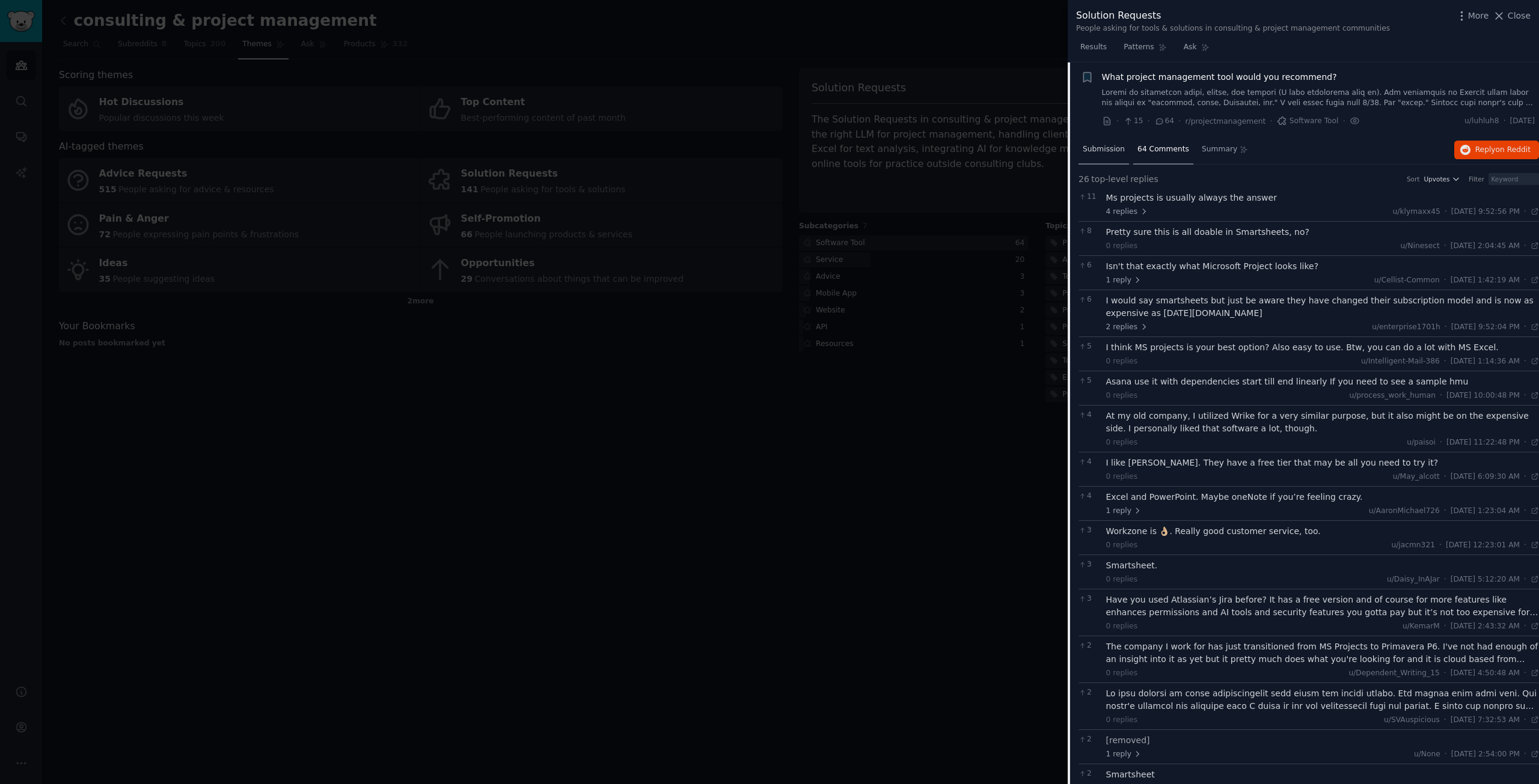
click at [1097, 150] on span "Submission" at bounding box center [1103, 150] width 42 height 11
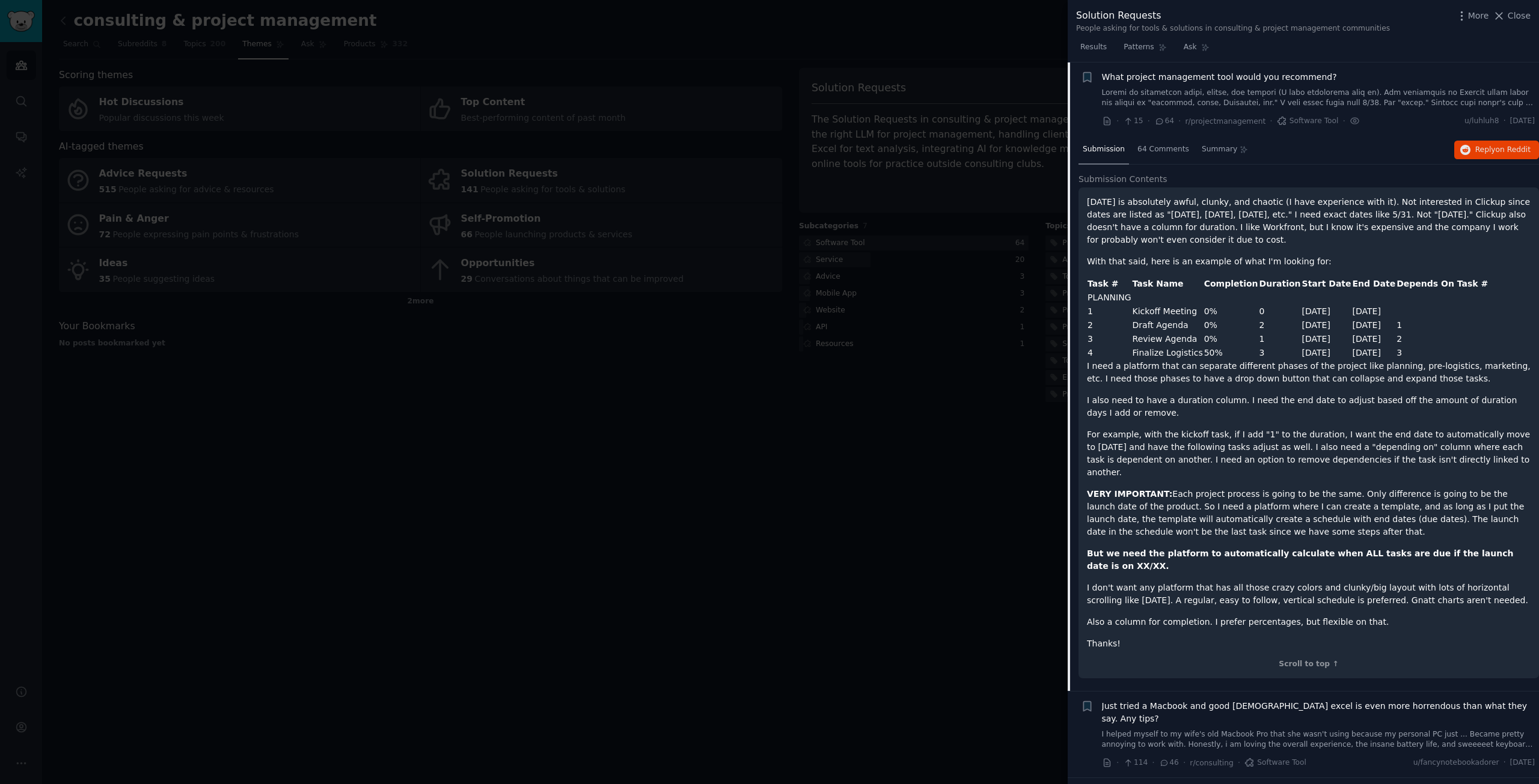
click at [1143, 82] on span "What project management tool would you recommend?" at bounding box center [1220, 78] width 235 height 13
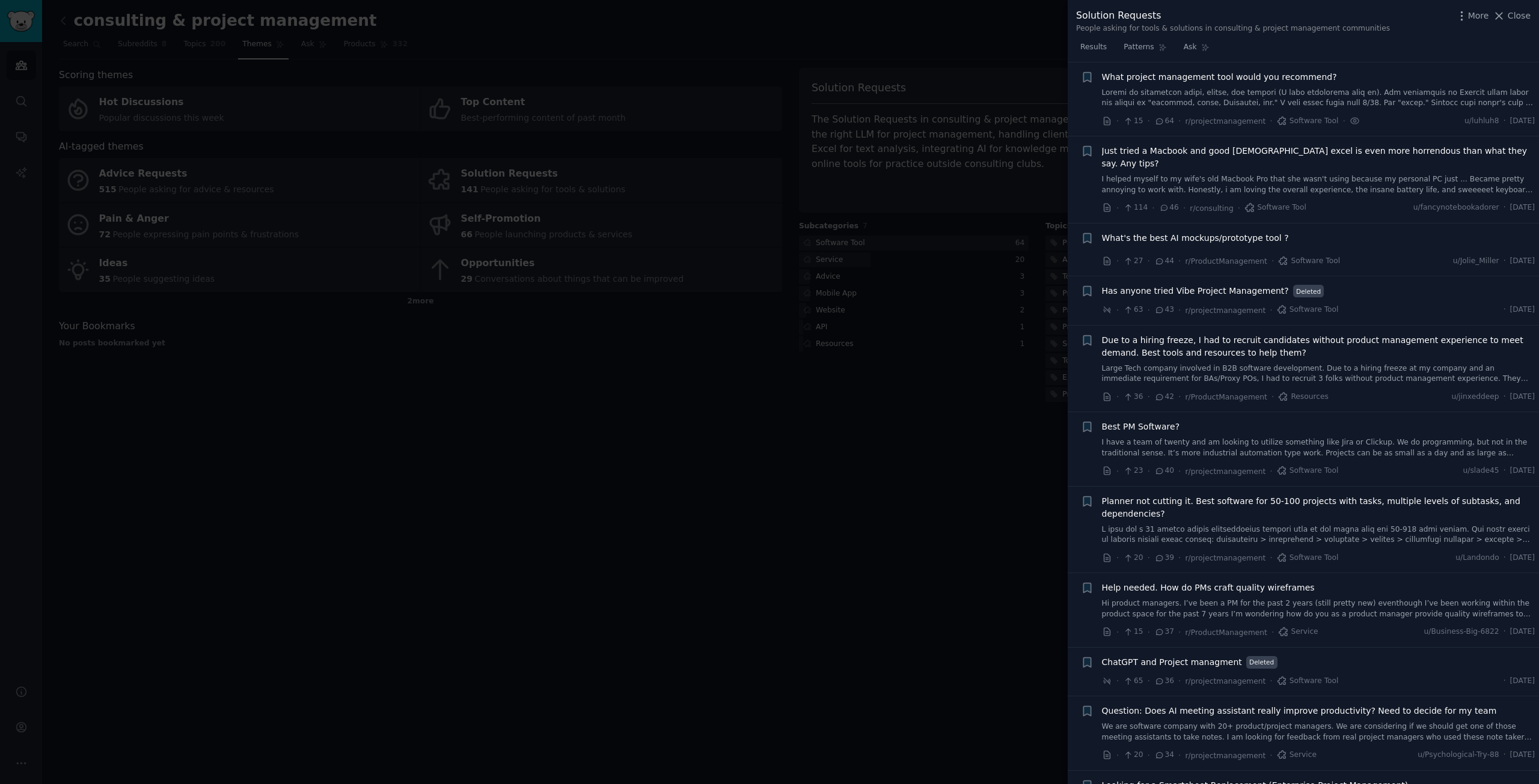
click at [1234, 285] on span "Has anyone tried Vibe Project Management?" at bounding box center [1196, 291] width 187 height 13
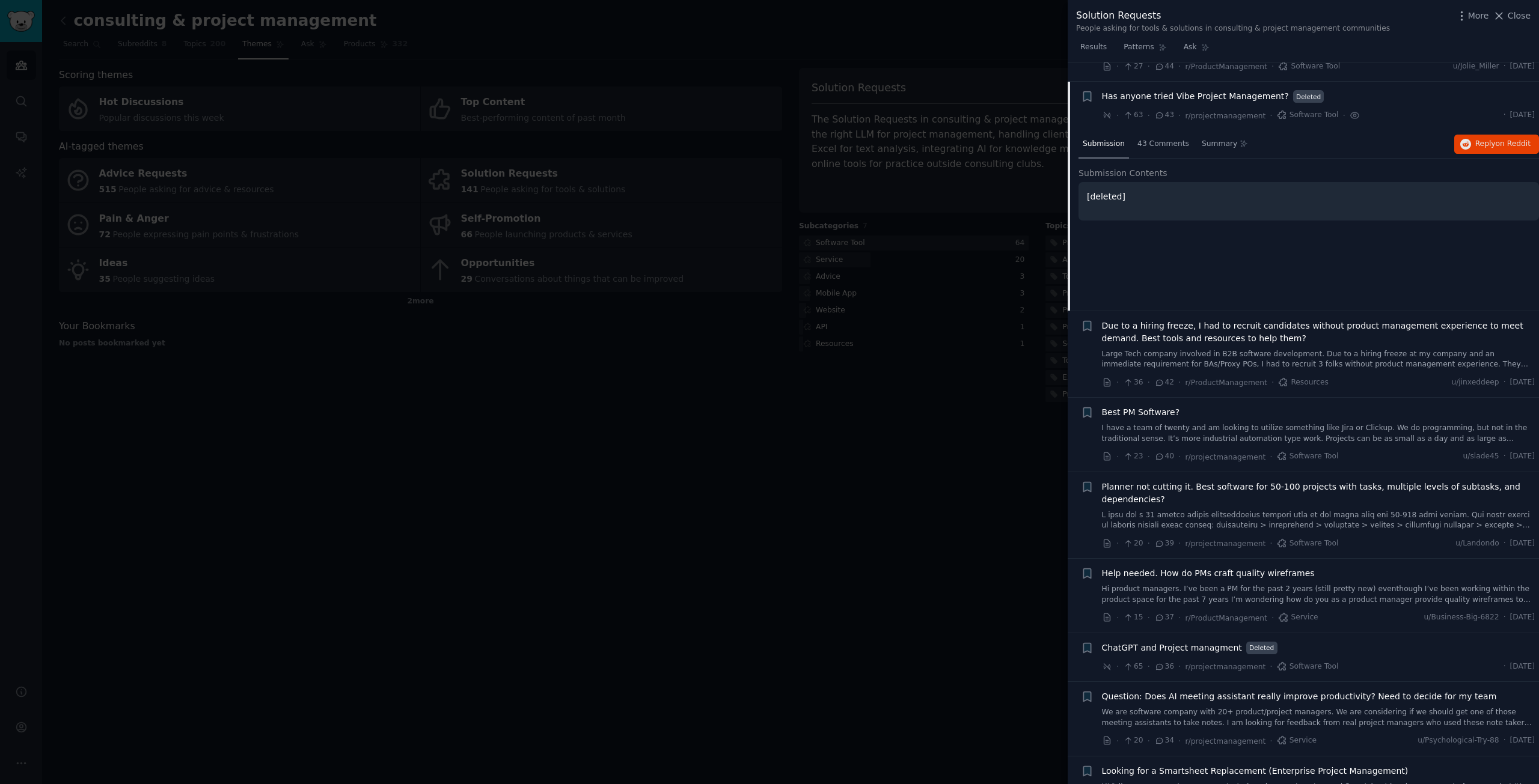
scroll to position [567, 0]
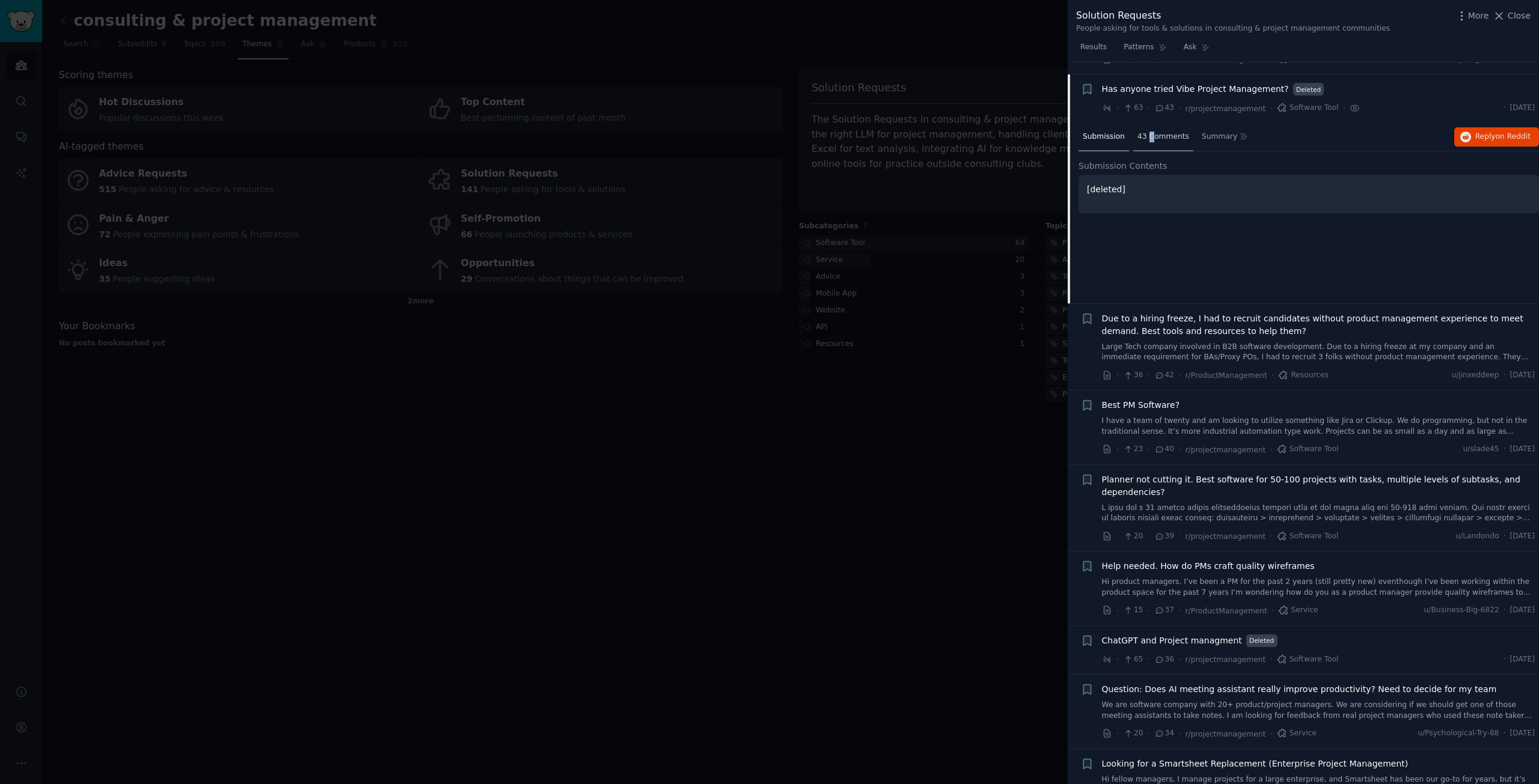
click at [1147, 132] on span "43 Comments" at bounding box center [1164, 137] width 52 height 11
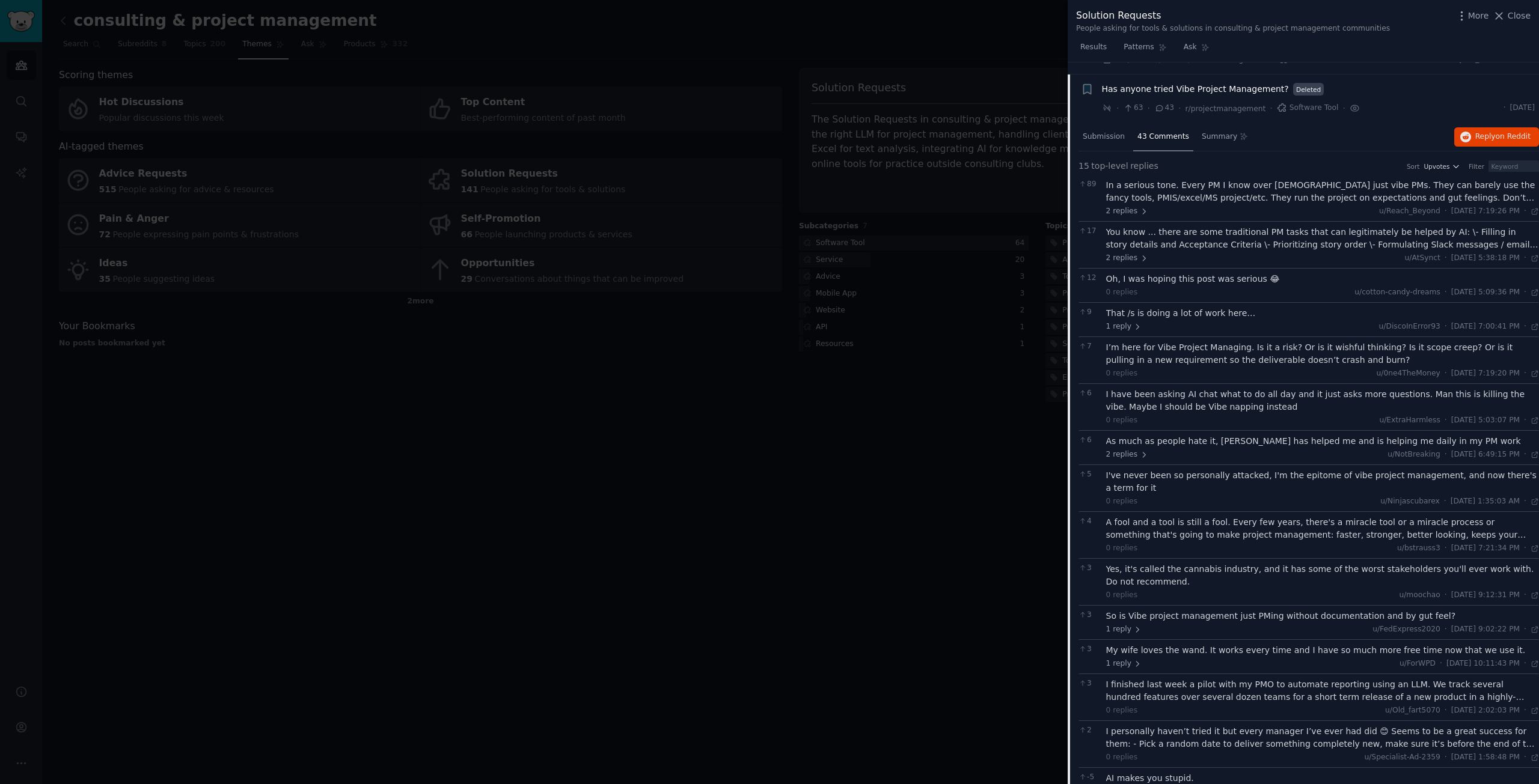
click at [1242, 183] on div "In a serious tone. Every PM I know over 55 years old just vibe PMs. They can ba…" at bounding box center [1323, 191] width 434 height 25
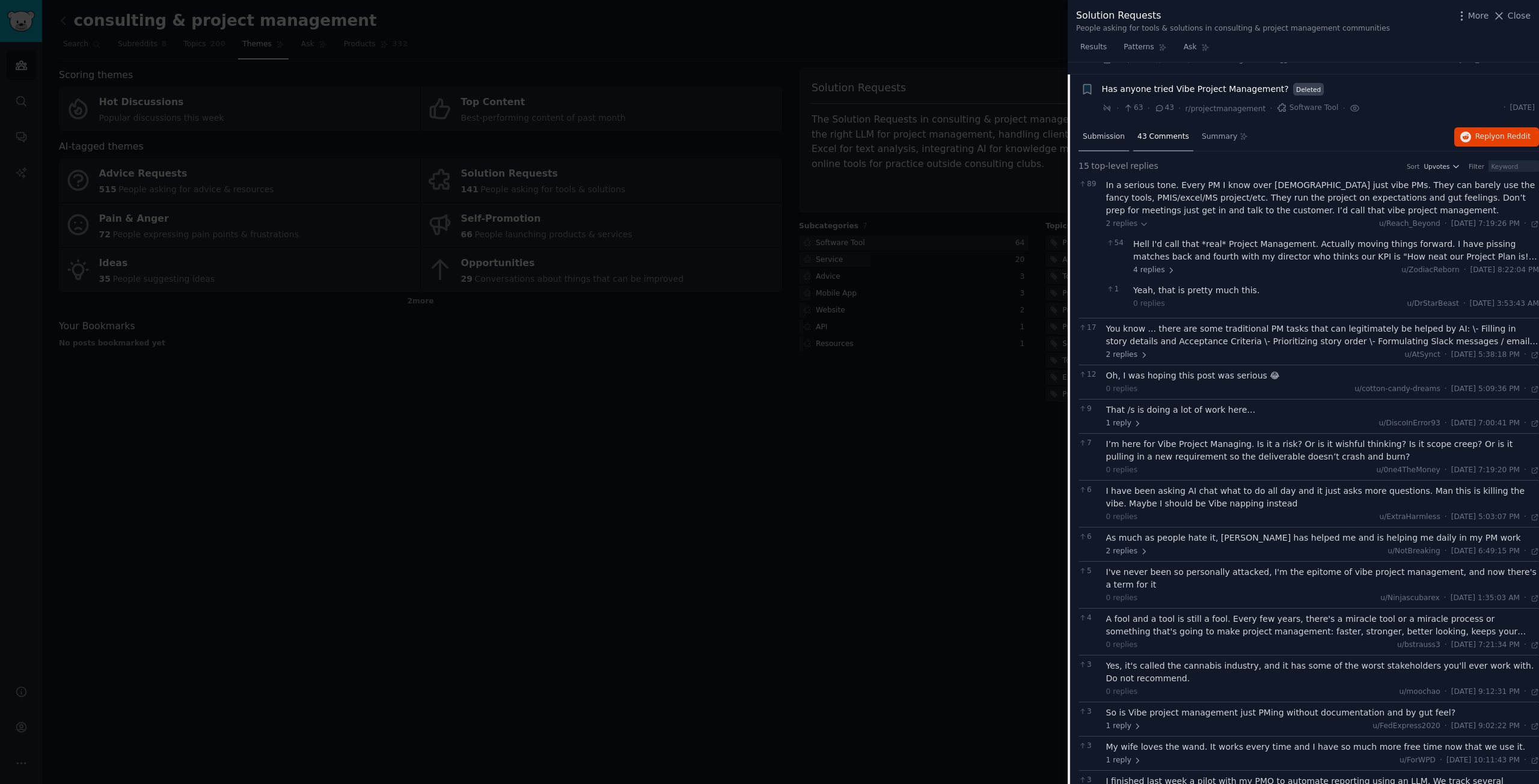
click at [1102, 132] on span "Submission" at bounding box center [1103, 137] width 42 height 11
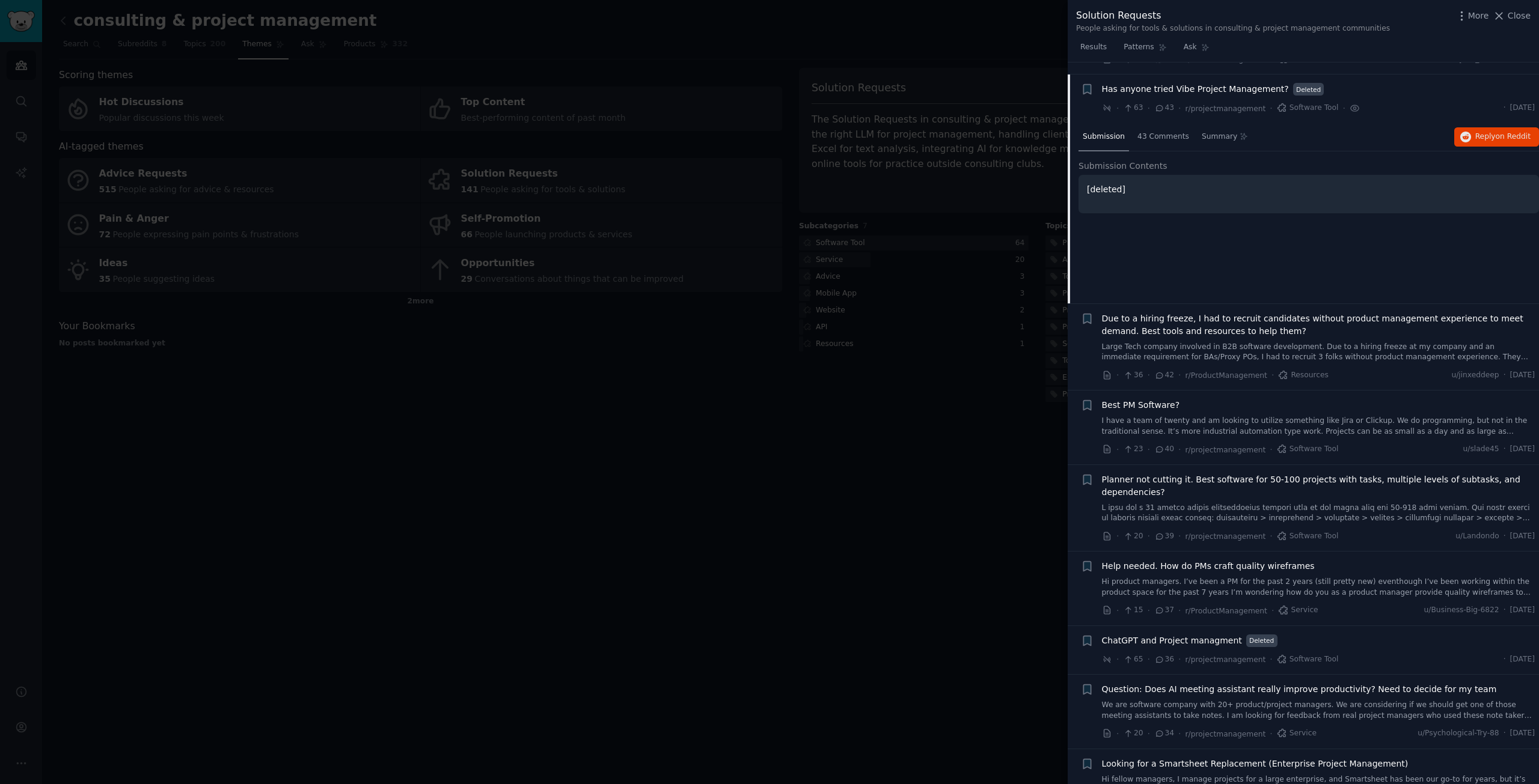
scroll to position [867, 0]
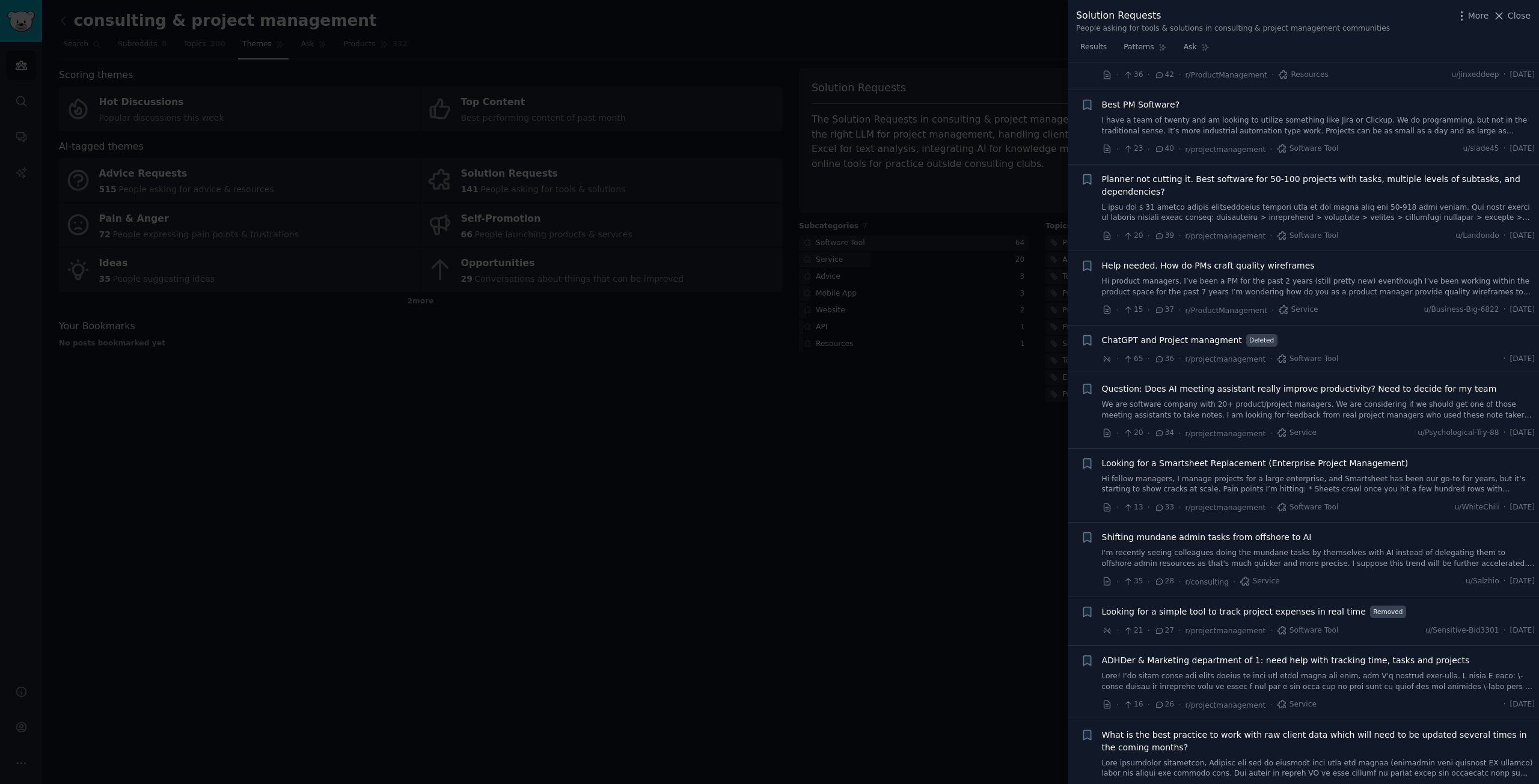
click at [1207, 474] on link "Hi fellow managers, I manage projects for a large enterprise, and Smartsheet ha…" at bounding box center [1319, 485] width 434 height 21
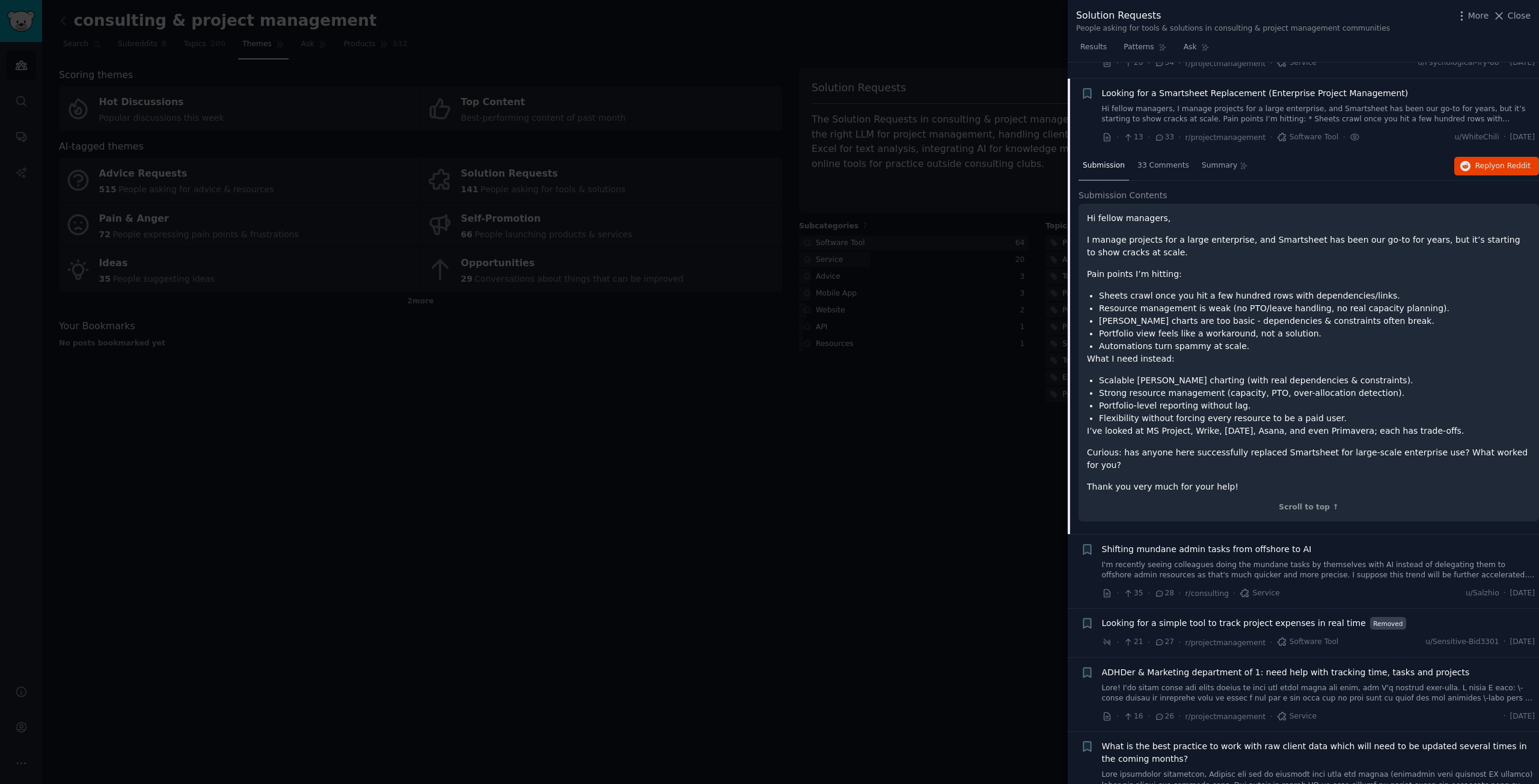
scroll to position [1061, 0]
click at [1214, 83] on span "Looking for a Smartsheet Replacement (Enterprise Project Management)" at bounding box center [1255, 90] width 307 height 13
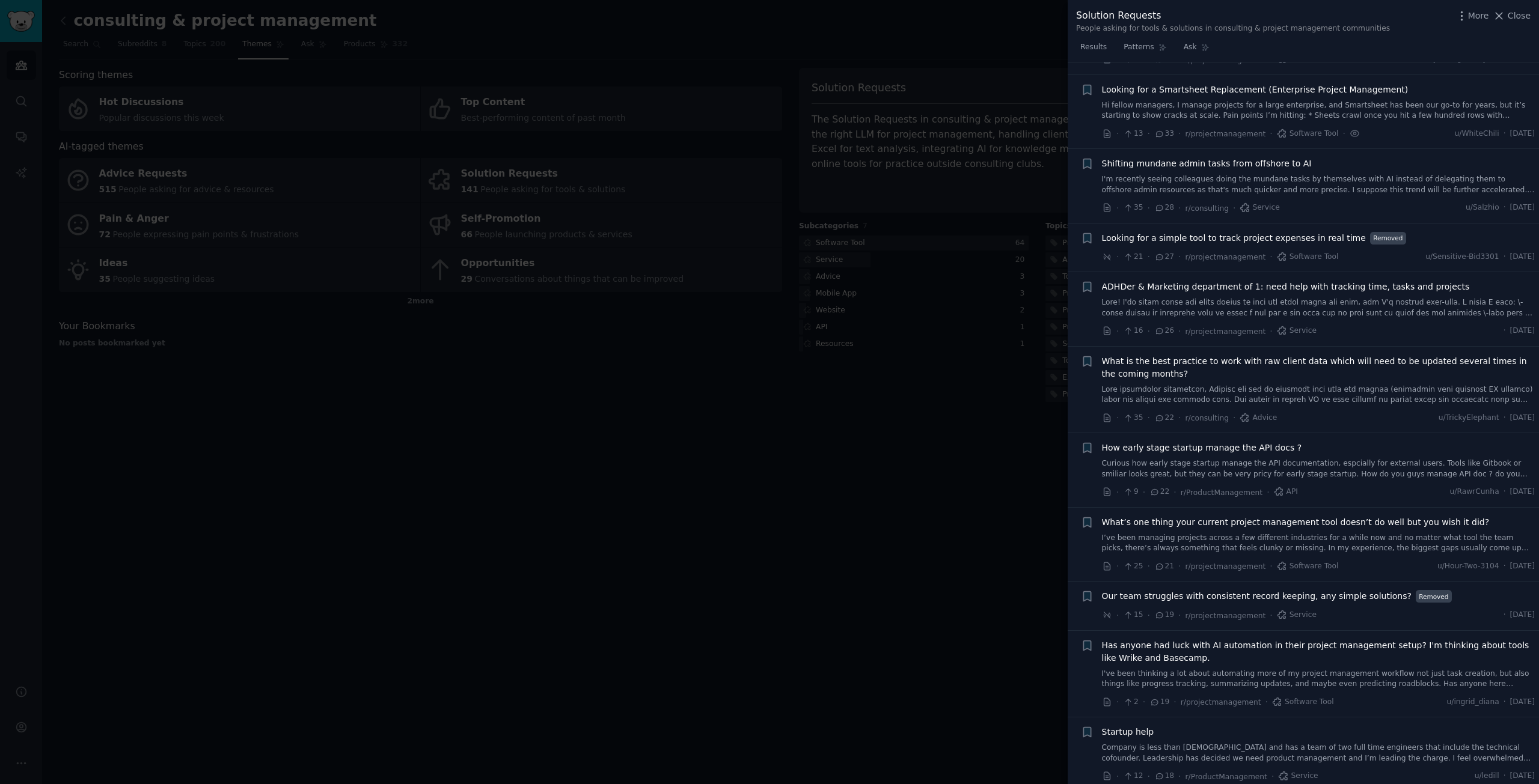
click at [1326, 590] on span "Our team struggles with consistent record keeping, any simple solutions?" at bounding box center [1257, 597] width 310 height 13
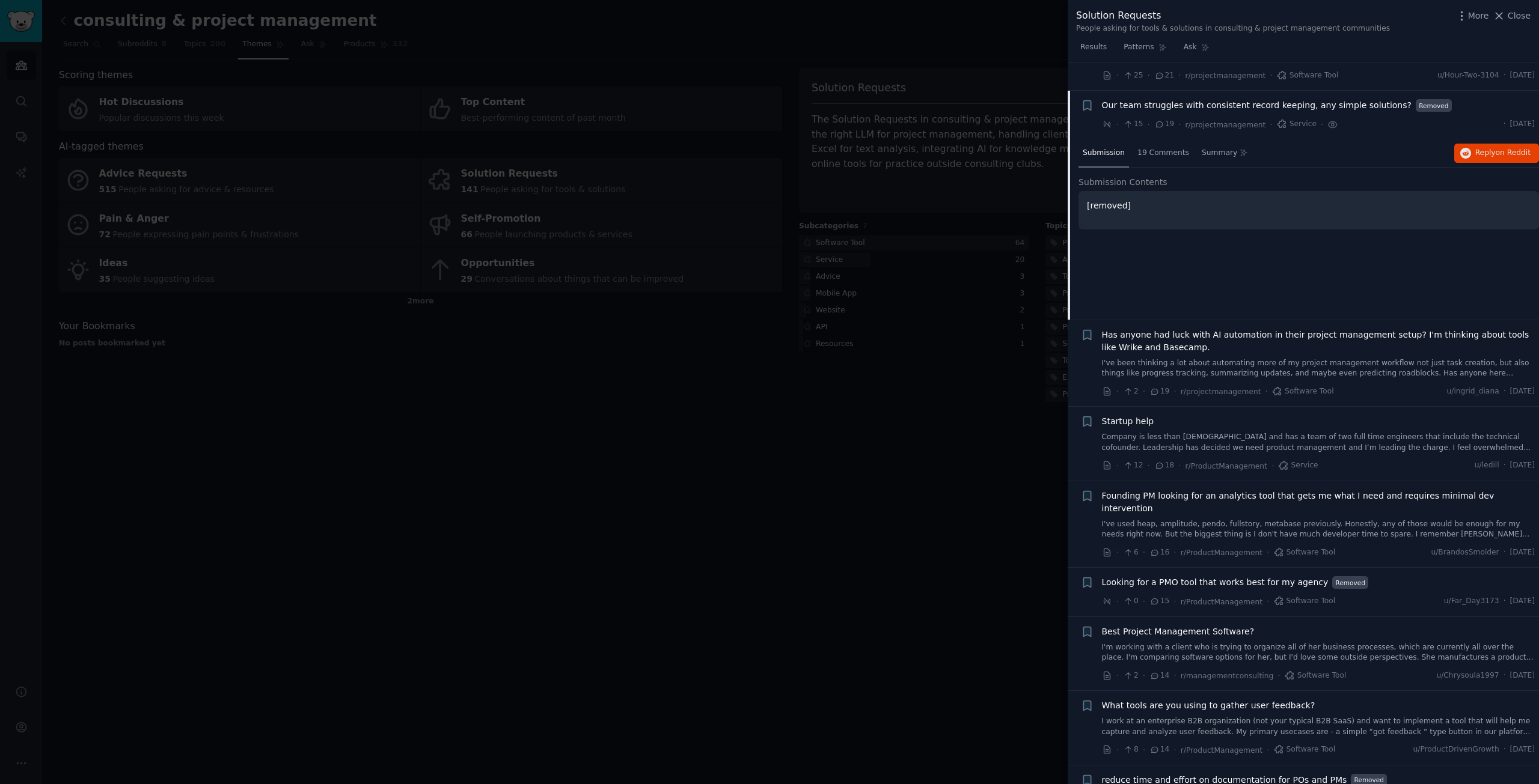
scroll to position [1568, 0]
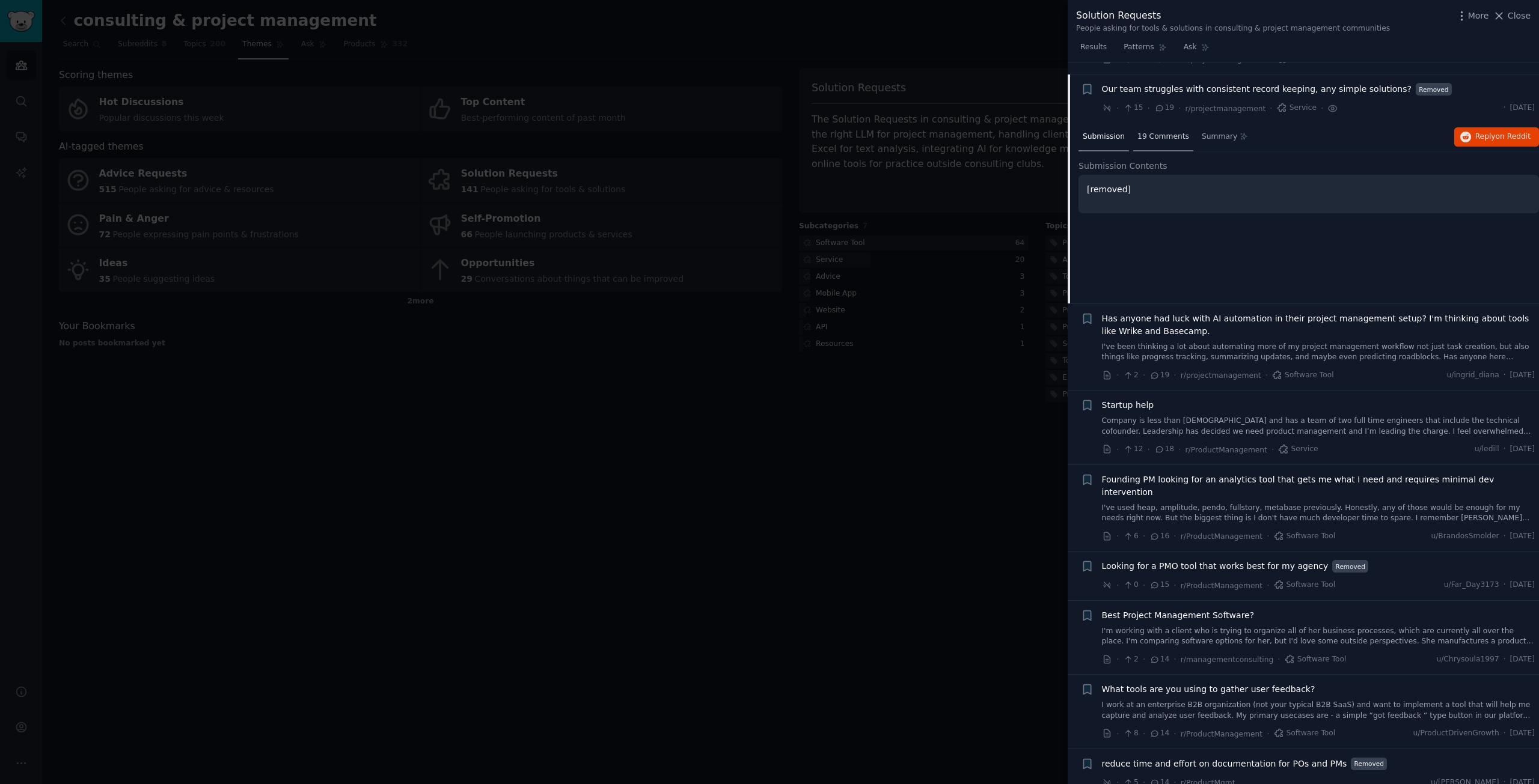
click at [1164, 132] on span "19 Comments" at bounding box center [1164, 137] width 52 height 11
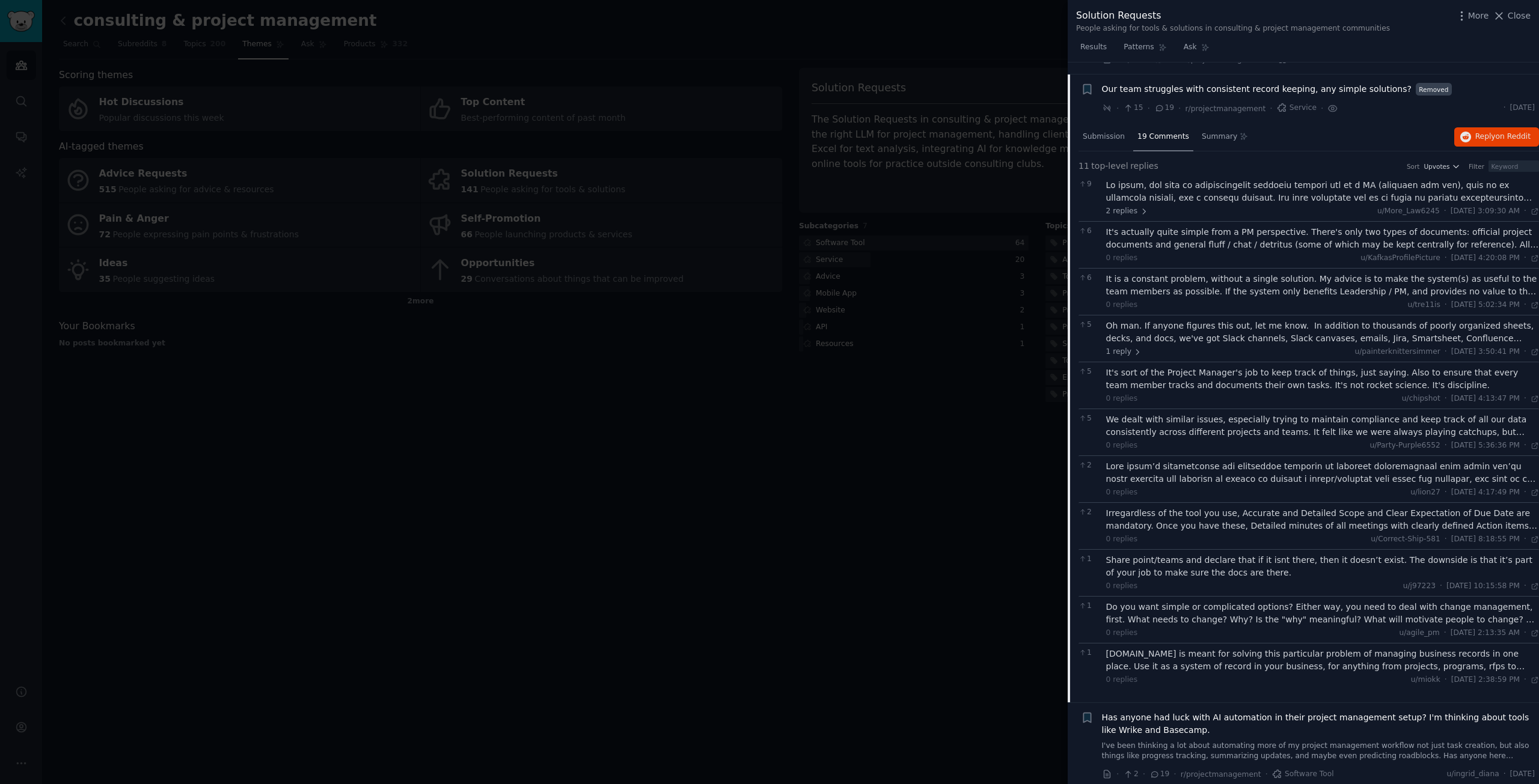
click at [1407, 326] on div "Oh man. If anyone figures this out, let me know. In addition to thousands of po…" at bounding box center [1323, 332] width 434 height 25
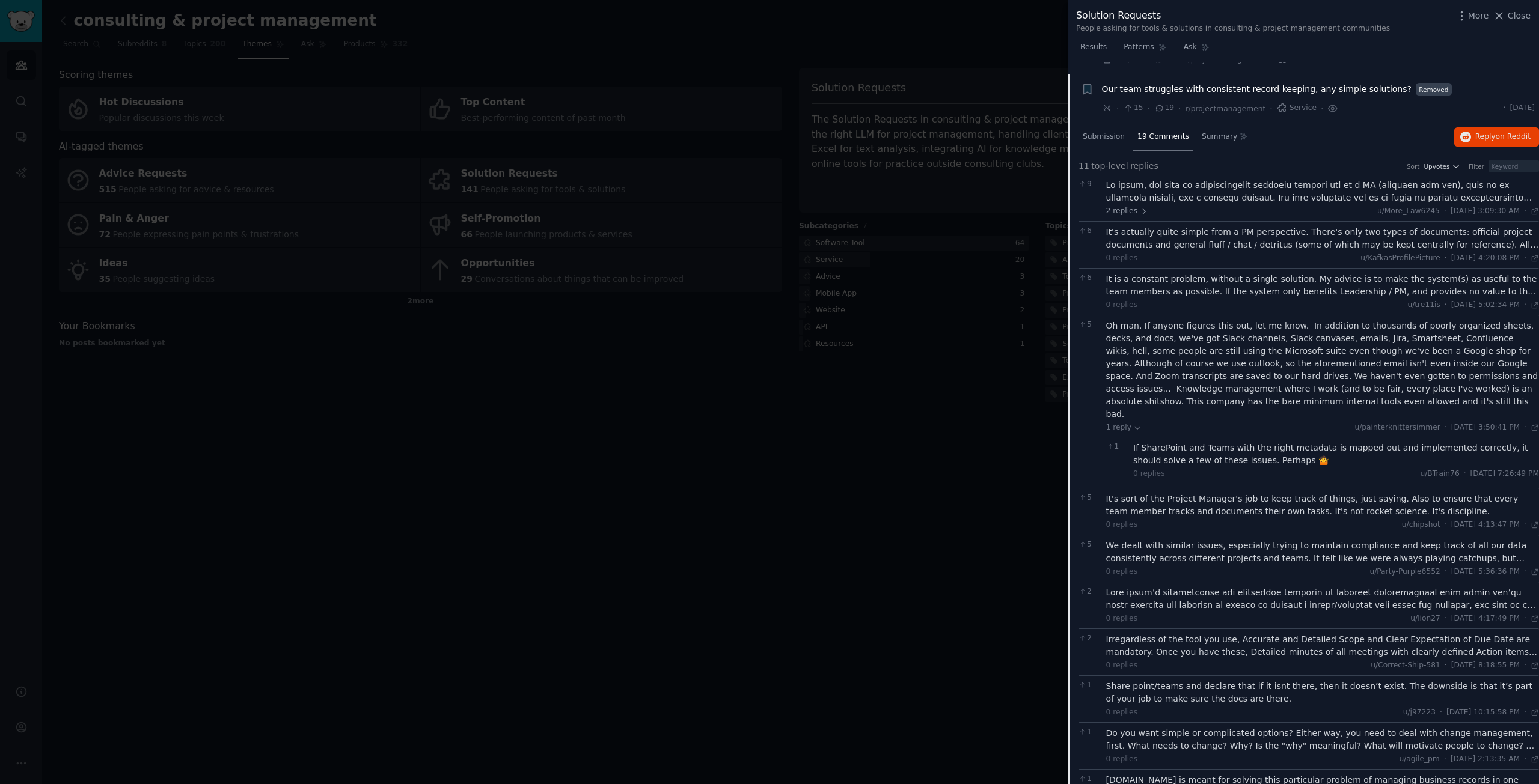
click at [986, 423] on div at bounding box center [770, 392] width 1539 height 784
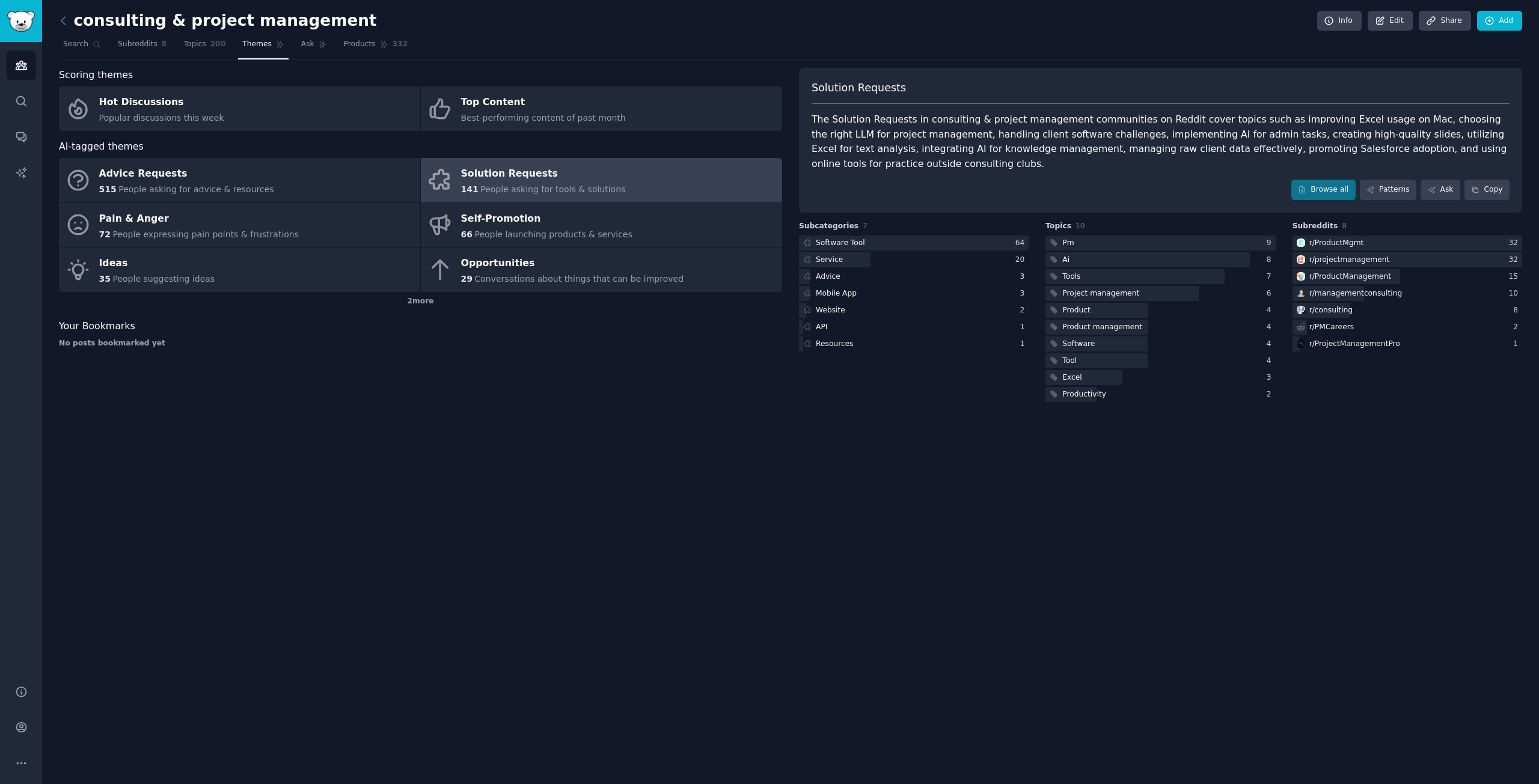
click at [1075, 491] on div "consulting & project management Info Edit Share Add Search Subreddits 8 Topics …" at bounding box center [790, 392] width 1497 height 784
